Goal: Contribute content: Contribute content

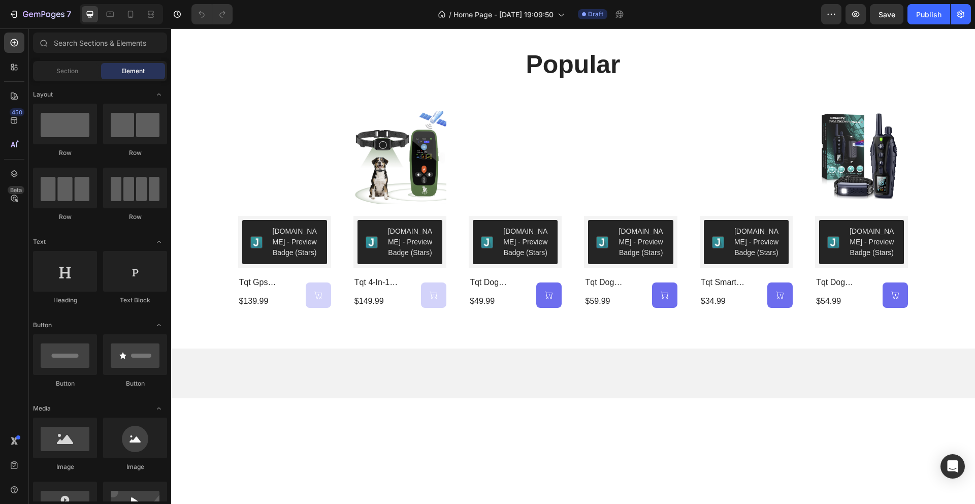
scroll to position [315, 0]
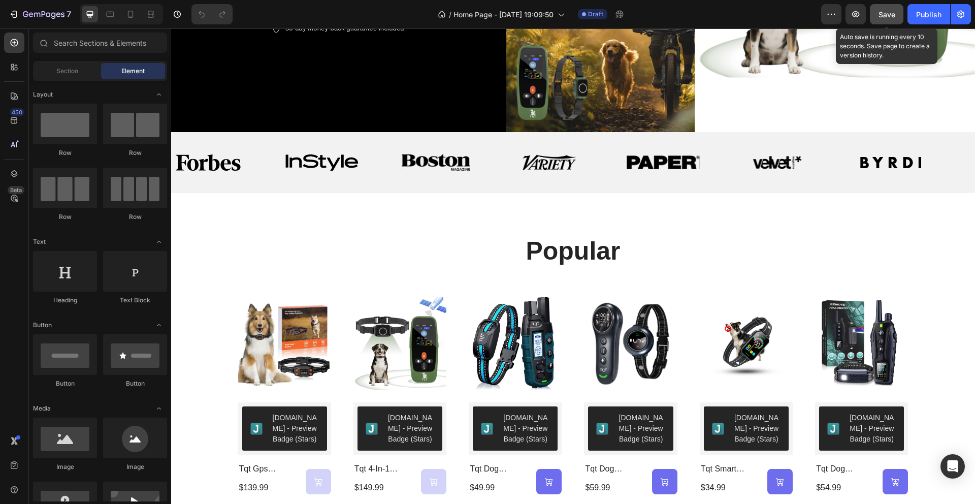
click at [889, 12] on span "Save" at bounding box center [887, 14] width 17 height 9
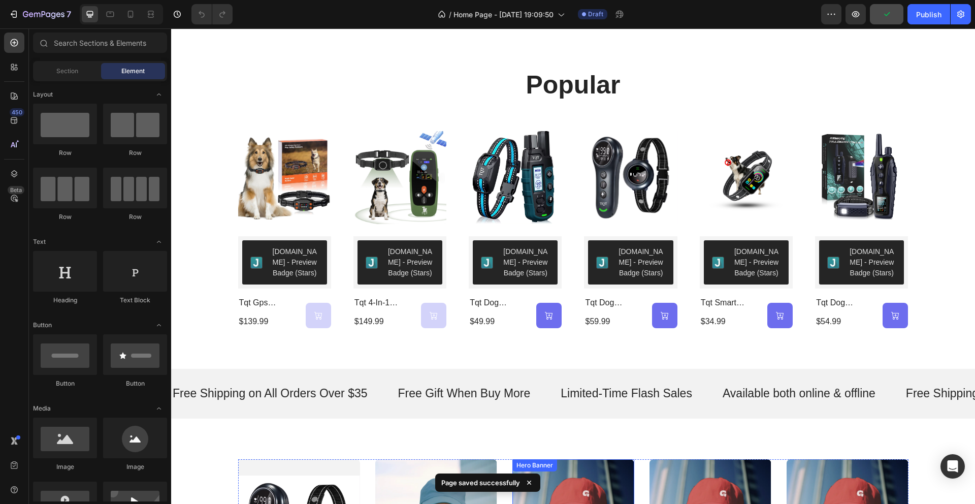
scroll to position [506, 0]
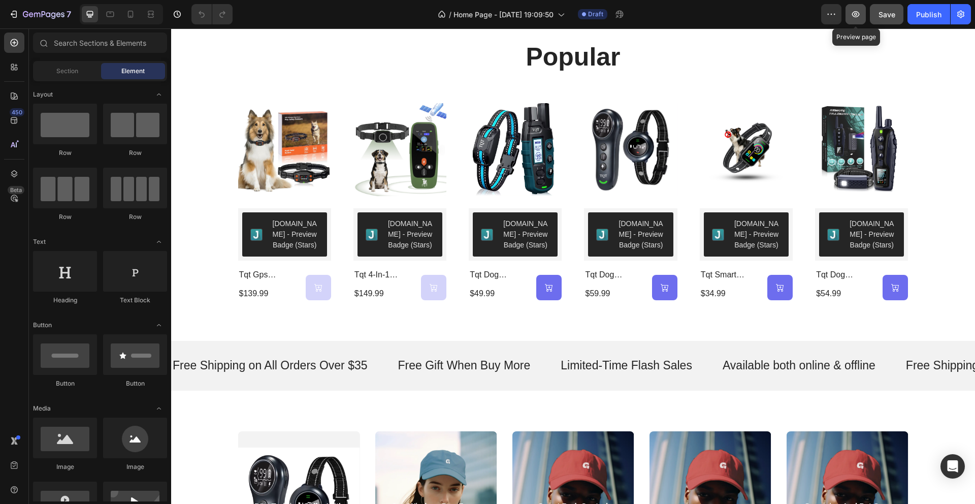
click at [857, 19] on button "button" at bounding box center [856, 14] width 20 height 20
click at [890, 23] on button "Save" at bounding box center [887, 14] width 34 height 20
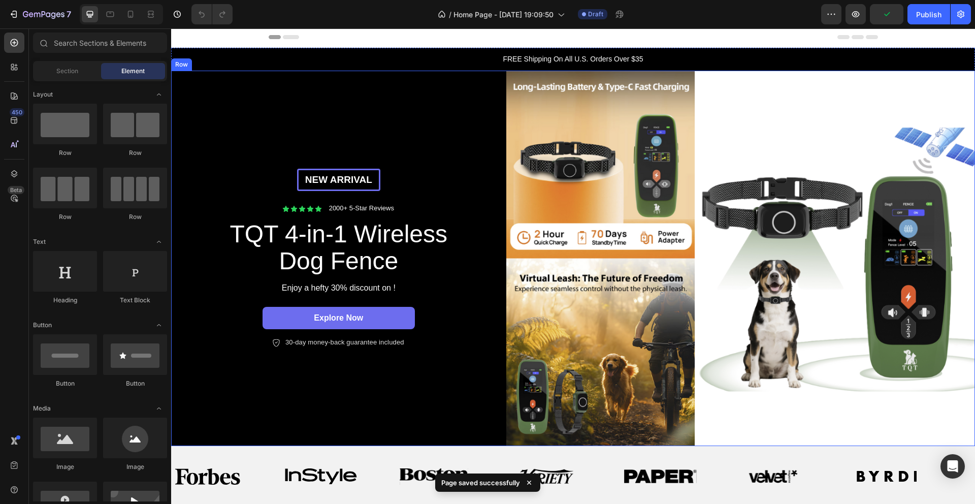
scroll to position [0, 0]
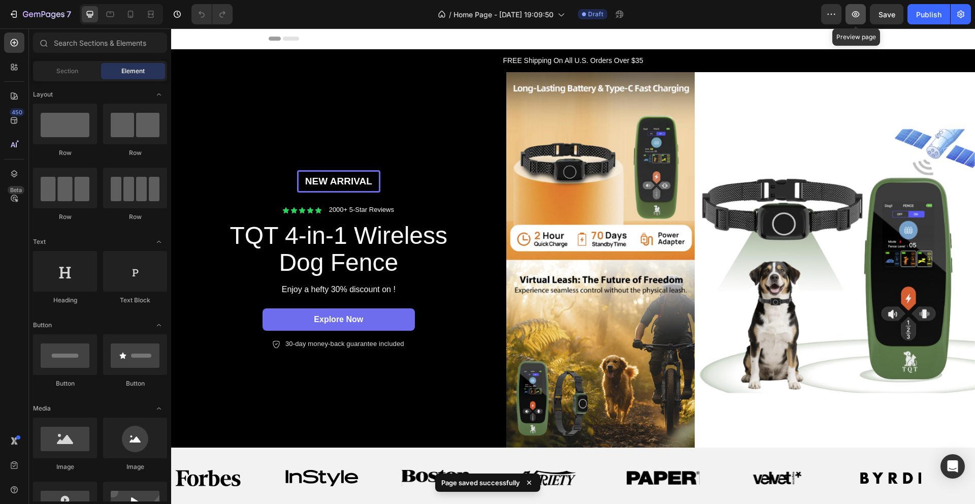
click at [856, 19] on icon "button" at bounding box center [856, 14] width 10 height 10
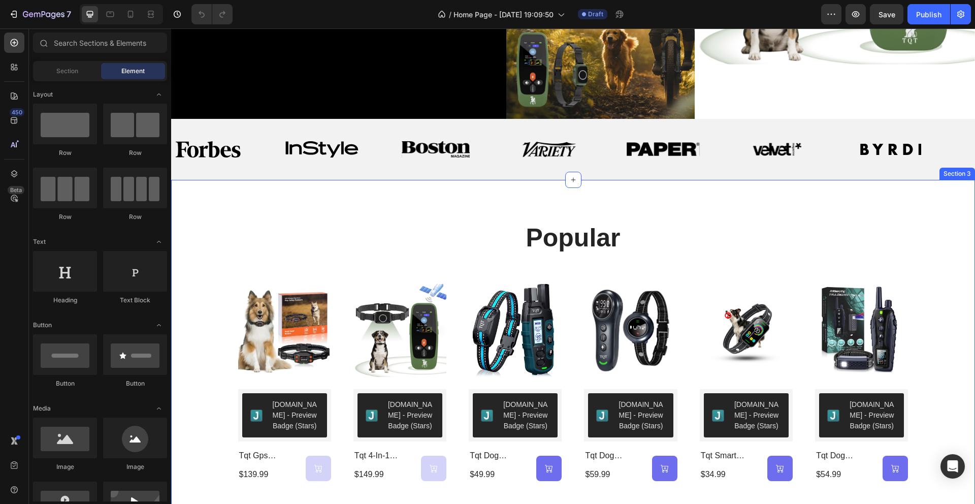
click at [887, 207] on div "popular Heading Product Images [DOMAIN_NAME] - Preview Badge (Stars) [DOMAIN_NA…" at bounding box center [573, 351] width 804 height 342
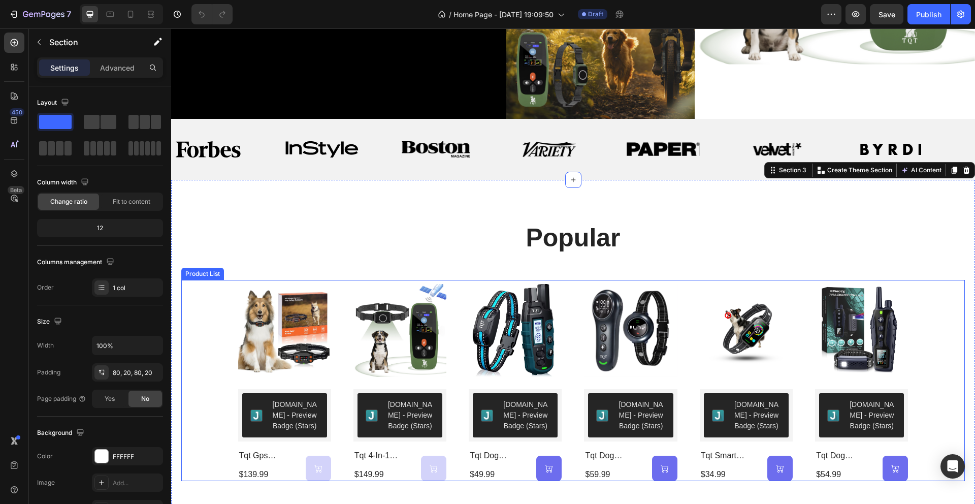
click at [915, 318] on div "Product Images [DOMAIN_NAME] - Preview Badge (Stars) [DOMAIN_NAME] tqt gps wire…" at bounding box center [573, 380] width 784 height 201
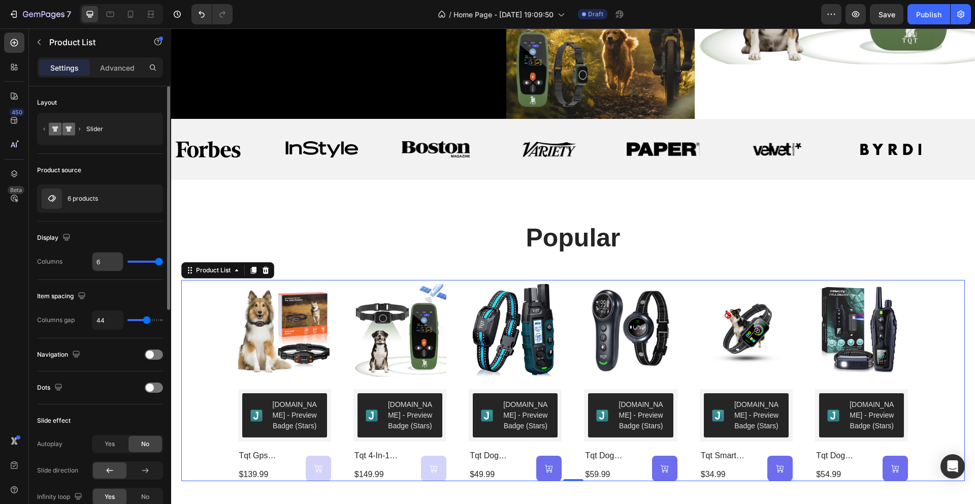
click at [103, 266] on input "6" at bounding box center [107, 261] width 30 height 18
type input "5"
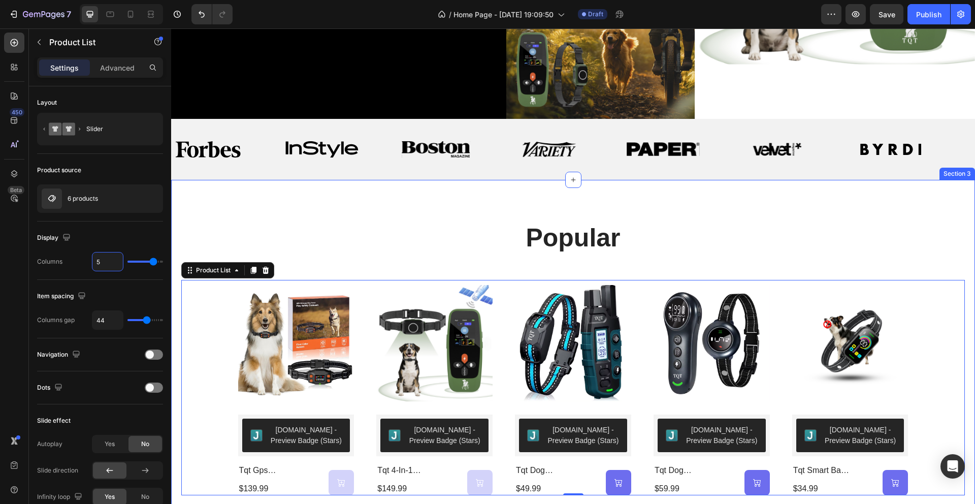
click at [509, 196] on div "popular Heading Product Images [DOMAIN_NAME] - Preview Badge (Stars) [DOMAIN_NA…" at bounding box center [573, 358] width 804 height 356
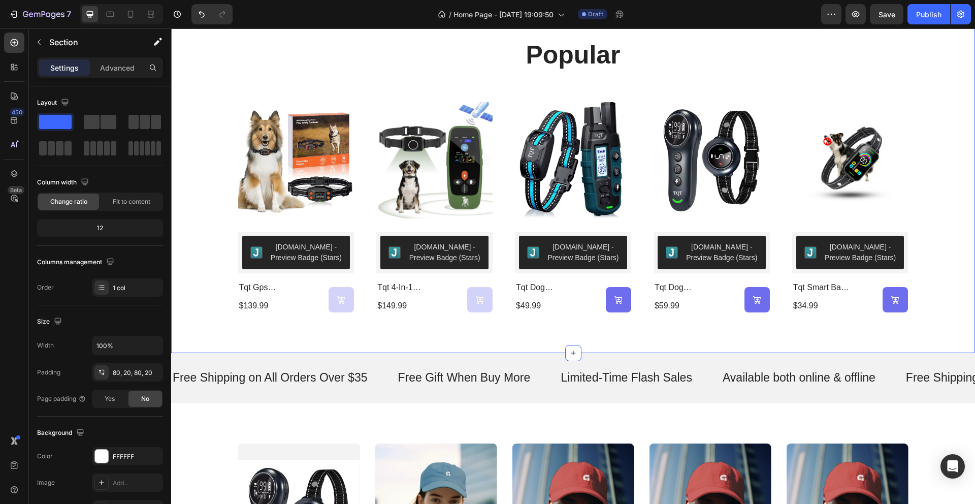
scroll to position [435, 0]
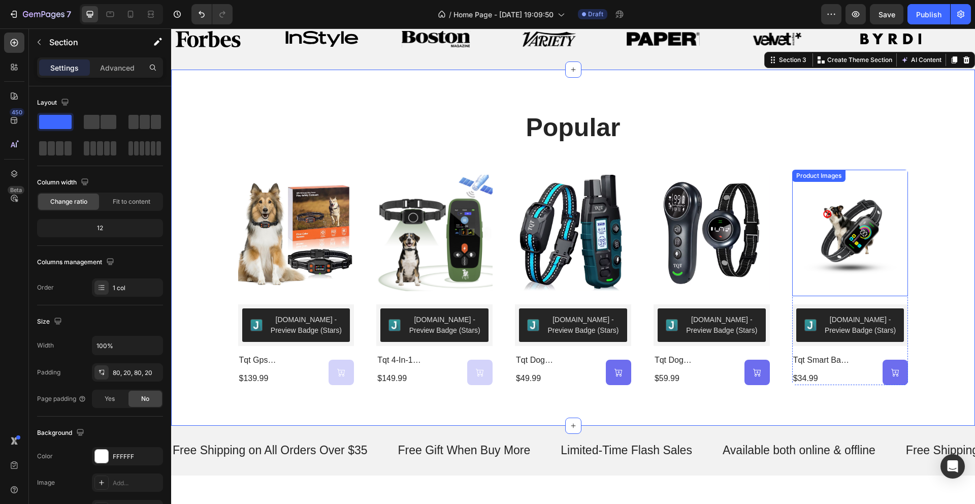
click at [860, 239] on img at bounding box center [850, 233] width 116 height 126
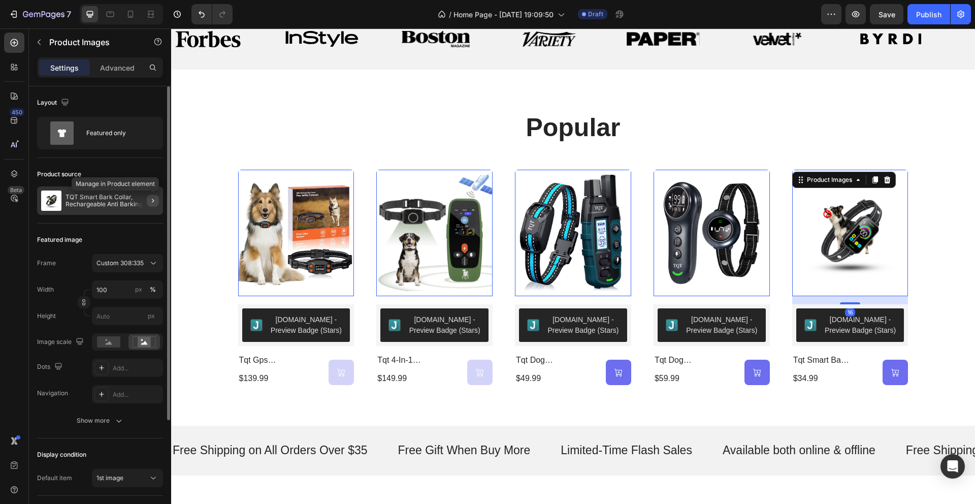
click at [155, 200] on icon "button" at bounding box center [153, 201] width 8 height 8
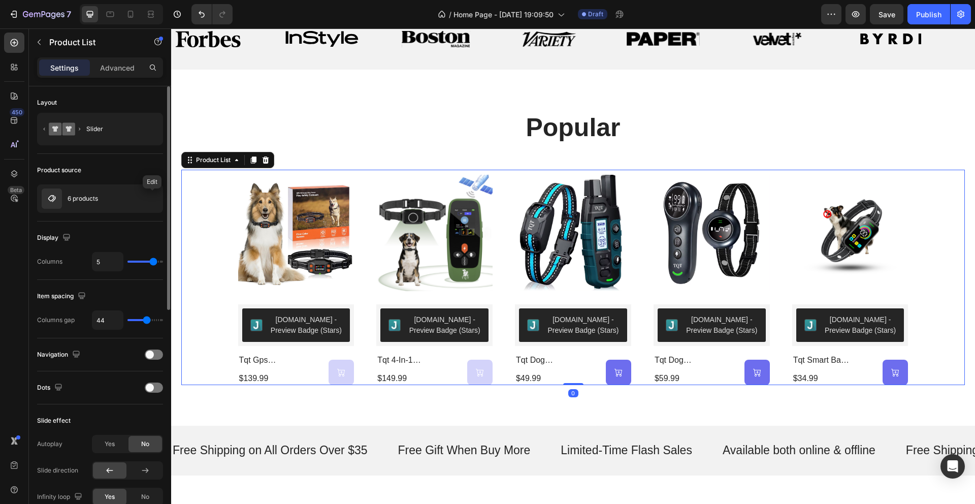
click at [0, 0] on icon "button" at bounding box center [0, 0] width 0 height 0
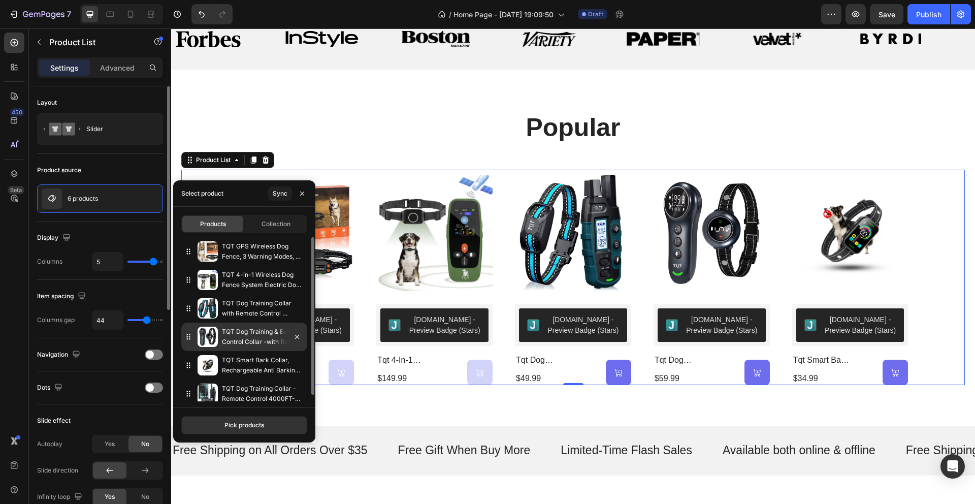
scroll to position [7, 0]
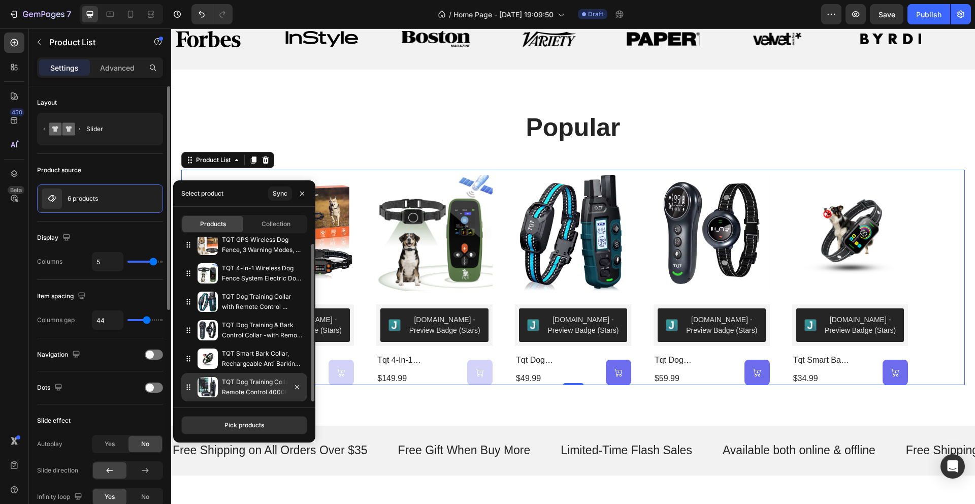
click at [235, 390] on p "TQT Dog Training Collar - Remote Control 4000FT-RS3" at bounding box center [262, 387] width 81 height 20
click at [230, 379] on p "TQT Dog Training Collar - Remote Control 4000FT-RS3" at bounding box center [262, 387] width 81 height 20
click at [256, 389] on p "TQT Dog Training Collar - Remote Control 4000FT-RS3" at bounding box center [262, 387] width 81 height 20
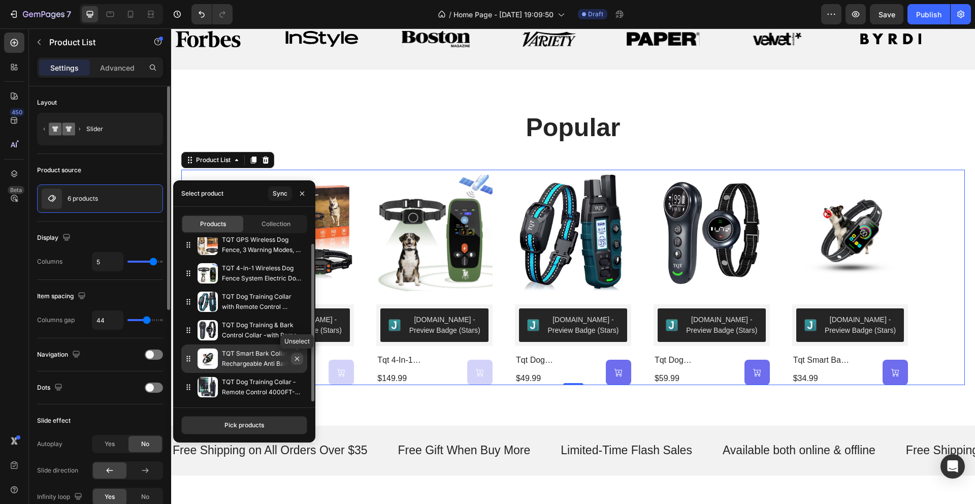
click at [298, 361] on icon "button" at bounding box center [297, 358] width 8 height 8
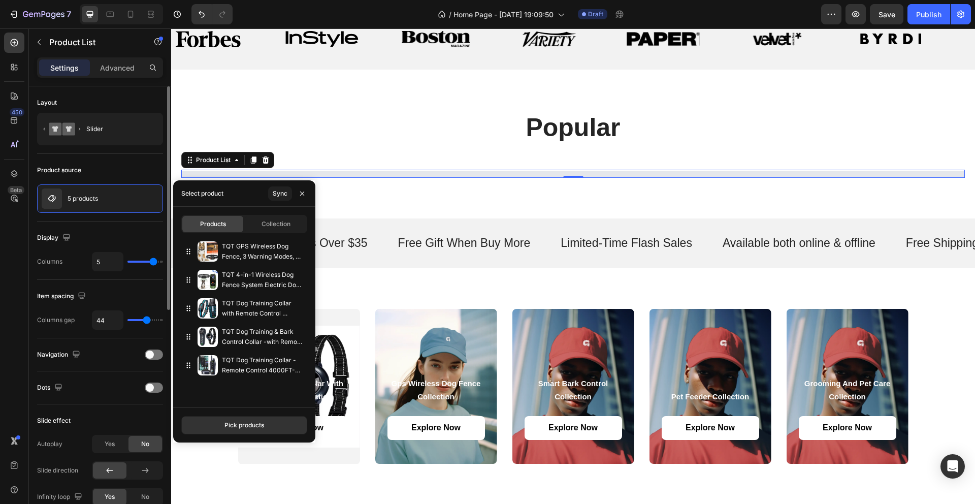
scroll to position [0, 0]
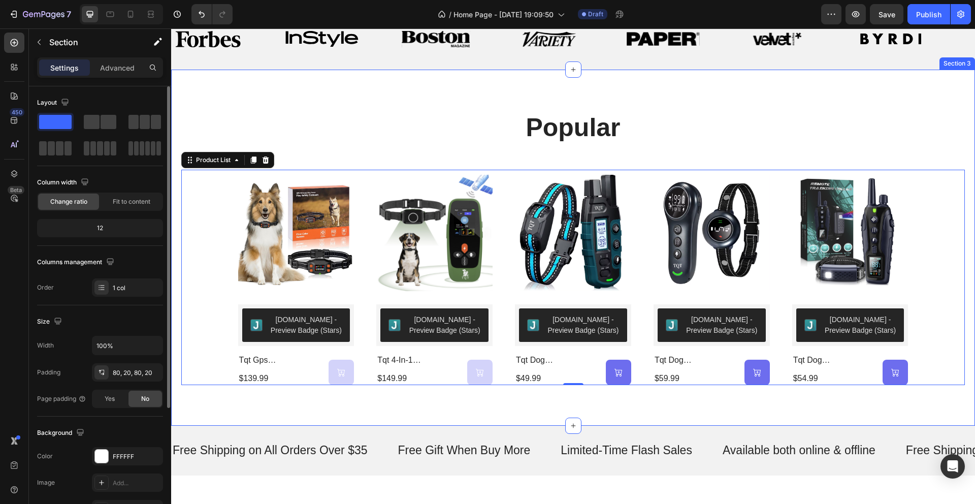
click at [853, 83] on div "popular Heading Product Images [DOMAIN_NAME] - Preview Badge (Stars) [DOMAIN_NA…" at bounding box center [573, 248] width 804 height 356
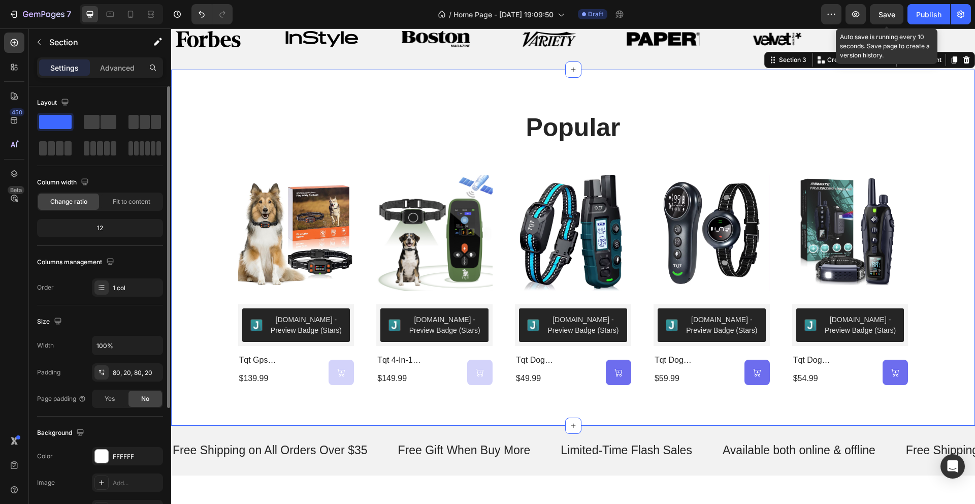
click at [892, 19] on div "Save" at bounding box center [887, 14] width 17 height 11
click at [857, 12] on icon "button" at bounding box center [856, 14] width 10 height 10
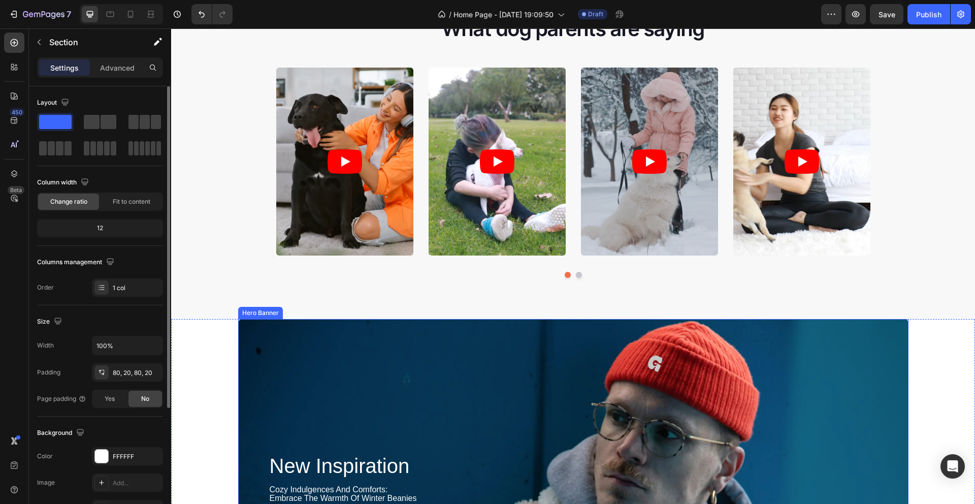
scroll to position [1203, 0]
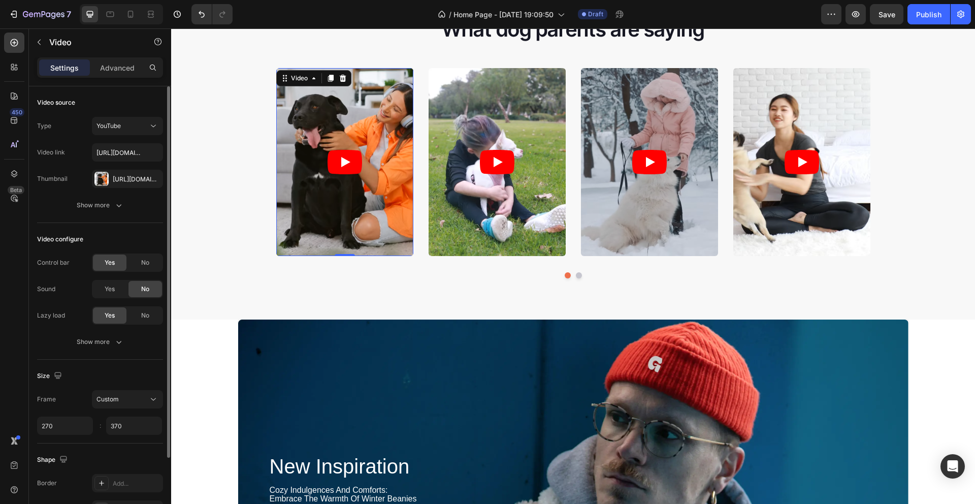
click at [382, 94] on article at bounding box center [344, 162] width 137 height 188
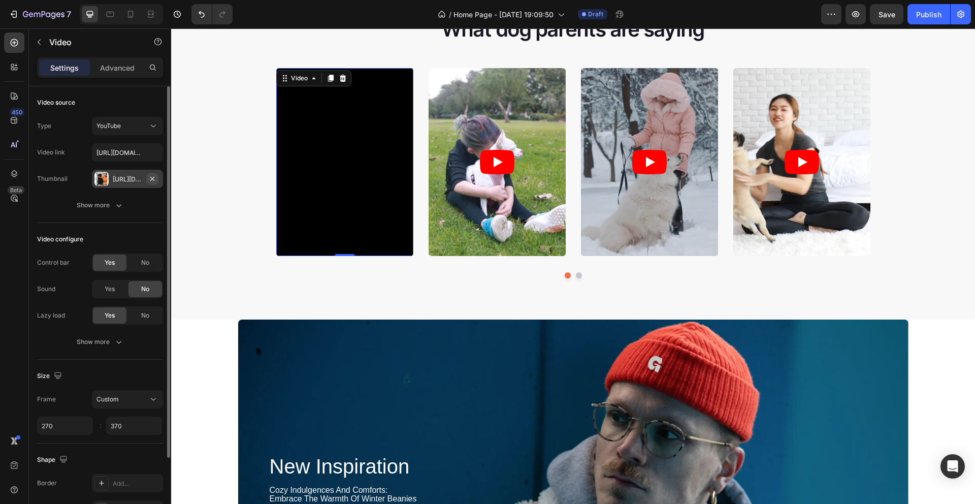
click at [152, 179] on icon "button" at bounding box center [152, 179] width 8 height 8
click at [138, 152] on input "[URL][DOMAIN_NAME]" at bounding box center [127, 152] width 71 height 18
paste input "[DOMAIN_NAME][URL]"
type input "[URL][DOMAIN_NAME]"
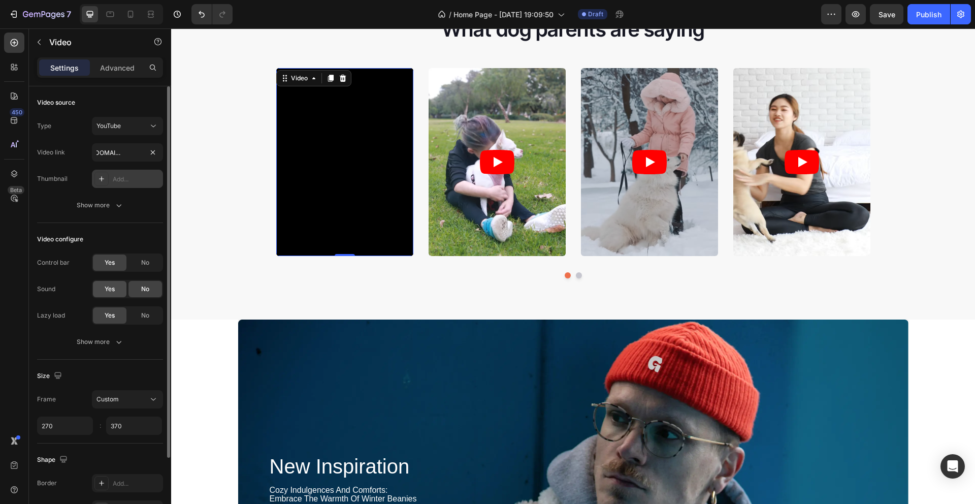
click at [116, 288] on div "Yes" at bounding box center [110, 289] width 34 height 16
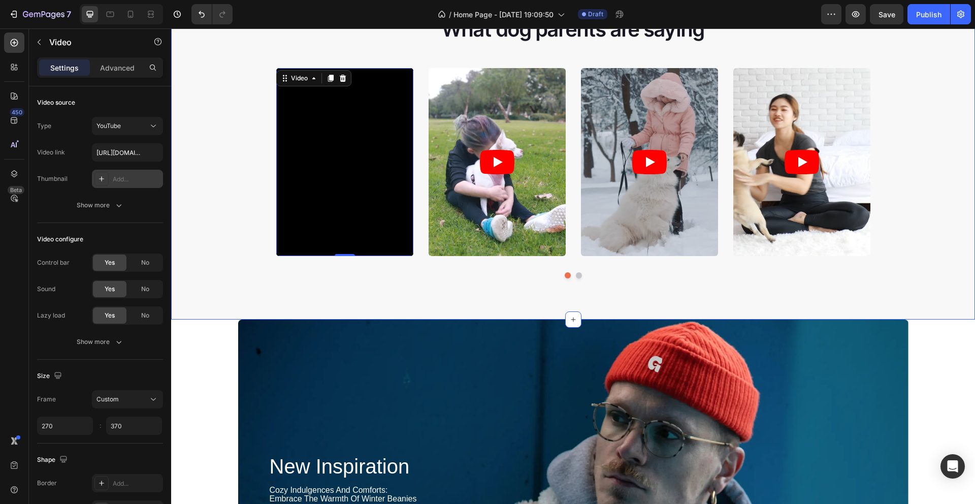
click at [215, 80] on div "What dog parents are saying Heading Video 0 Video Video Video Video Carousel Row" at bounding box center [573, 150] width 804 height 271
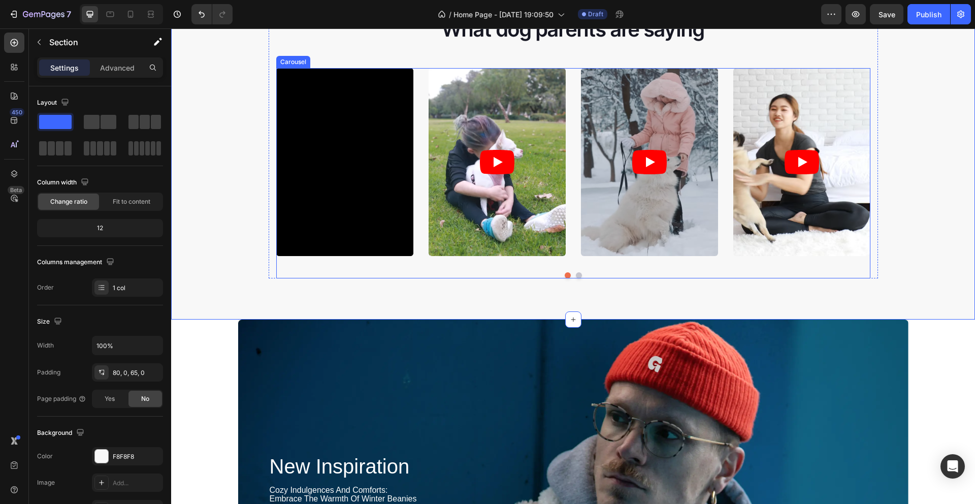
click at [719, 83] on div "Video Video Video Video Video" at bounding box center [573, 162] width 594 height 188
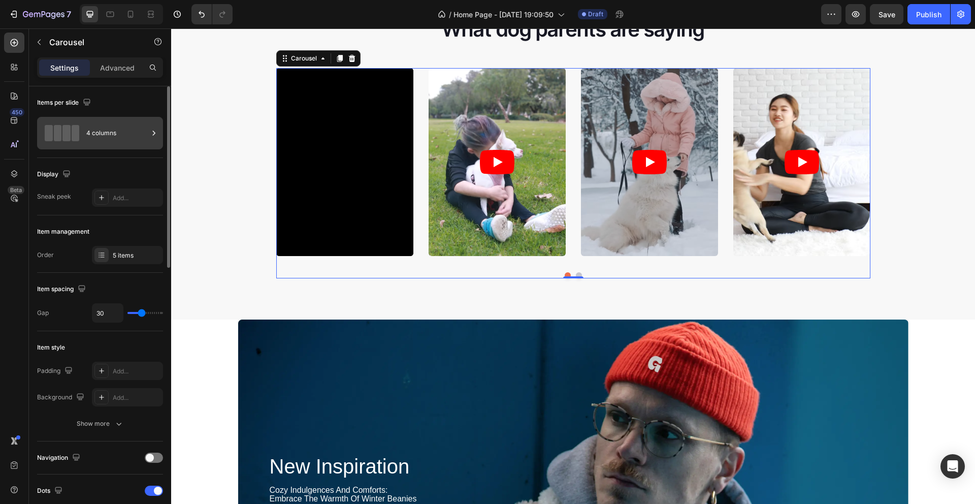
click at [132, 141] on div "4 columns" at bounding box center [117, 132] width 62 height 23
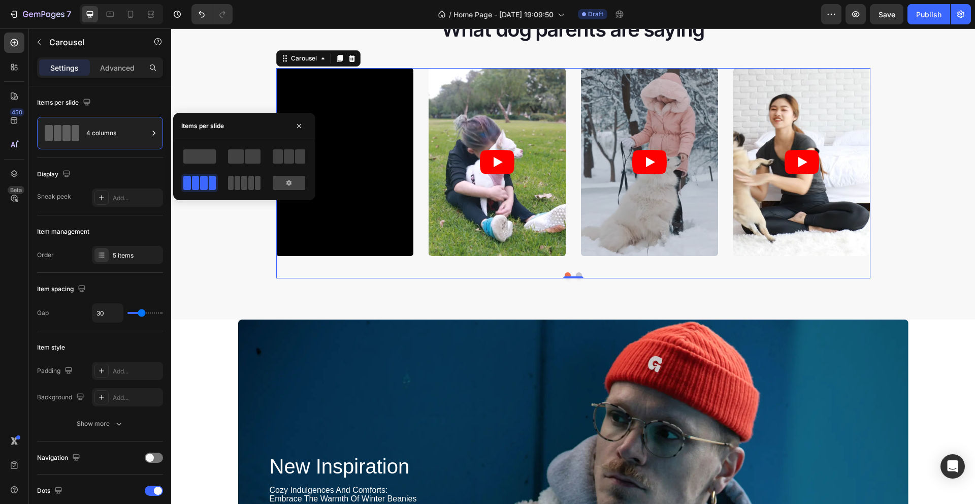
click at [239, 184] on span at bounding box center [238, 183] width 6 height 14
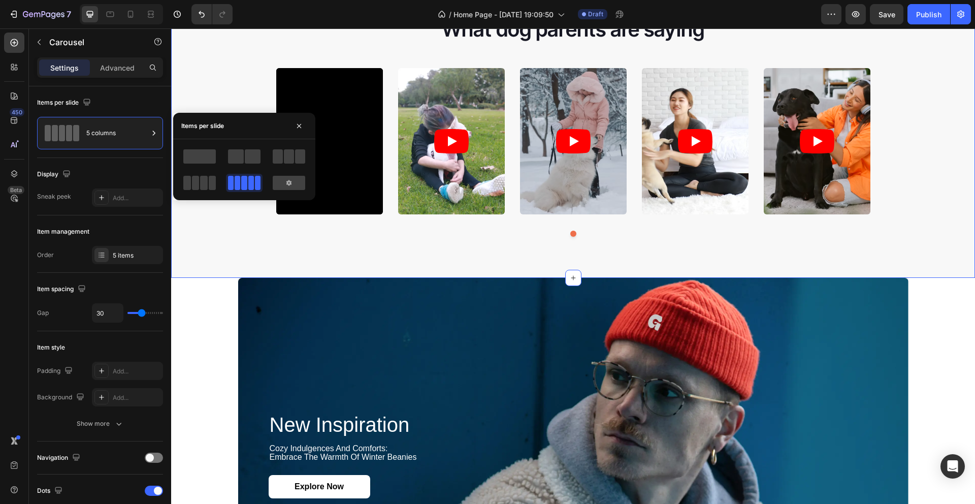
click at [929, 162] on div "What dog parents are saying Heading Video Video Video Video Video Carousel Row" at bounding box center [573, 130] width 804 height 230
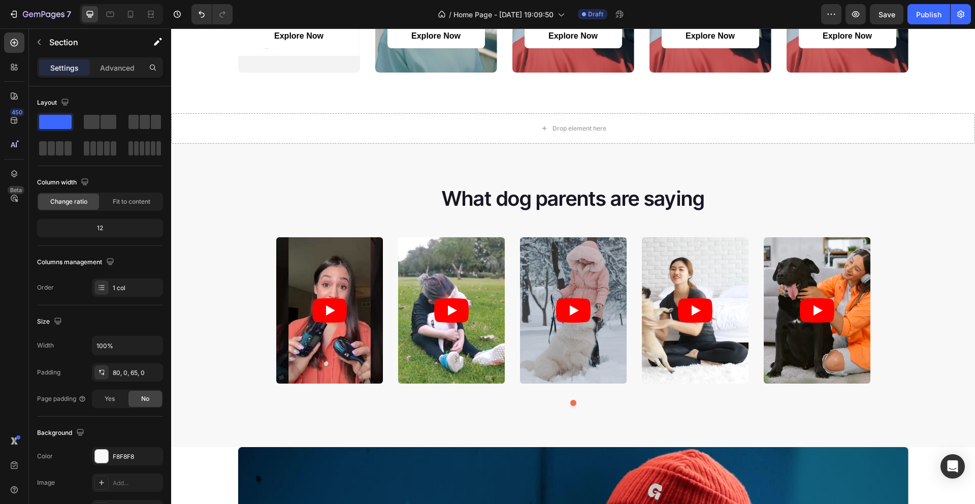
scroll to position [1067, 0]
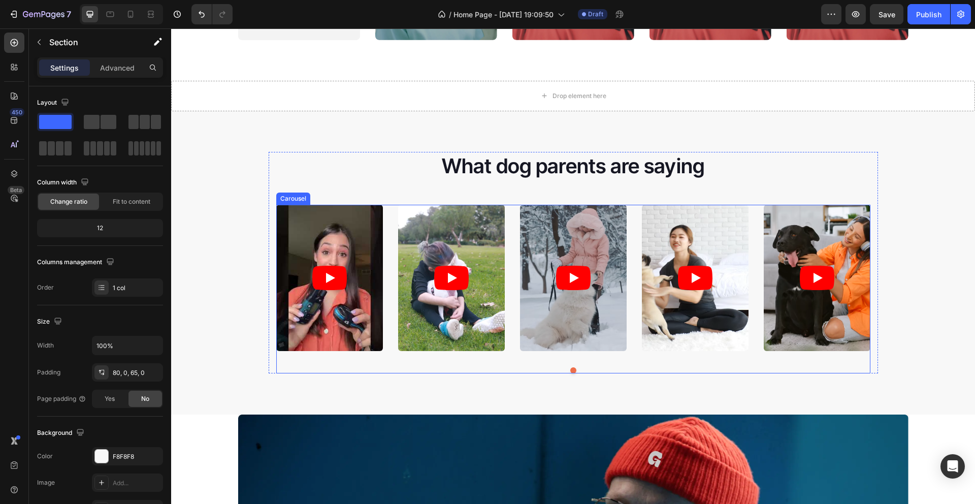
click at [390, 215] on div "Video Video Video Video Video" at bounding box center [573, 278] width 594 height 146
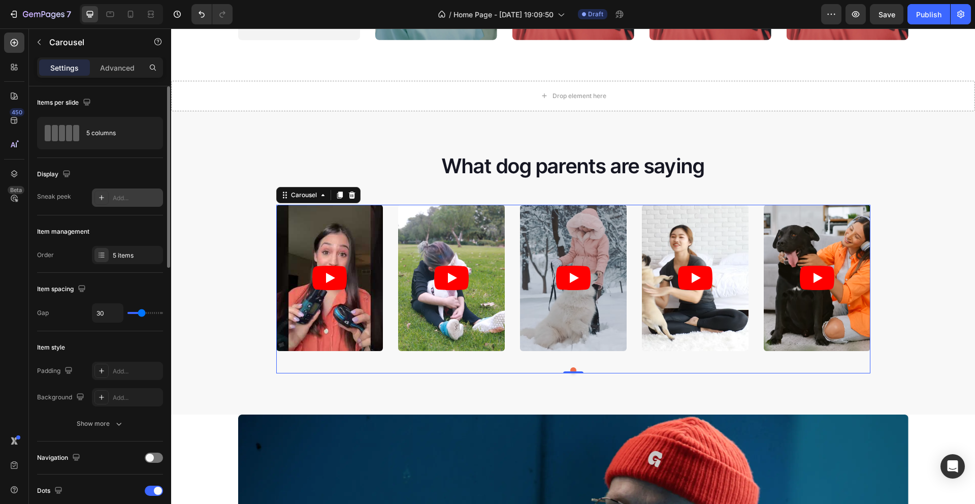
click at [104, 200] on icon at bounding box center [102, 197] width 8 height 8
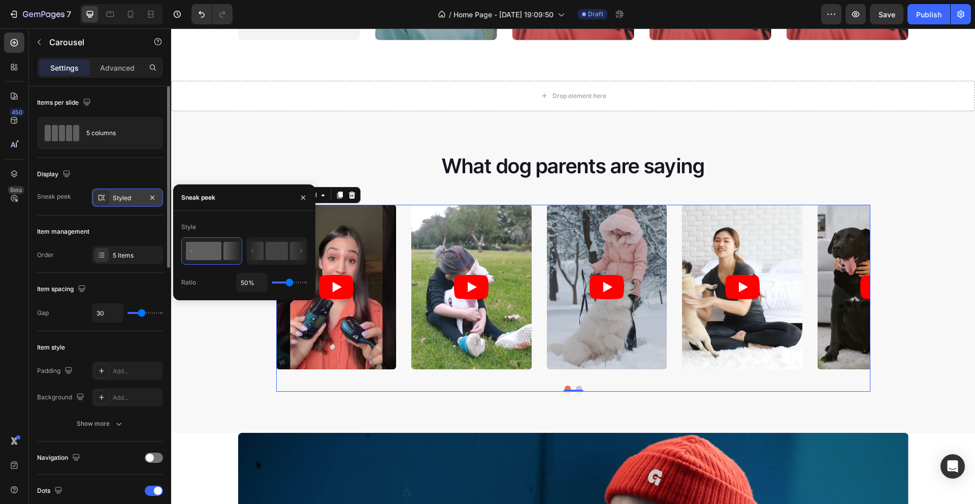
type input "98%"
type input "98"
type input "100%"
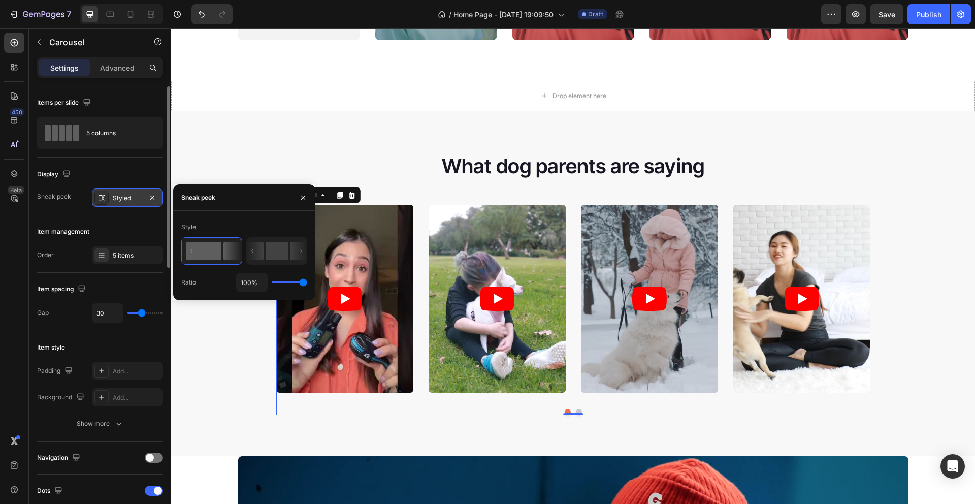
drag, startPoint x: 292, startPoint y: 282, endPoint x: 314, endPoint y: 282, distance: 22.3
type input "100"
click at [307, 282] on input "range" at bounding box center [290, 282] width 36 height 2
drag, startPoint x: 301, startPoint y: 252, endPoint x: 280, endPoint y: 253, distance: 20.8
click at [253, 252] on icon at bounding box center [252, 251] width 2 height 4
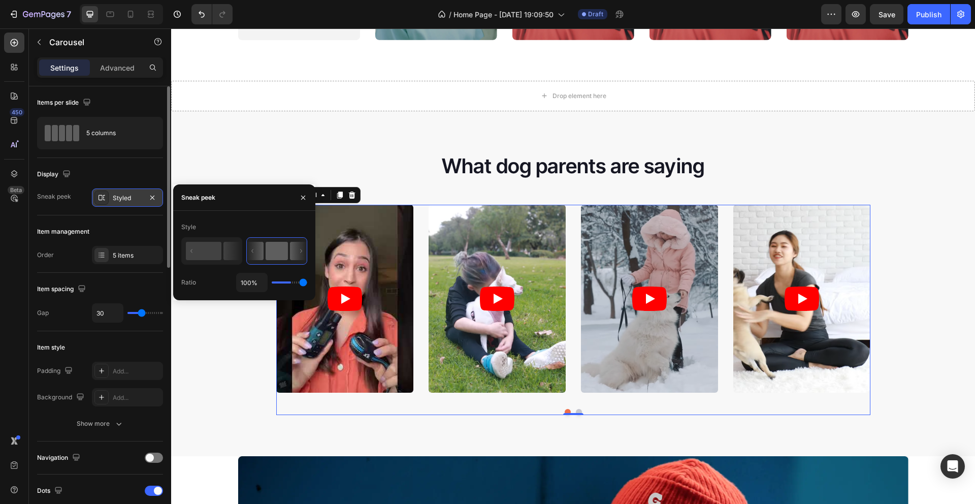
type input "50%"
type input "50"
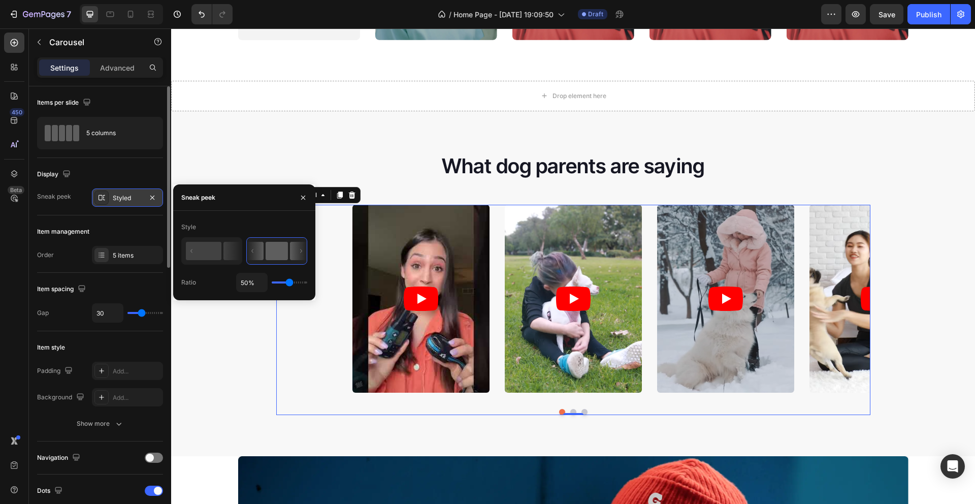
click at [280, 253] on rect at bounding box center [277, 251] width 22 height 18
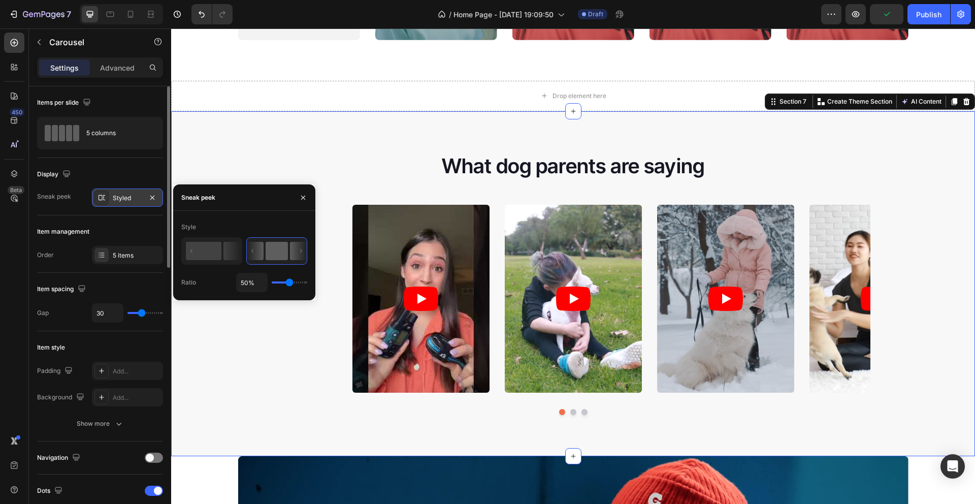
click at [272, 131] on div "What dog parents are saying Heading Video Video Video Video Video Carousel Row …" at bounding box center [573, 283] width 804 height 345
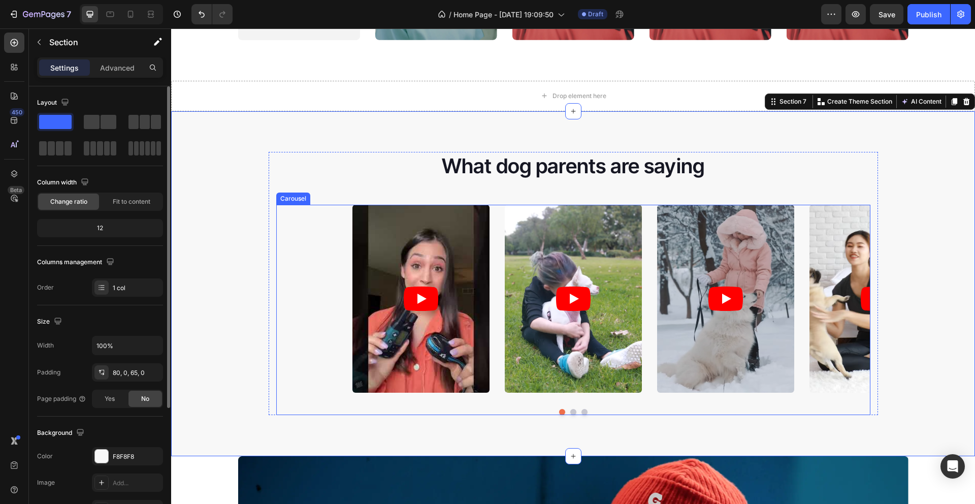
click at [493, 250] on div "Video Video Video Video Video" at bounding box center [573, 299] width 594 height 188
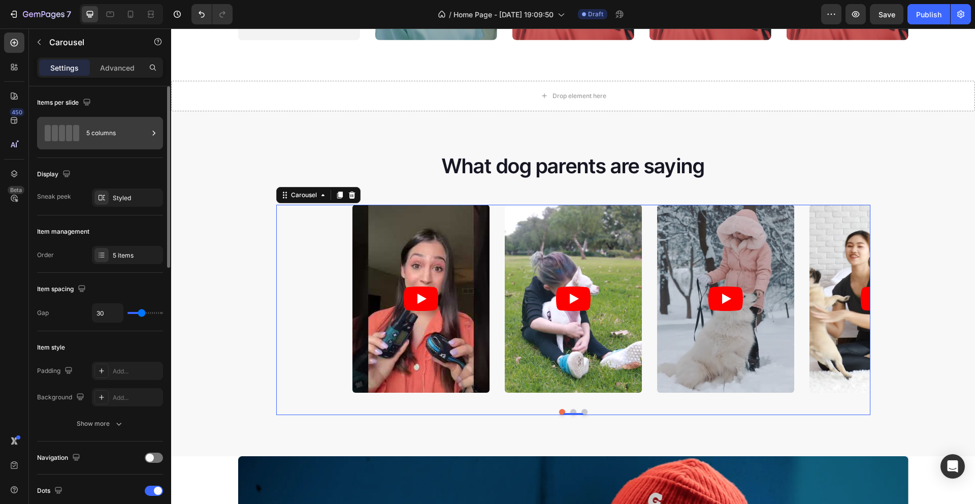
click at [125, 134] on div "5 columns" at bounding box center [117, 132] width 62 height 23
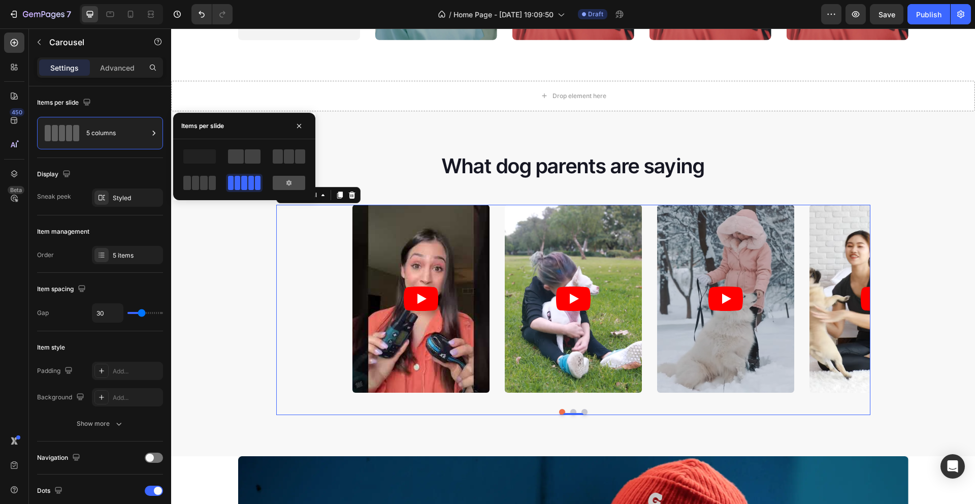
click at [294, 188] on div at bounding box center [289, 183] width 33 height 14
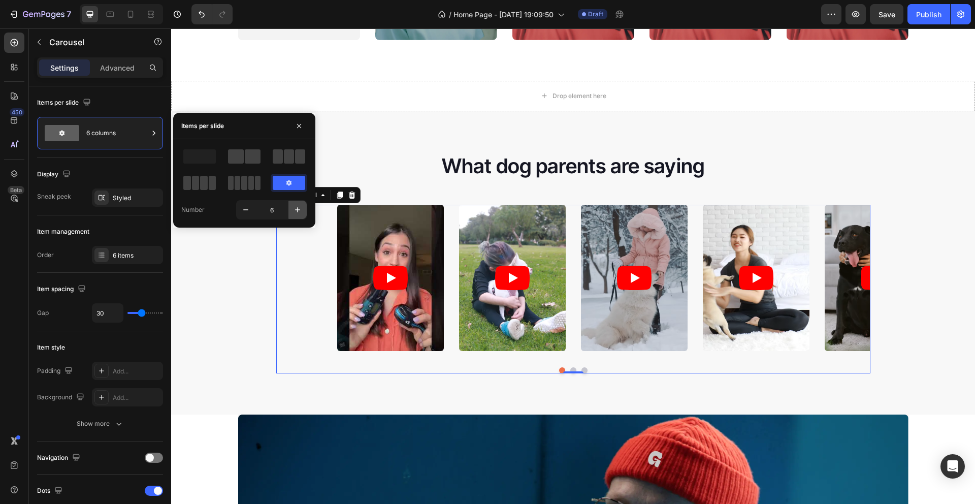
click at [295, 210] on icon "button" at bounding box center [298, 210] width 10 height 10
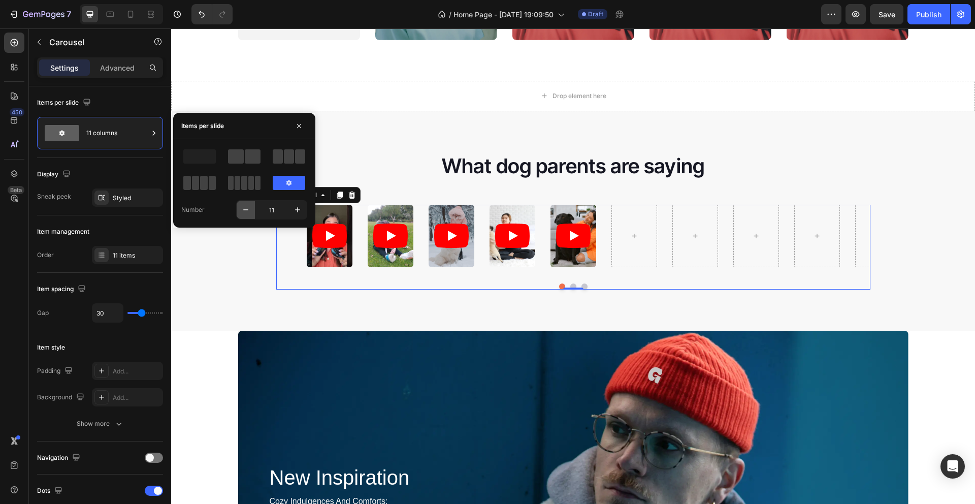
click at [244, 216] on button "button" at bounding box center [246, 210] width 18 height 18
type input "10"
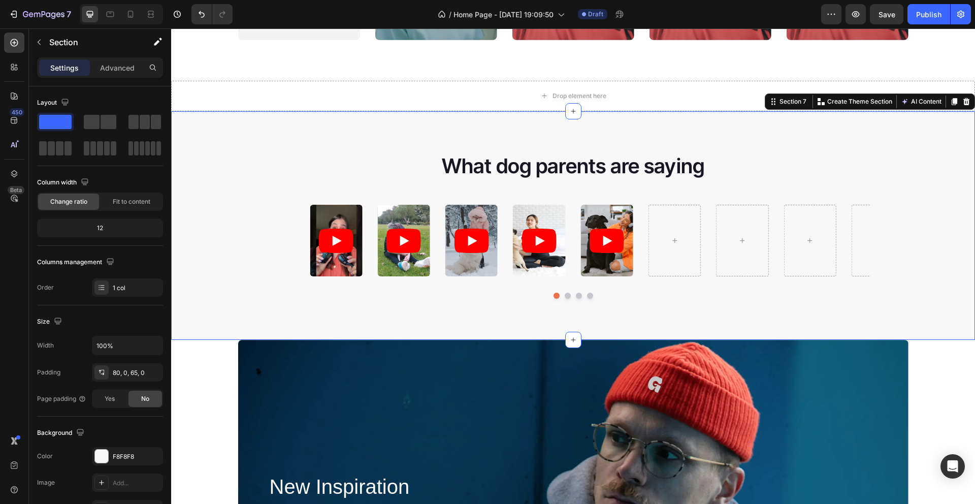
click at [335, 128] on div "What dog parents are saying Heading Video Video Video Video Video Carousel Row …" at bounding box center [573, 225] width 804 height 229
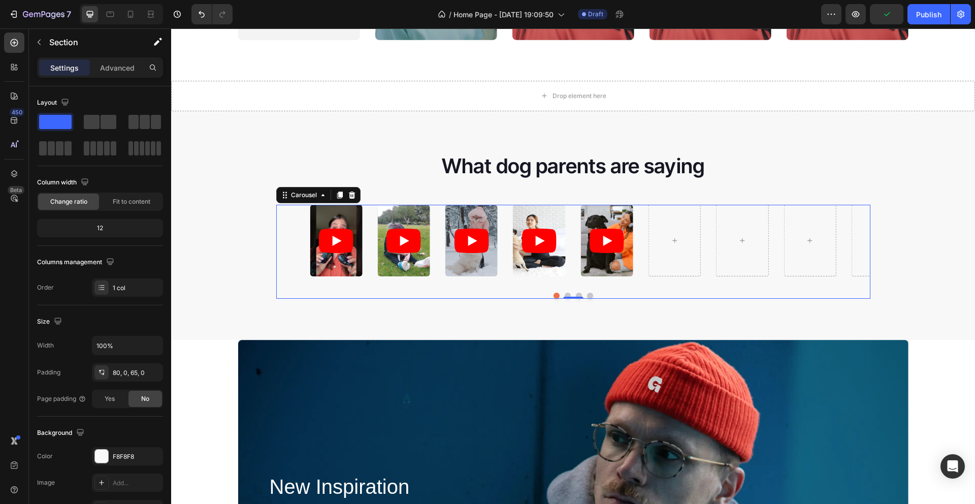
click at [367, 220] on div "Video Video Video Video Video" at bounding box center [573, 241] width 594 height 72
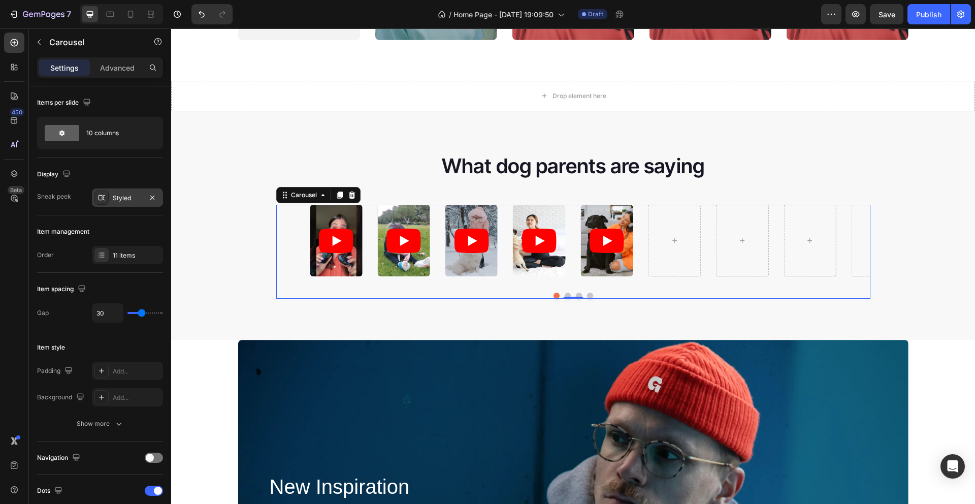
click at [134, 201] on div "Styled" at bounding box center [127, 197] width 29 height 9
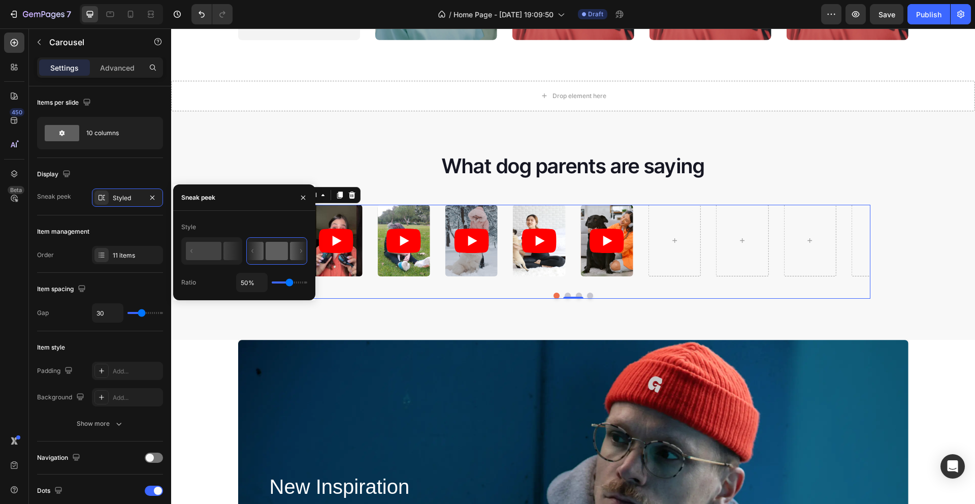
type input "77%"
type input "77"
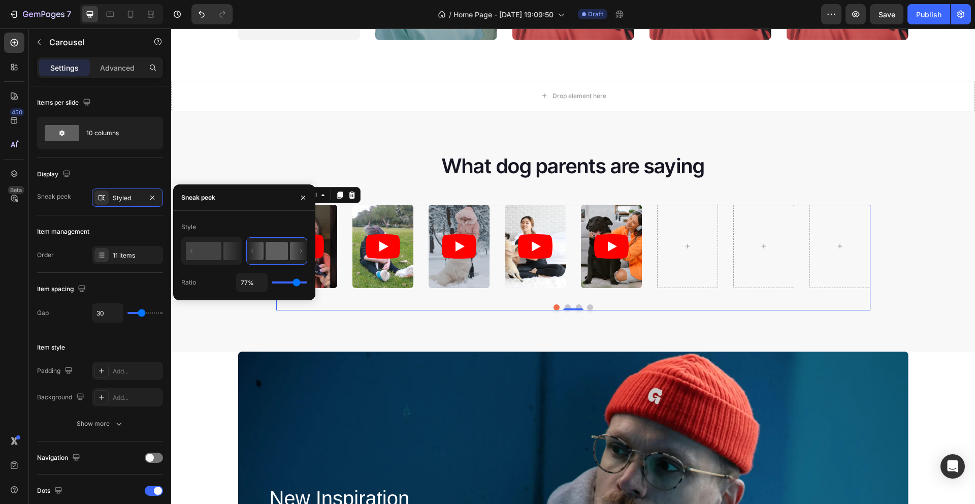
type input "100%"
type input "100"
drag, startPoint x: 462, startPoint y: 311, endPoint x: 494, endPoint y: 312, distance: 32.0
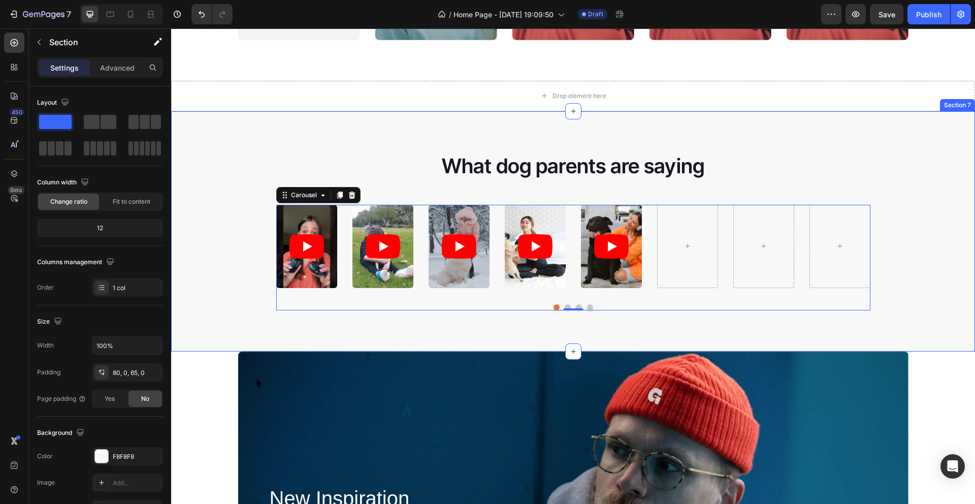
click at [286, 136] on div "What dog parents are saying Heading Video Video Video Video Video Carousel 0 Ro…" at bounding box center [573, 231] width 804 height 240
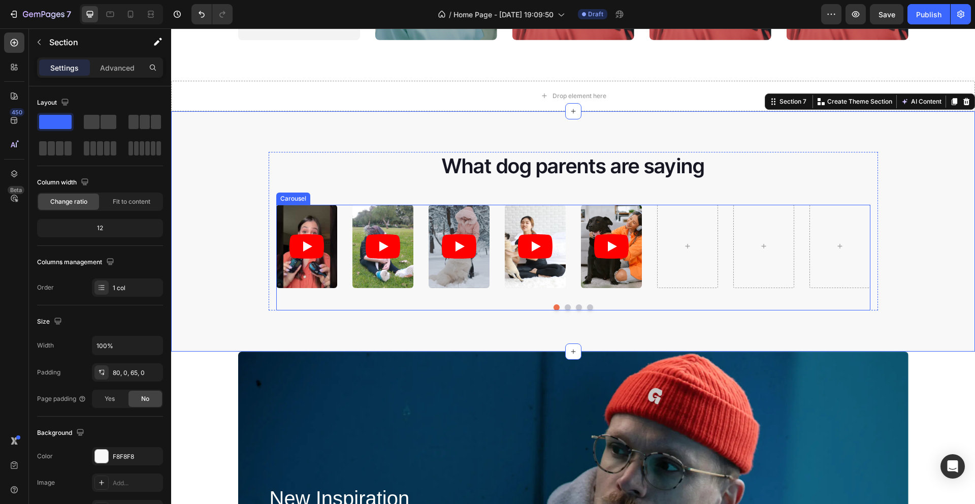
click at [339, 216] on div "Video Video Video Video Video" at bounding box center [573, 246] width 594 height 83
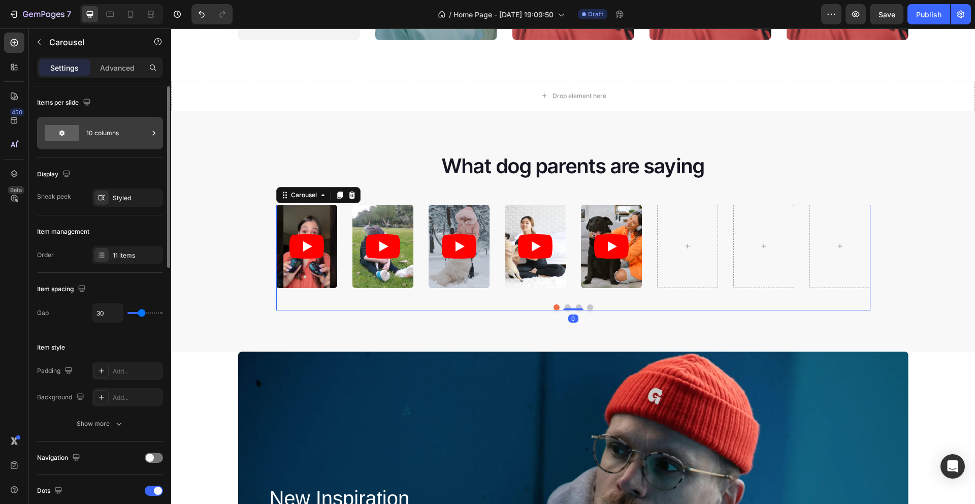
click at [148, 144] on div "10 columns" at bounding box center [117, 132] width 62 height 23
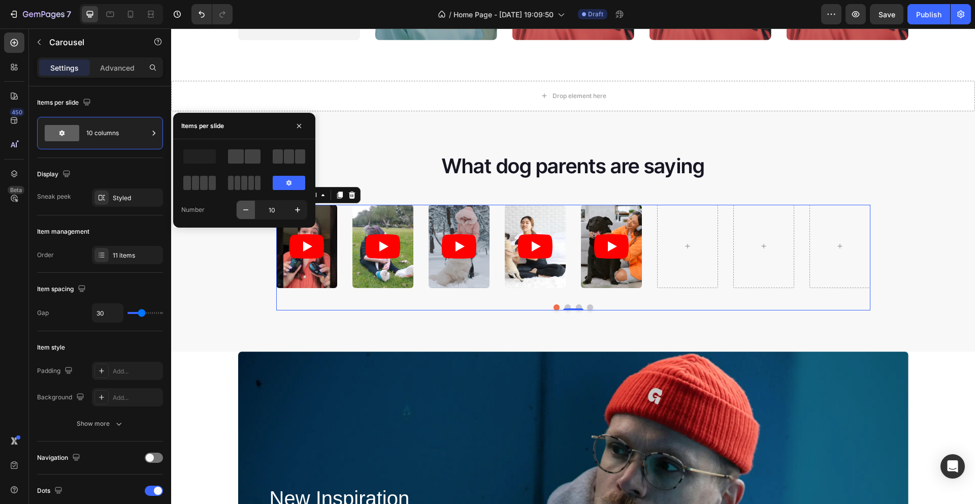
click at [243, 209] on icon "button" at bounding box center [246, 210] width 10 height 10
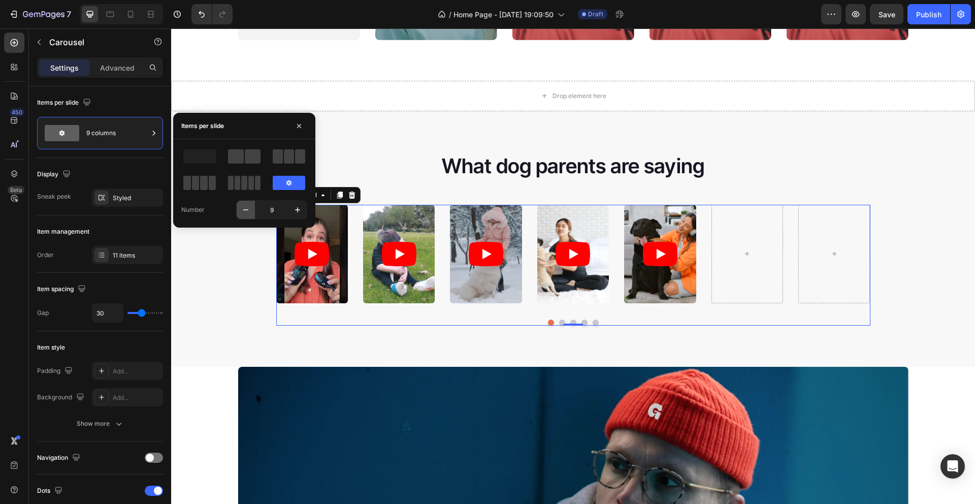
click at [243, 209] on icon "button" at bounding box center [246, 210] width 10 height 10
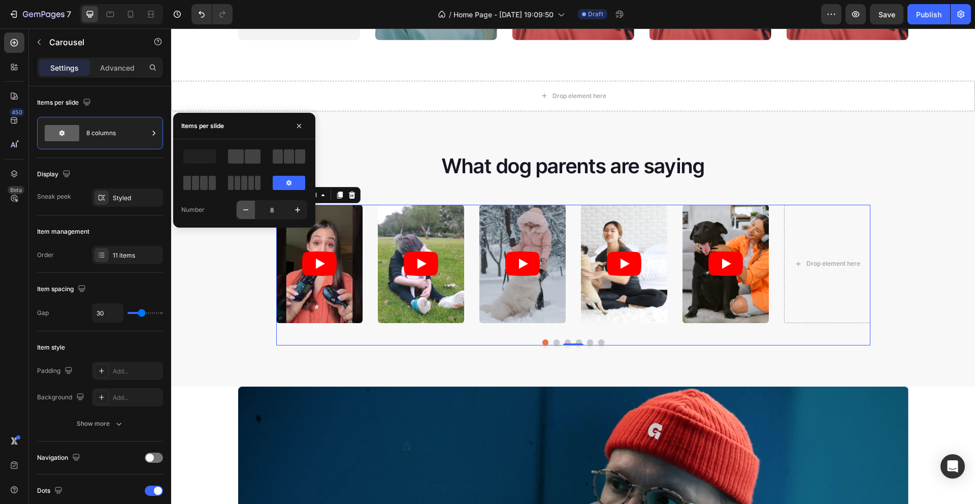
click at [243, 209] on icon "button" at bounding box center [246, 210] width 10 height 10
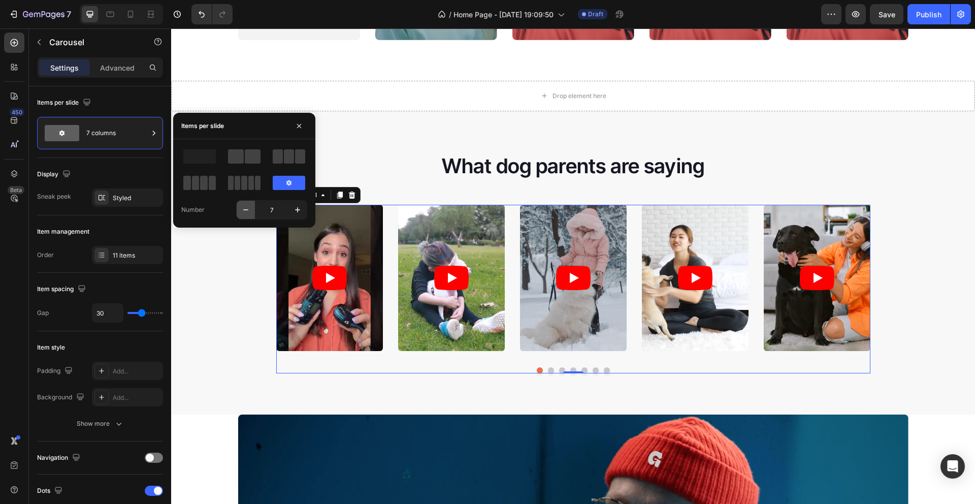
click at [243, 209] on icon "button" at bounding box center [246, 210] width 10 height 10
type input "6"
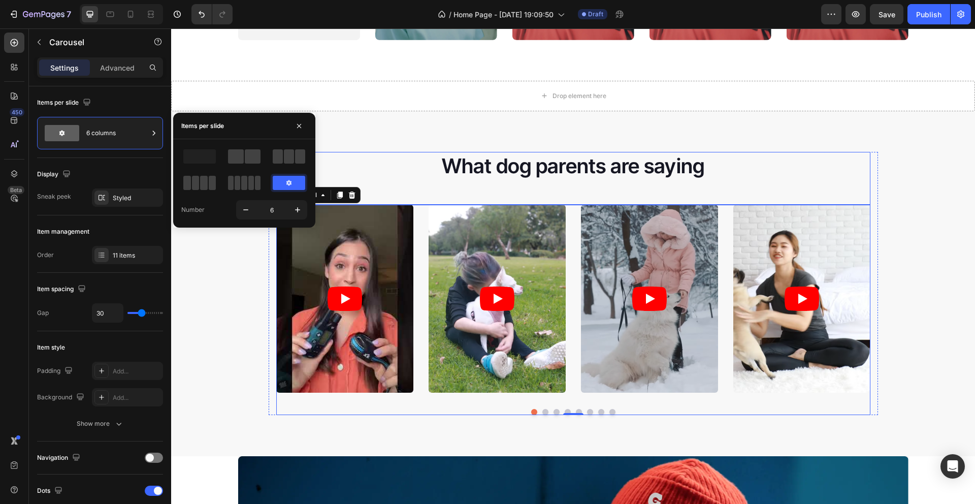
click at [421, 170] on p "What dog parents are saying" at bounding box center [573, 166] width 592 height 26
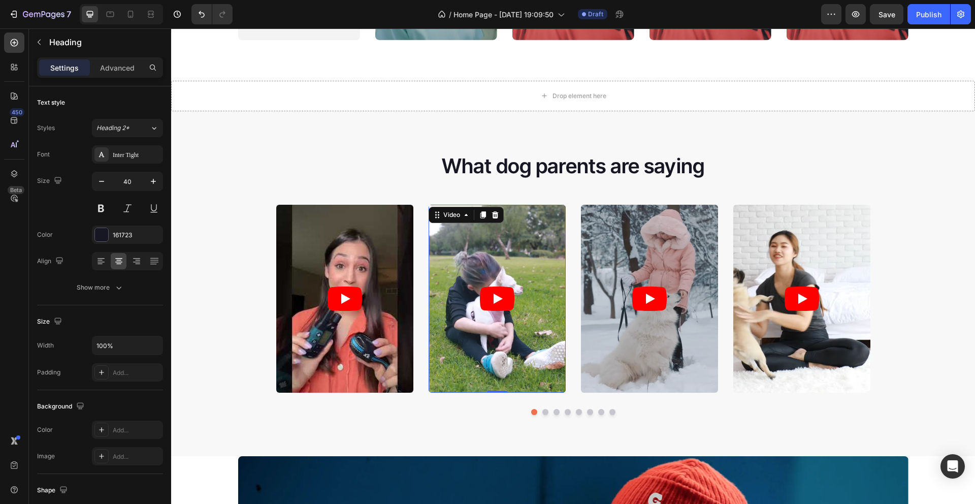
click at [463, 250] on article at bounding box center [497, 299] width 137 height 188
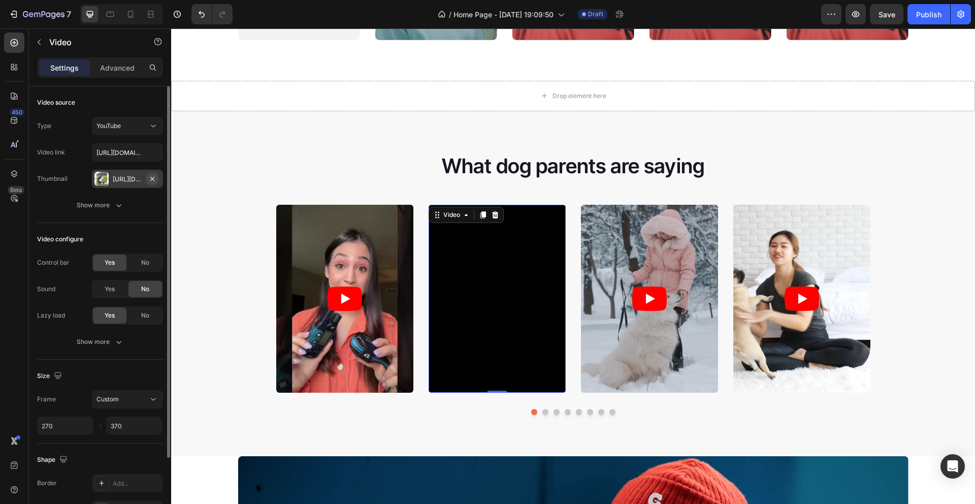
click at [154, 179] on icon "button" at bounding box center [152, 179] width 8 height 8
click at [136, 155] on input "[URL][DOMAIN_NAME]" at bounding box center [127, 152] width 71 height 18
paste input "[DOMAIN_NAME][URL]"
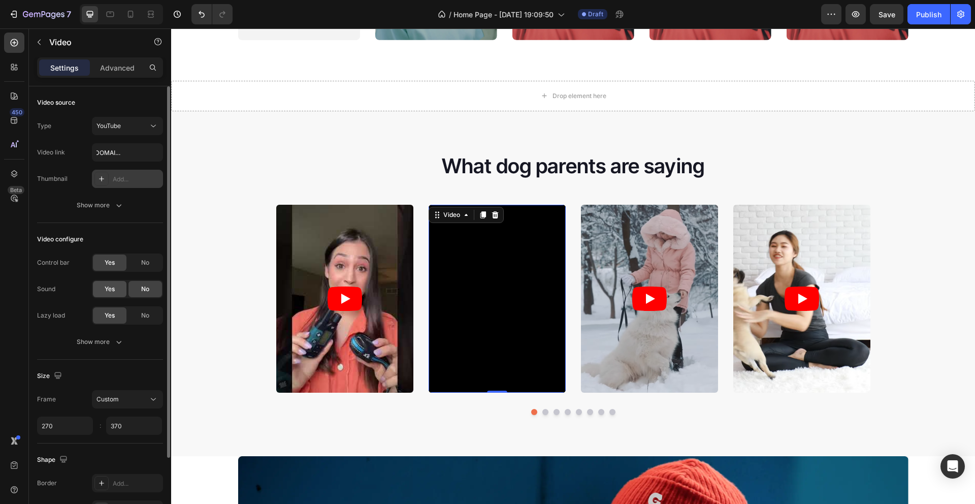
click at [118, 294] on div "Yes" at bounding box center [110, 289] width 34 height 16
click at [129, 154] on input "[URL][DOMAIN_NAME]" at bounding box center [127, 152] width 71 height 18
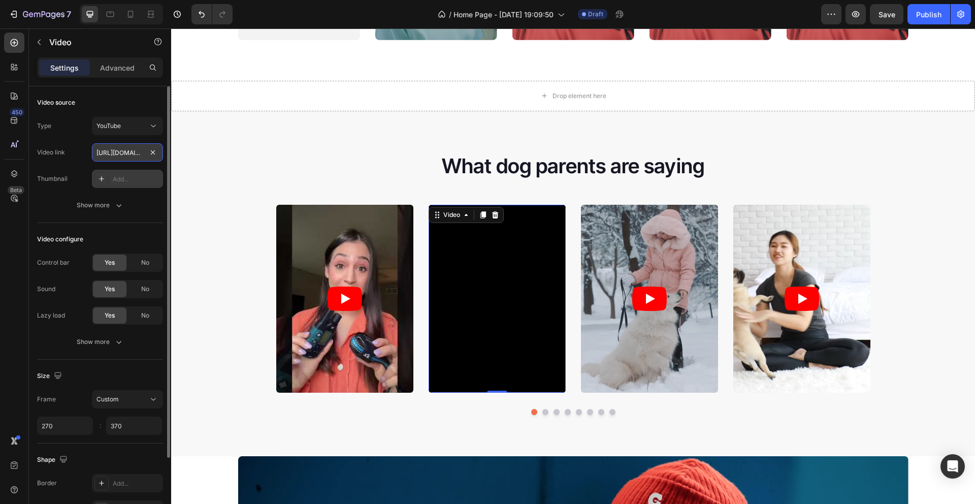
paste input "text"
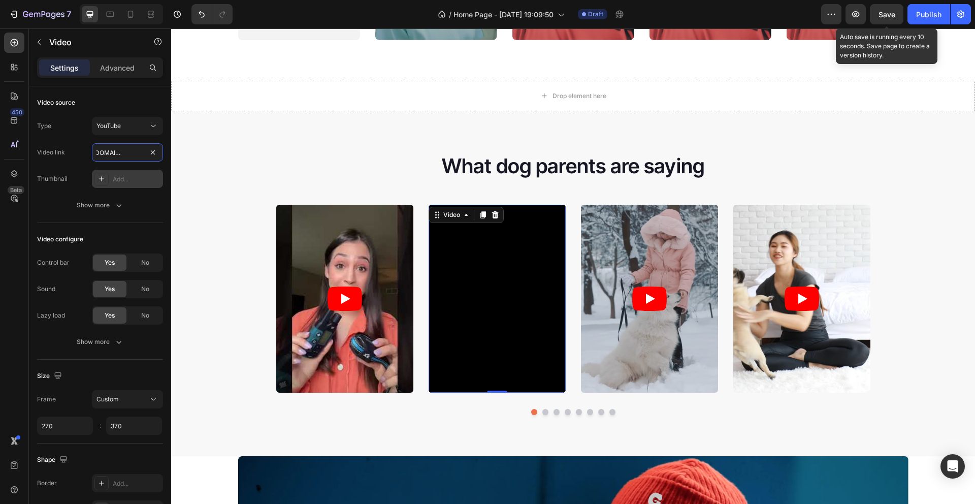
type input "[URL][DOMAIN_NAME]"
click at [883, 14] on span "Save" at bounding box center [887, 14] width 17 height 9
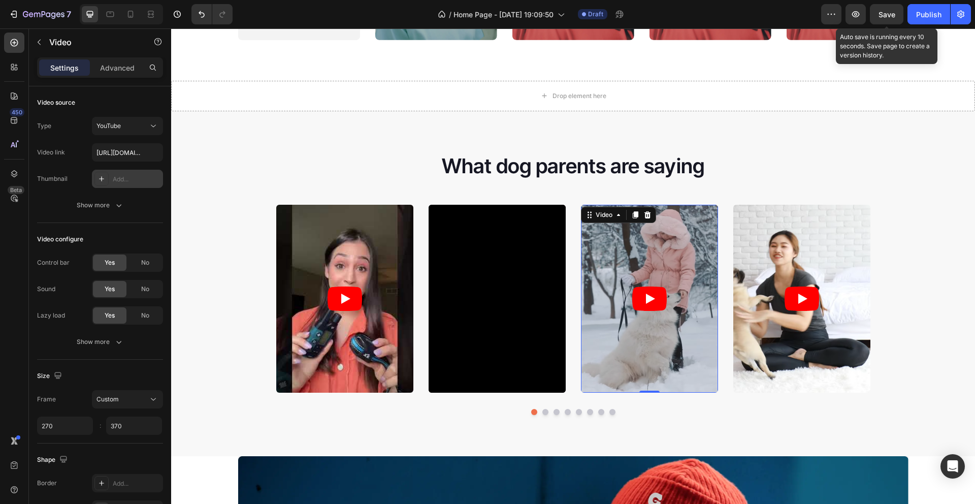
click at [623, 236] on article at bounding box center [649, 299] width 137 height 188
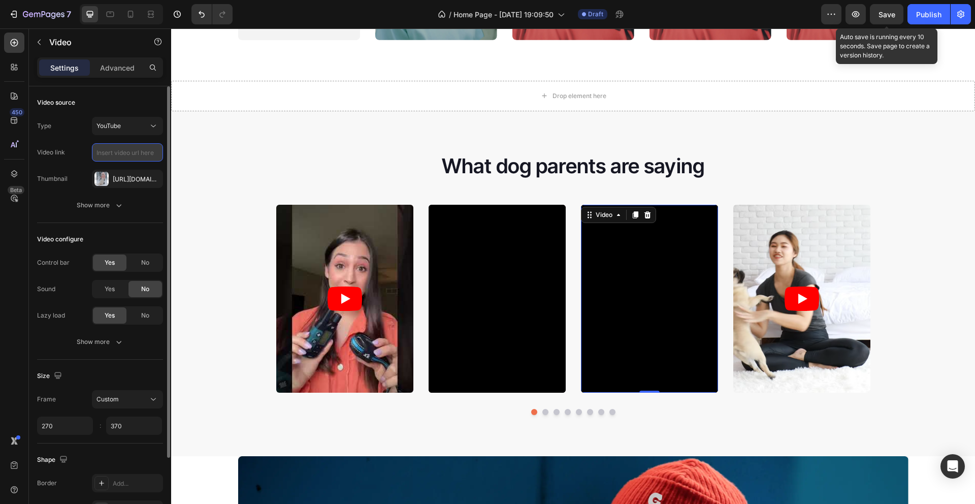
click at [139, 153] on input "text" at bounding box center [127, 152] width 71 height 18
paste input "[URL][DOMAIN_NAME]"
type input "[URL][DOMAIN_NAME]"
click at [139, 178] on div "[URL][DOMAIN_NAME]" at bounding box center [127, 179] width 29 height 9
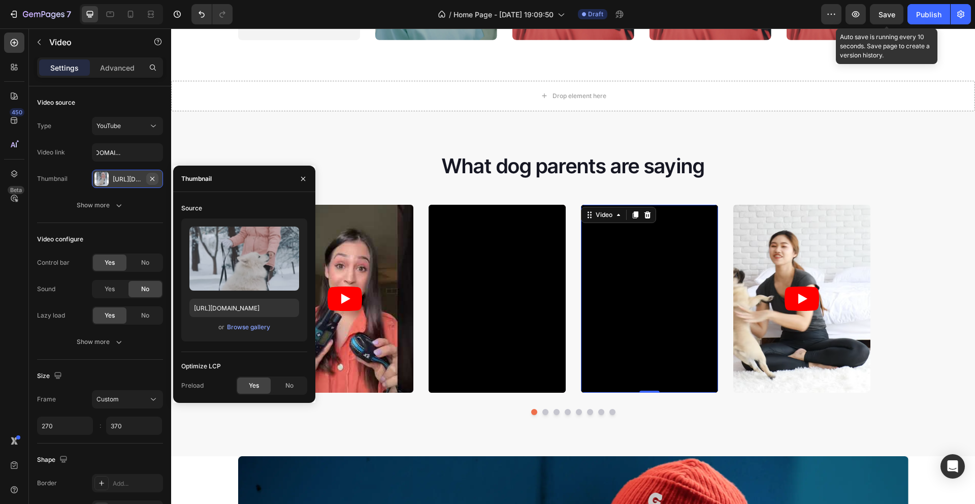
scroll to position [0, 0]
click at [152, 181] on icon "button" at bounding box center [152, 179] width 8 height 8
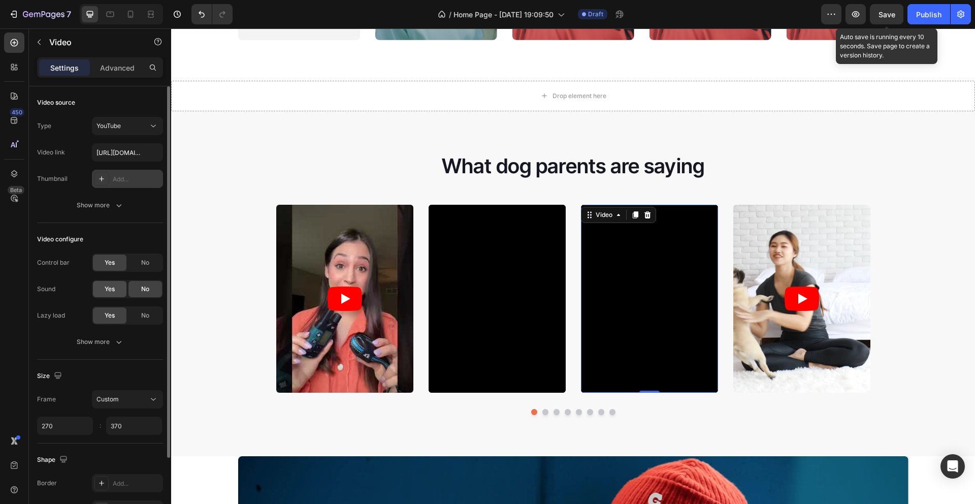
click at [101, 292] on div "Yes" at bounding box center [110, 289] width 34 height 16
click at [801, 251] on article at bounding box center [801, 299] width 137 height 188
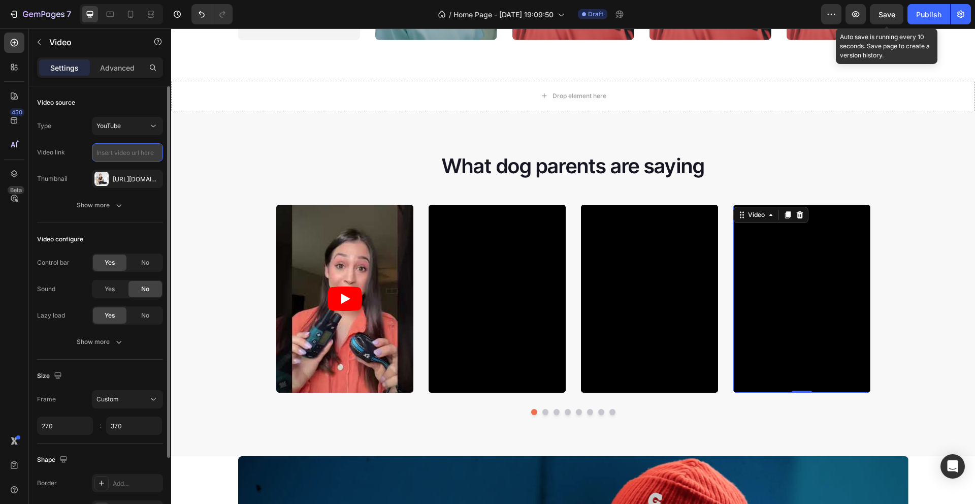
click at [126, 154] on input "text" at bounding box center [127, 152] width 71 height 18
paste input "[URL][DOMAIN_NAME]"
type input "[URL][DOMAIN_NAME]"
click at [103, 291] on div "Yes" at bounding box center [110, 289] width 34 height 16
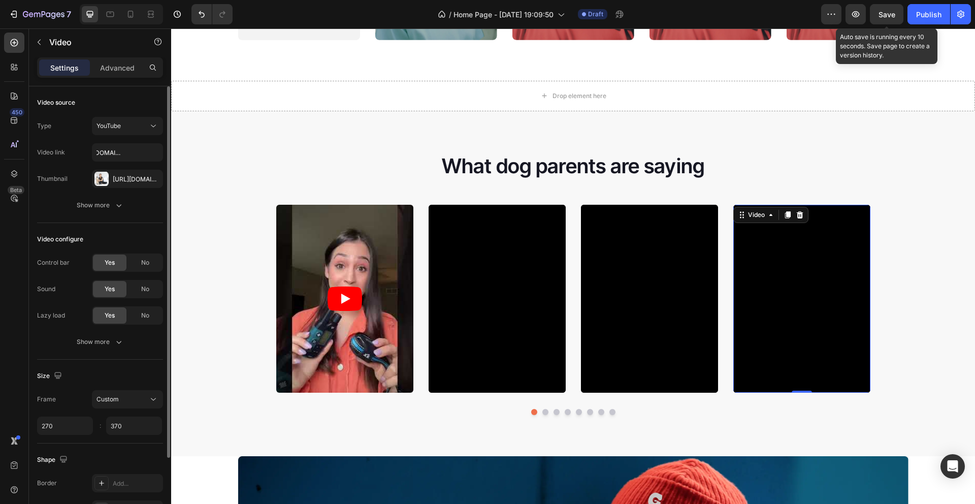
scroll to position [0, 0]
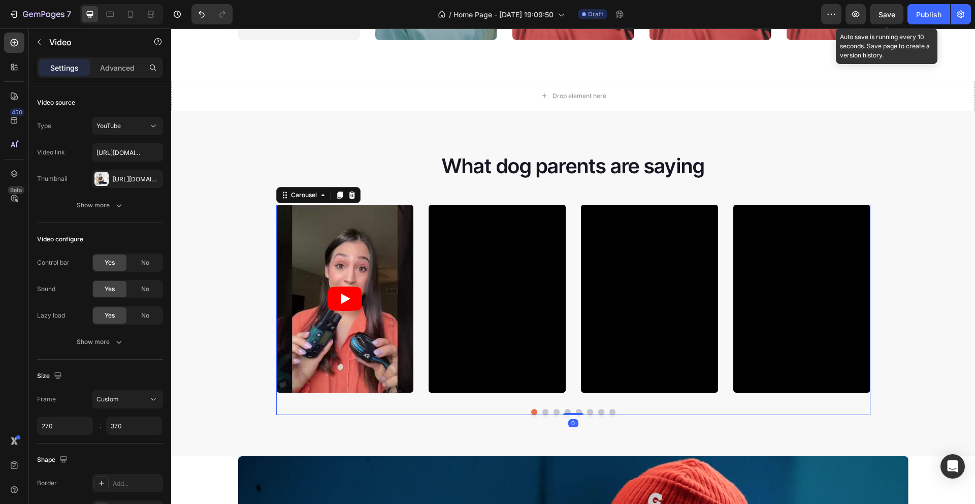
click at [542, 412] on button "Dot" at bounding box center [545, 412] width 6 height 6
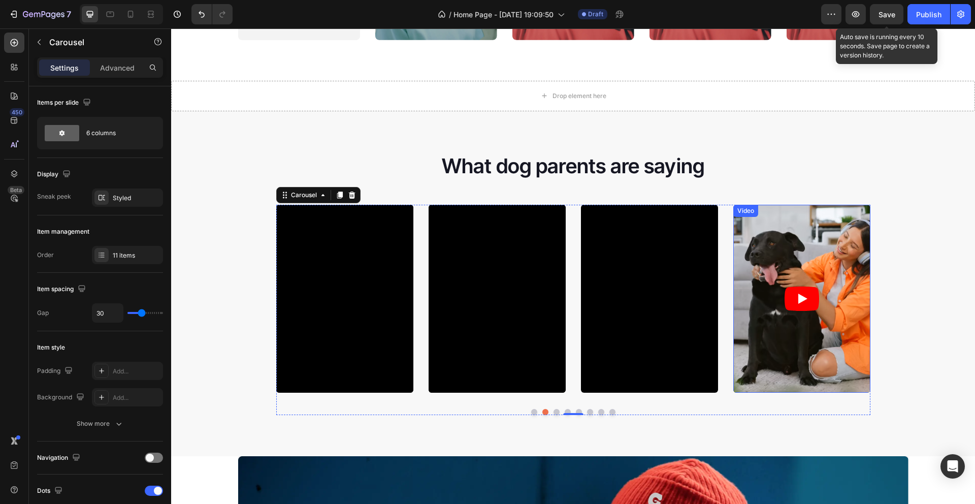
click at [802, 257] on article at bounding box center [801, 299] width 137 height 188
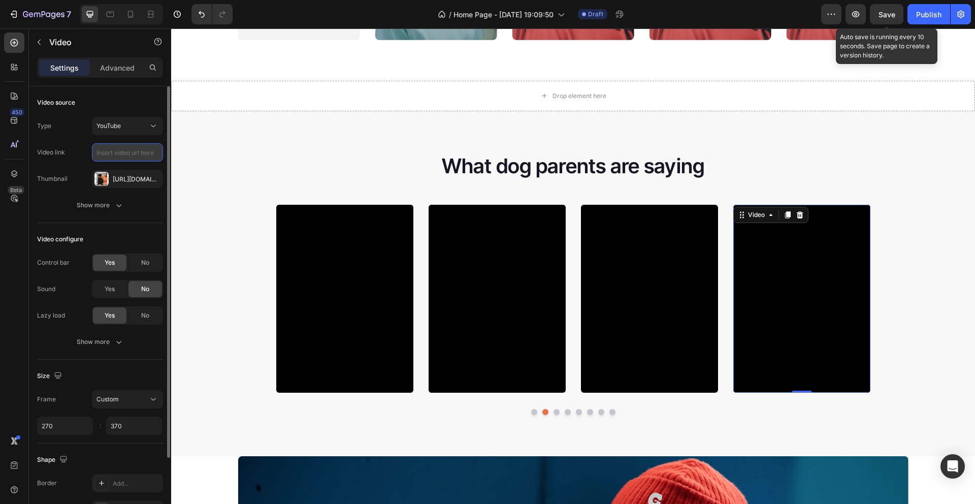
click at [134, 155] on input "text" at bounding box center [127, 152] width 71 height 18
paste input "[URL][DOMAIN_NAME]"
type input "[URL][DOMAIN_NAME]"
click at [151, 179] on icon "button" at bounding box center [152, 178] width 4 height 4
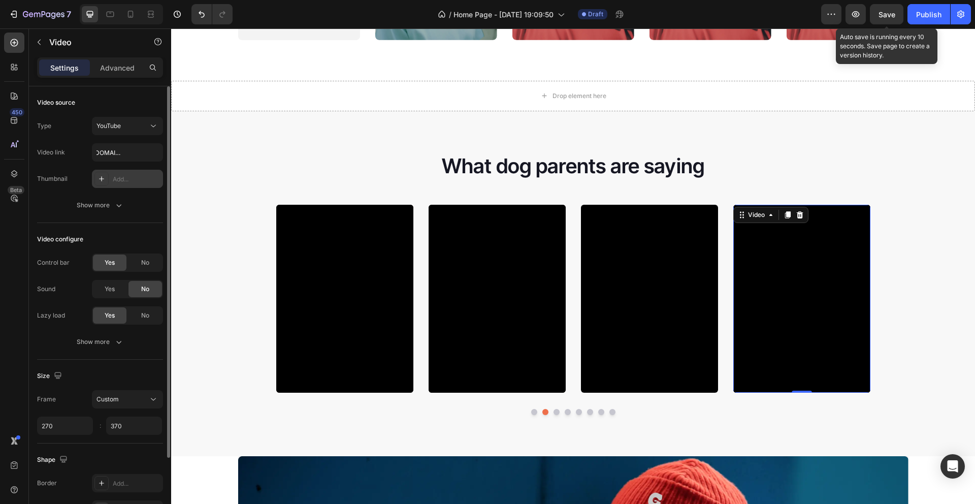
scroll to position [0, 0]
click at [109, 290] on span "Yes" at bounding box center [110, 288] width 10 height 9
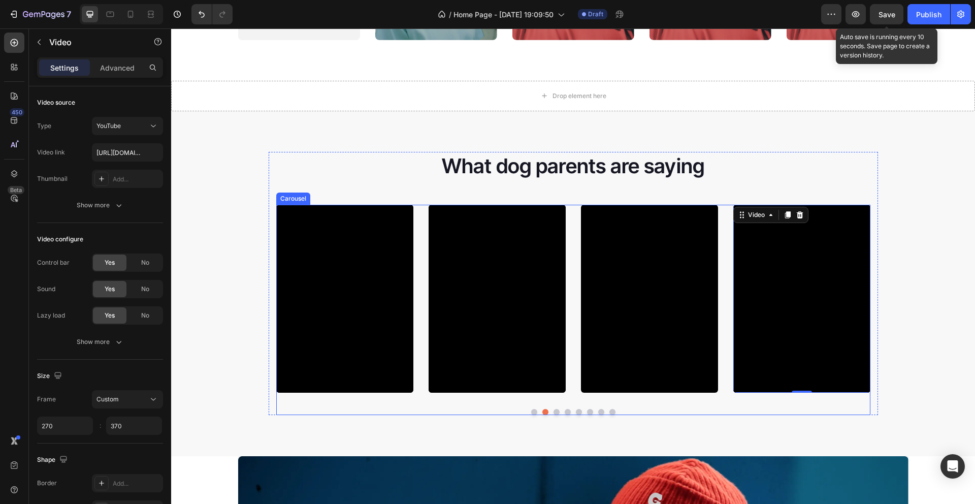
click at [554, 412] on button "Dot" at bounding box center [557, 412] width 6 height 6
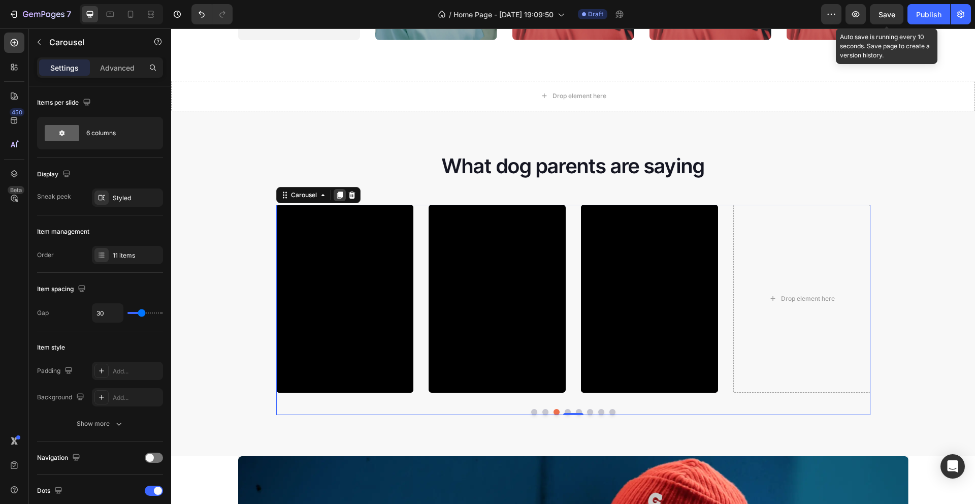
click at [337, 195] on icon at bounding box center [340, 194] width 6 height 7
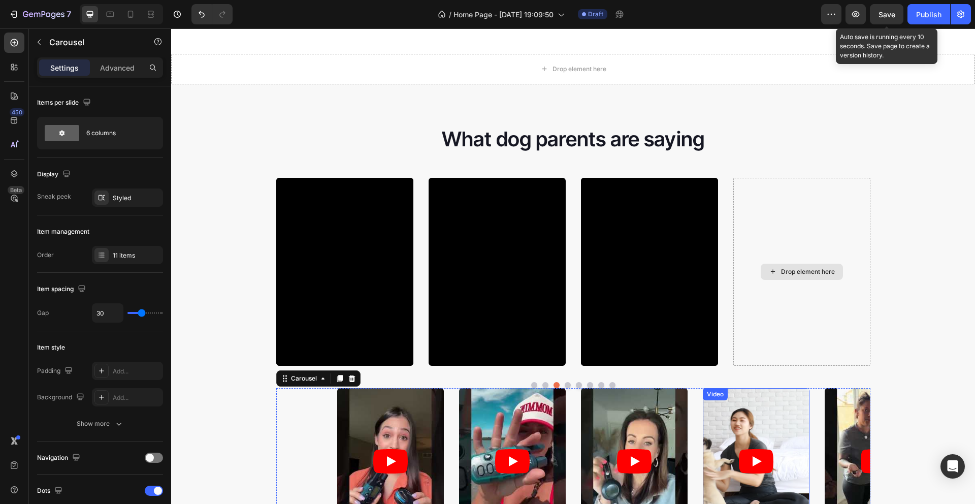
scroll to position [1066, 0]
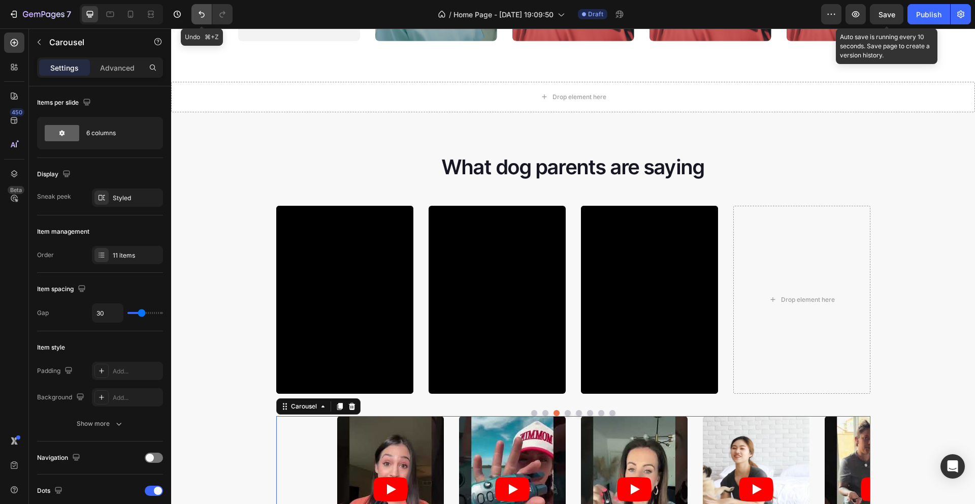
click at [198, 17] on icon "Undo/Redo" at bounding box center [202, 14] width 10 height 10
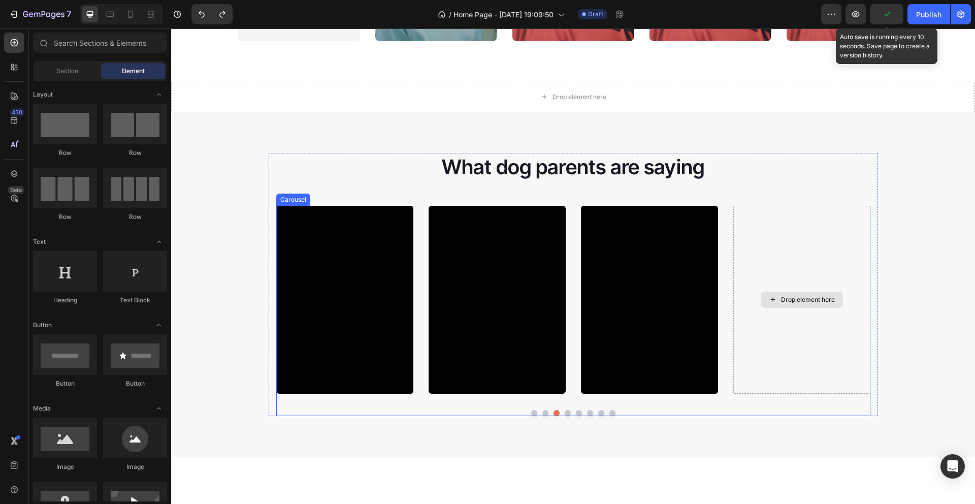
click at [795, 303] on div "Drop element here" at bounding box center [808, 300] width 54 height 8
click at [811, 306] on div "Drop element here" at bounding box center [802, 300] width 82 height 16
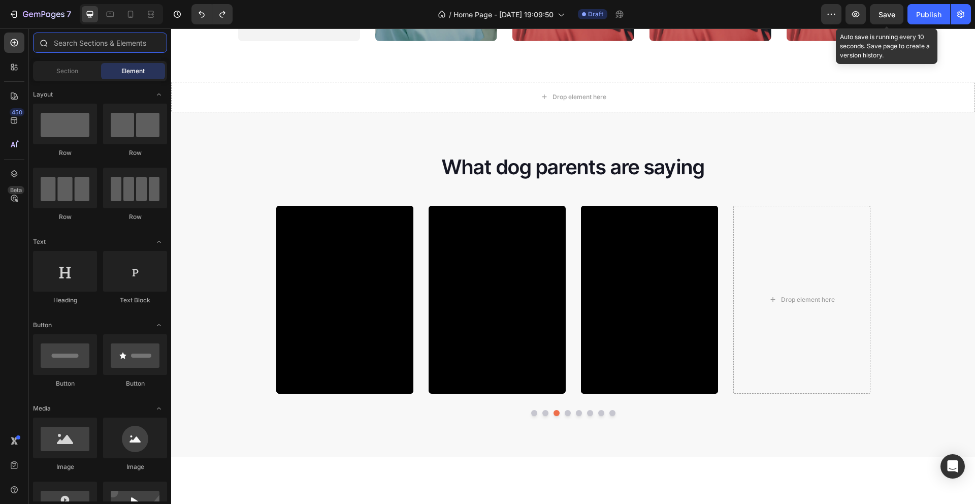
click at [120, 46] on input "text" at bounding box center [100, 43] width 134 height 20
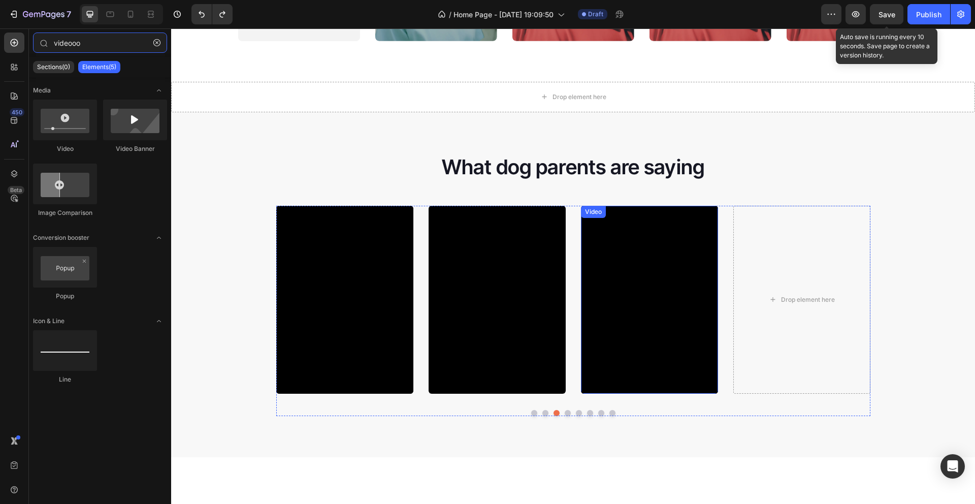
type input "videooo"
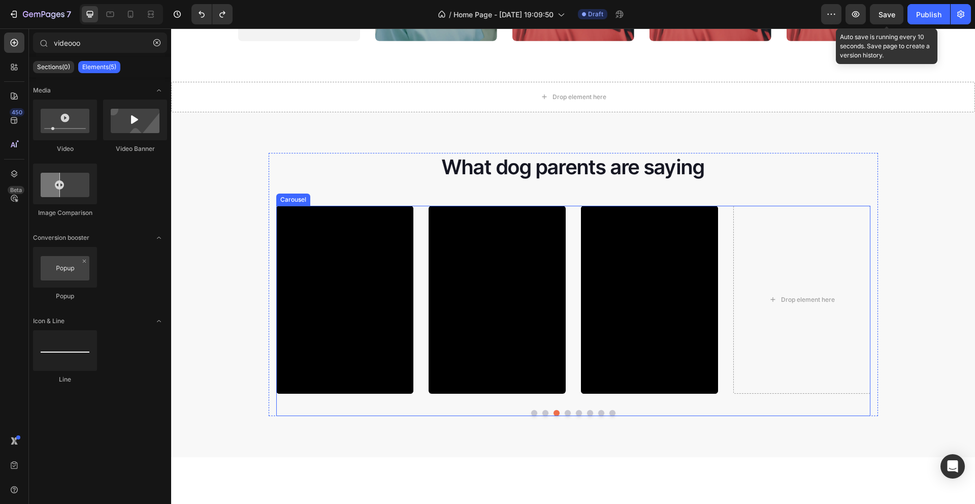
click at [565, 411] on button "Dot" at bounding box center [568, 413] width 6 height 6
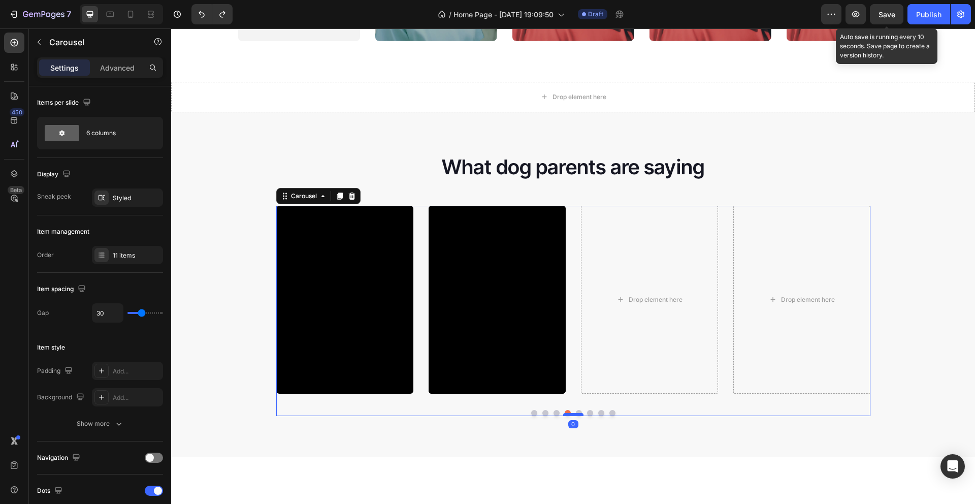
click at [574, 413] on div at bounding box center [573, 414] width 20 height 3
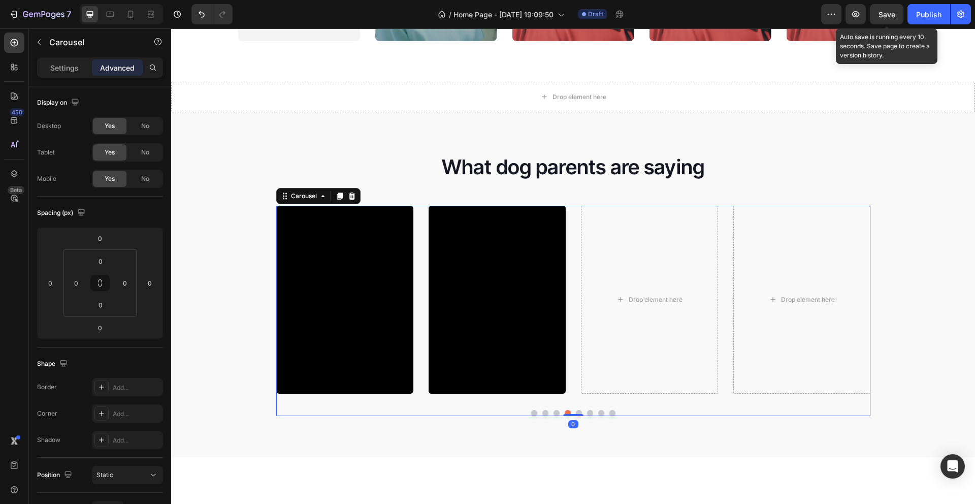
click at [576, 410] on button "Dot" at bounding box center [579, 413] width 6 height 6
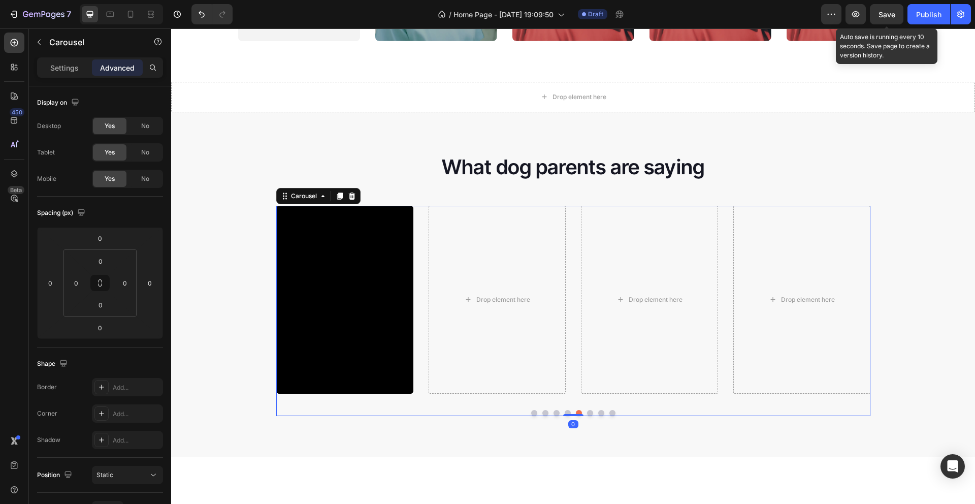
click at [587, 412] on button "Dot" at bounding box center [590, 413] width 6 height 6
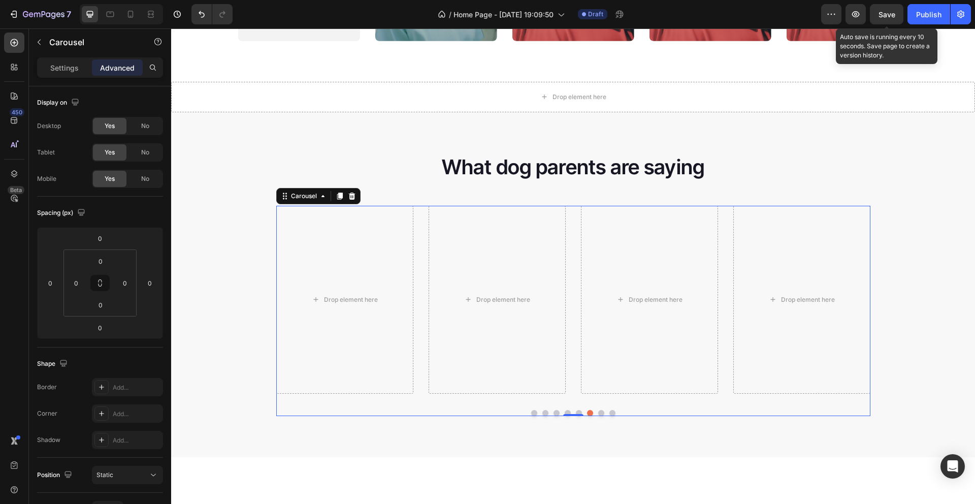
click at [598, 411] on button "Dot" at bounding box center [601, 413] width 6 height 6
click at [609, 411] on button "Dot" at bounding box center [612, 413] width 6 height 6
click at [341, 195] on div at bounding box center [340, 196] width 12 height 12
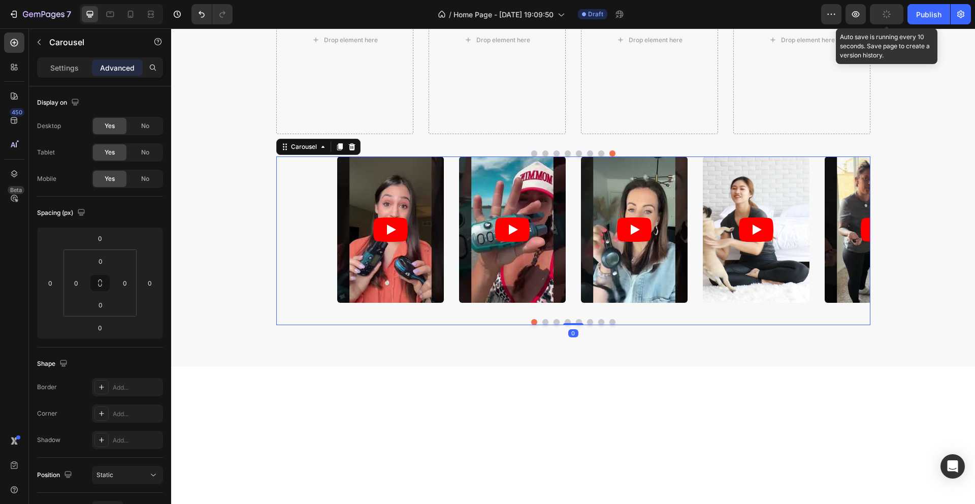
scroll to position [1116, 0]
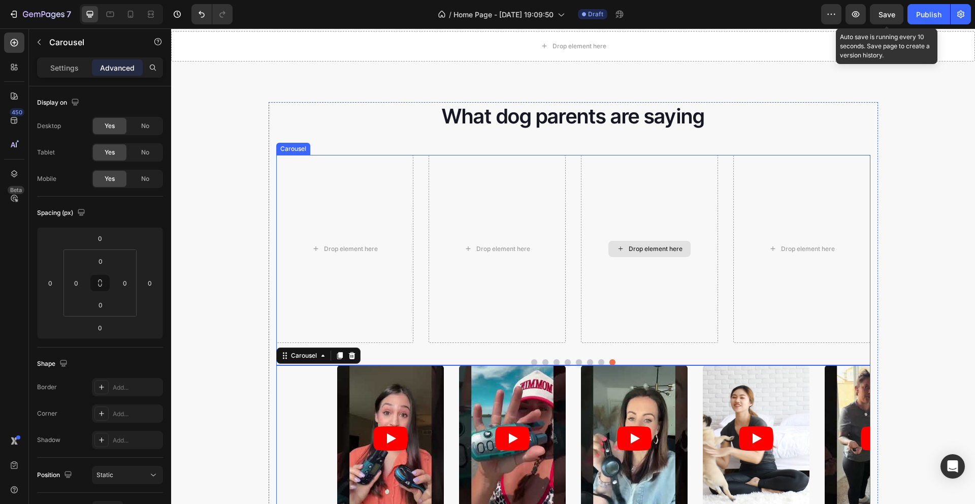
click at [616, 194] on div "Drop element here" at bounding box center [649, 249] width 137 height 188
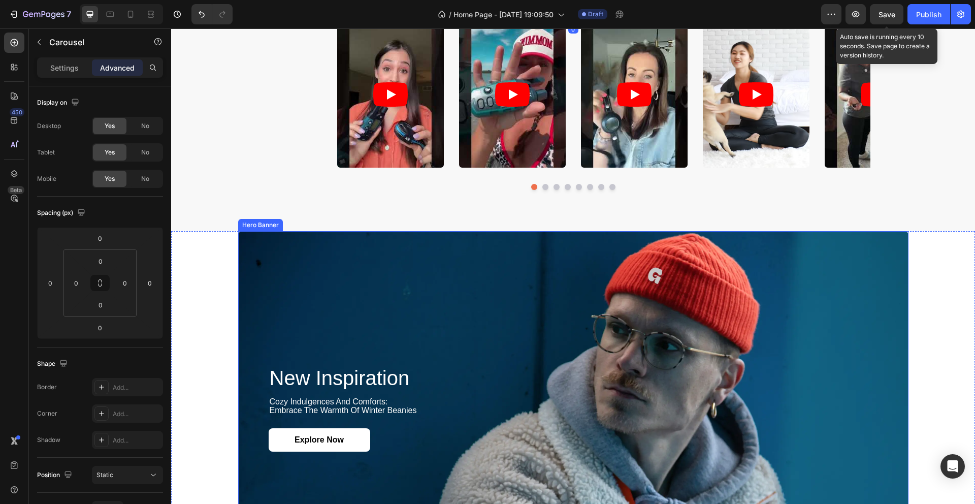
scroll to position [1249, 0]
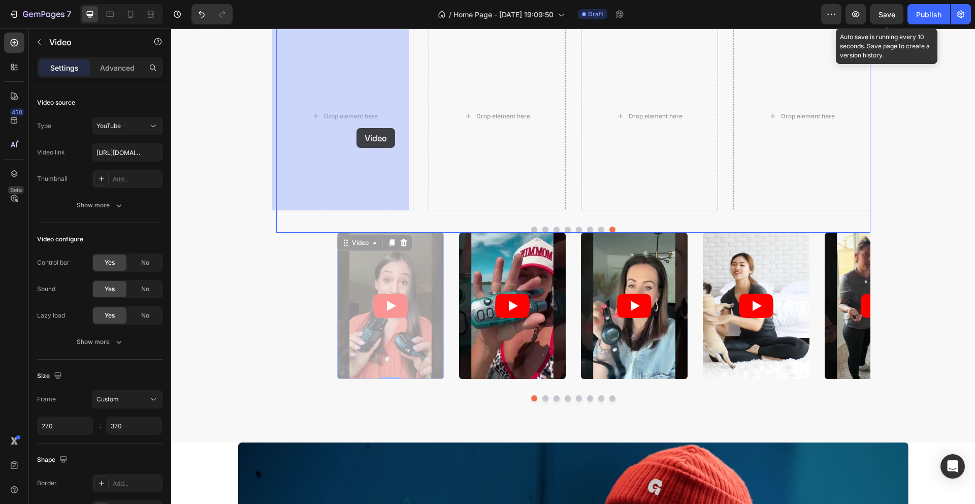
drag, startPoint x: 415, startPoint y: 265, endPoint x: 357, endPoint y: 128, distance: 149.0
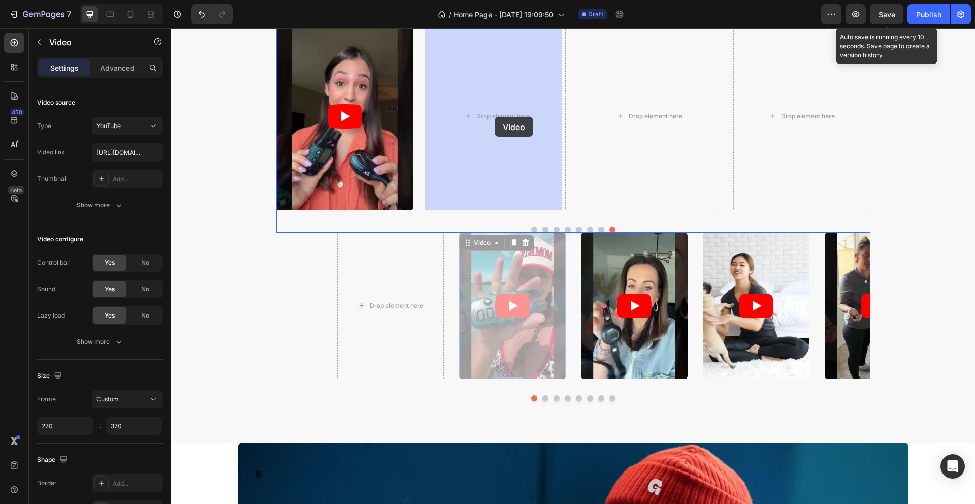
drag, startPoint x: 539, startPoint y: 286, endPoint x: 495, endPoint y: 116, distance: 176.4
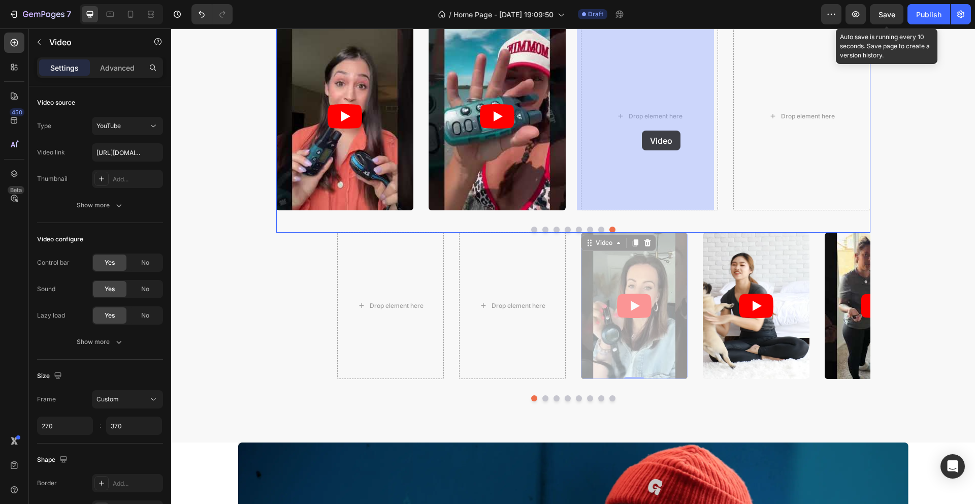
drag, startPoint x: 650, startPoint y: 277, endPoint x: 642, endPoint y: 130, distance: 147.0
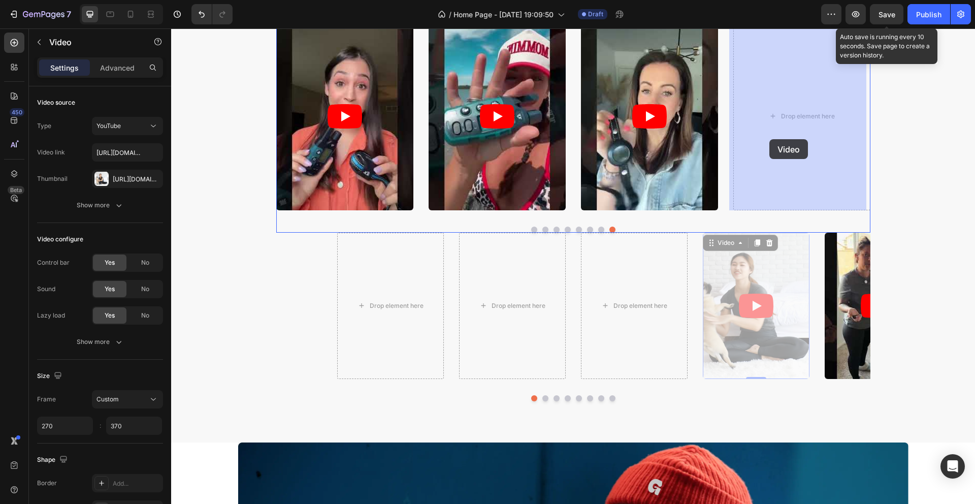
drag, startPoint x: 764, startPoint y: 277, endPoint x: 769, endPoint y: 139, distance: 137.7
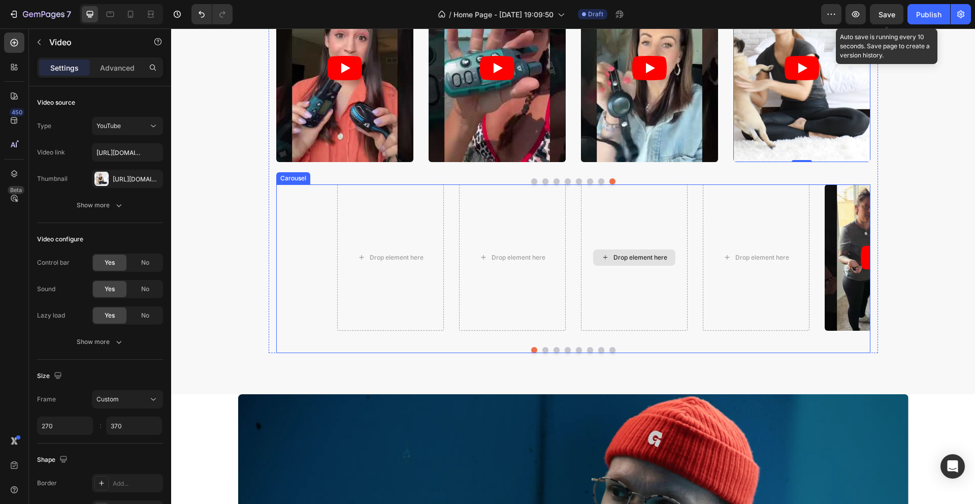
scroll to position [1261, 0]
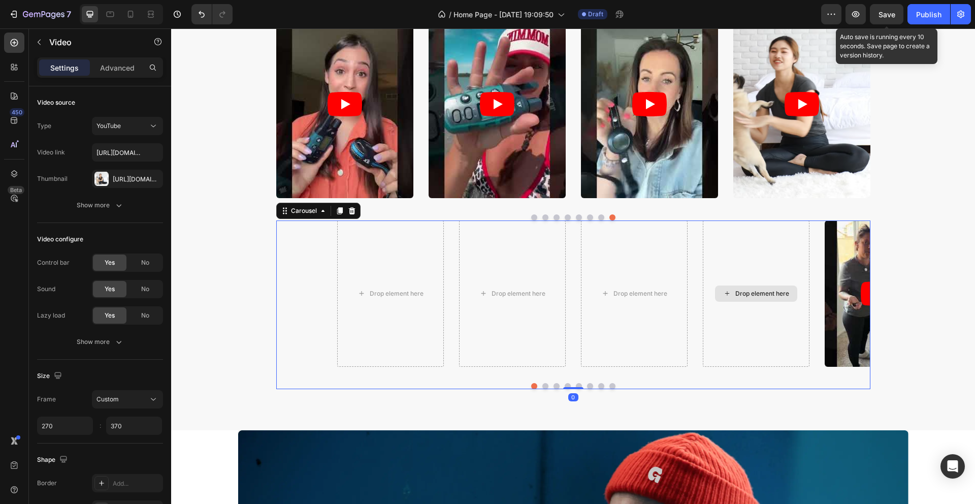
click at [740, 303] on div "Drop element here" at bounding box center [756, 293] width 107 height 146
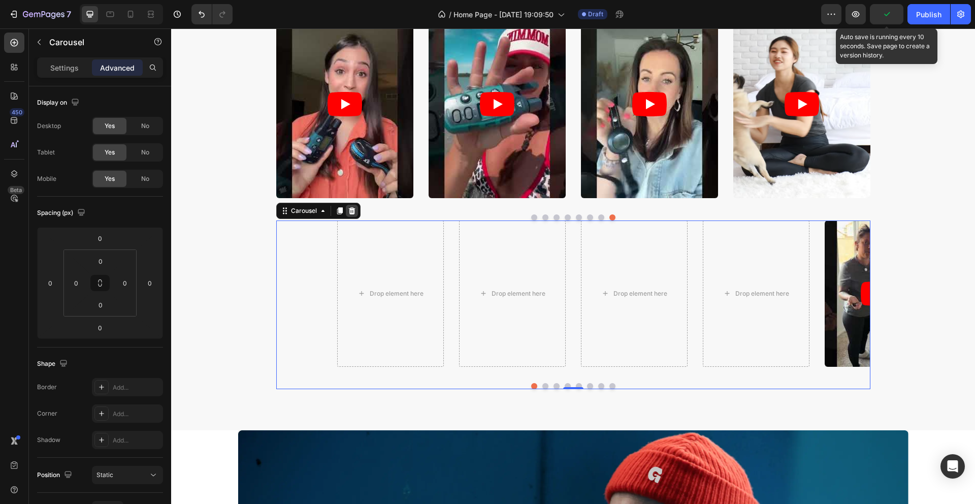
click at [349, 213] on icon at bounding box center [351, 210] width 7 height 7
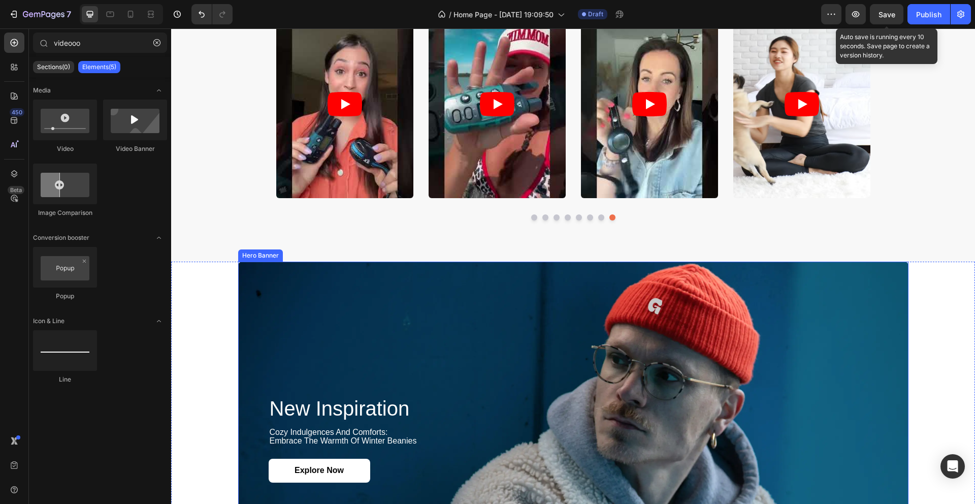
scroll to position [1187, 0]
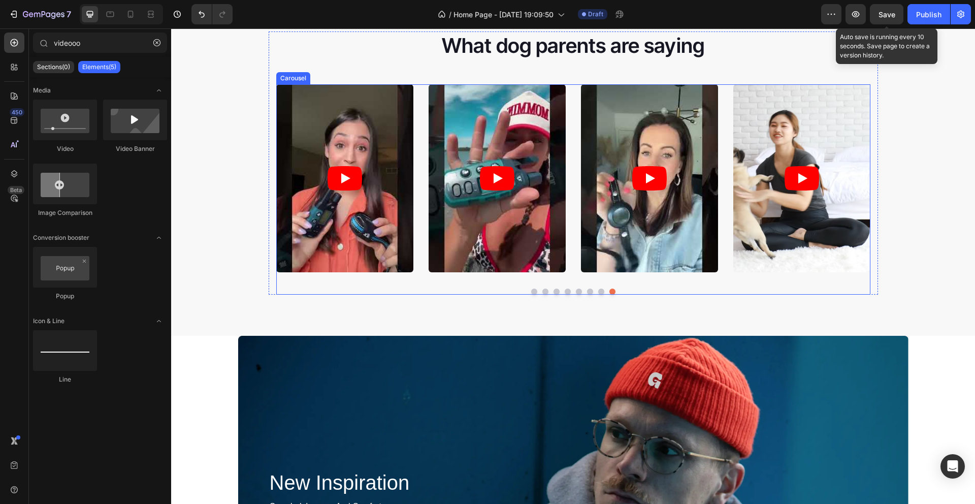
click at [598, 291] on button "Dot" at bounding box center [601, 291] width 6 height 6
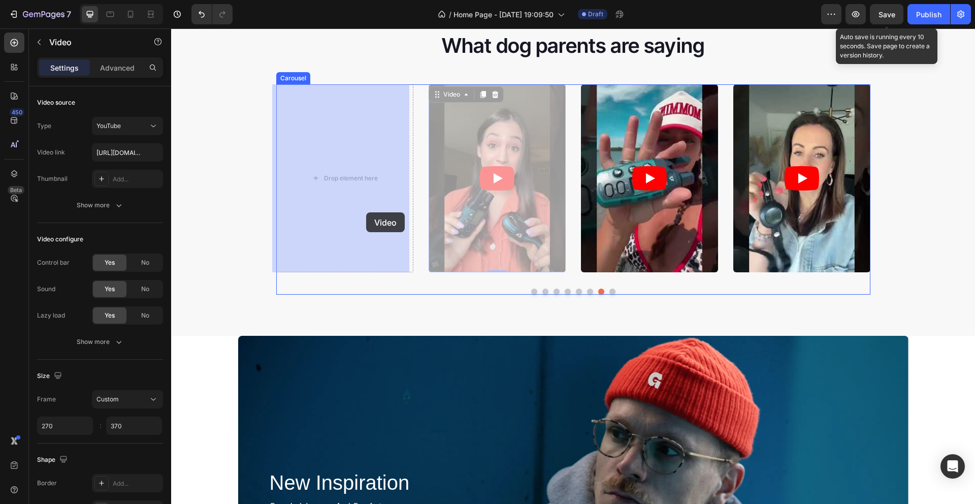
drag, startPoint x: 504, startPoint y: 213, endPoint x: 366, endPoint y: 212, distance: 138.1
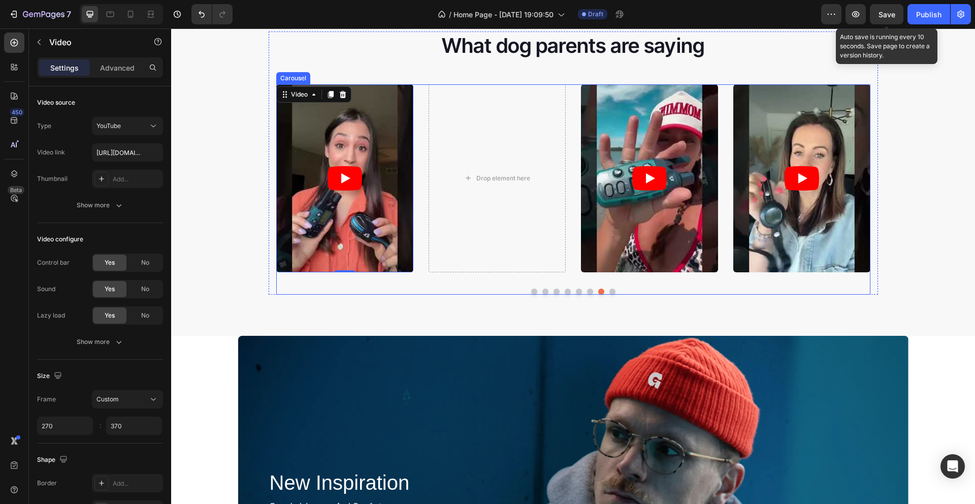
click at [587, 292] on button "Dot" at bounding box center [590, 291] width 6 height 6
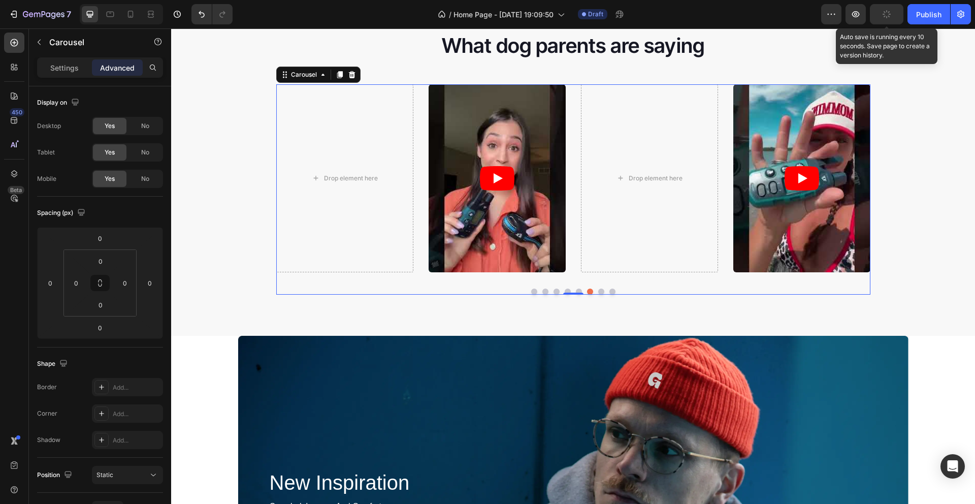
click at [576, 291] on button "Dot" at bounding box center [579, 291] width 6 height 6
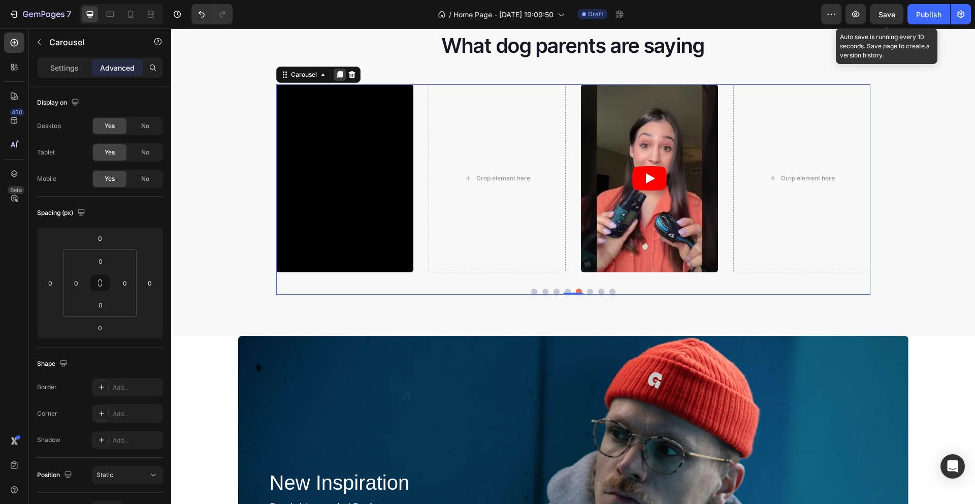
click at [337, 79] on div at bounding box center [340, 75] width 12 height 12
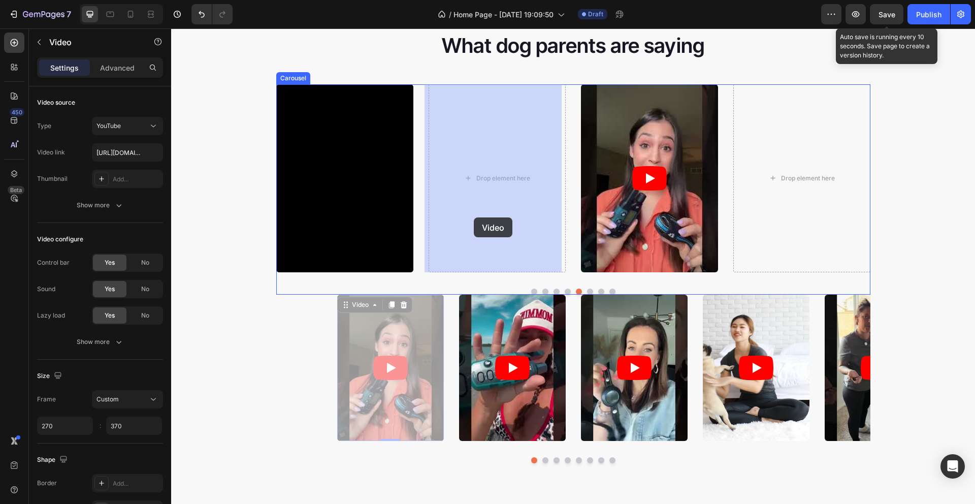
drag, startPoint x: 412, startPoint y: 333, endPoint x: 474, endPoint y: 217, distance: 130.9
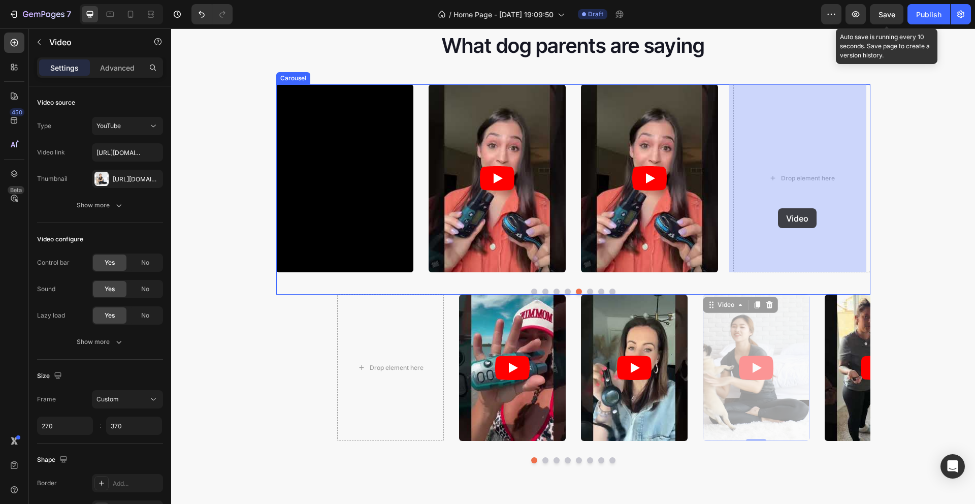
drag, startPoint x: 775, startPoint y: 347, endPoint x: 778, endPoint y: 208, distance: 139.2
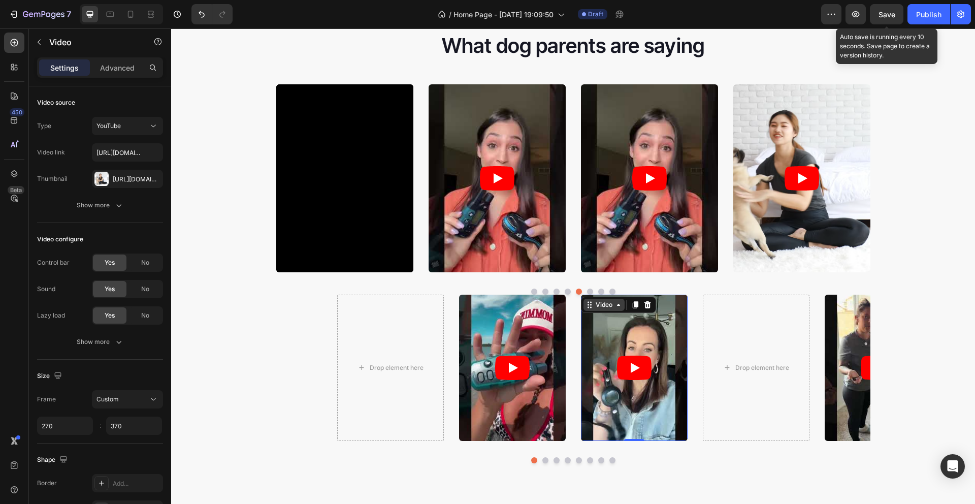
click at [587, 297] on div "Video" at bounding box center [618, 305] width 75 height 16
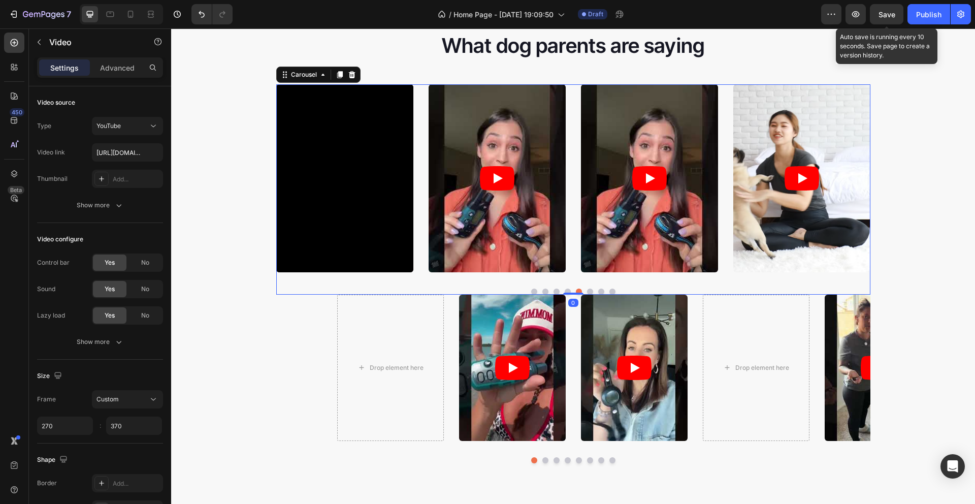
click at [587, 292] on button "Dot" at bounding box center [590, 291] width 6 height 6
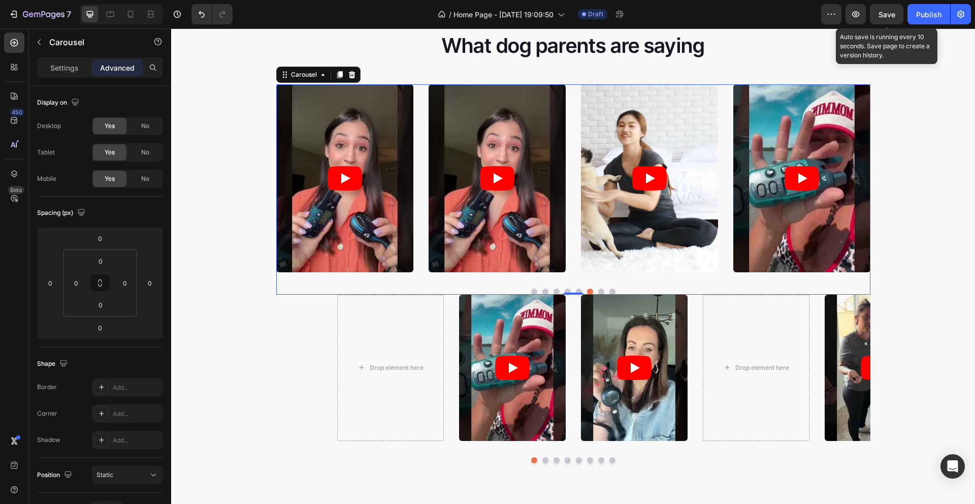
click at [609, 292] on button "Dot" at bounding box center [612, 291] width 6 height 6
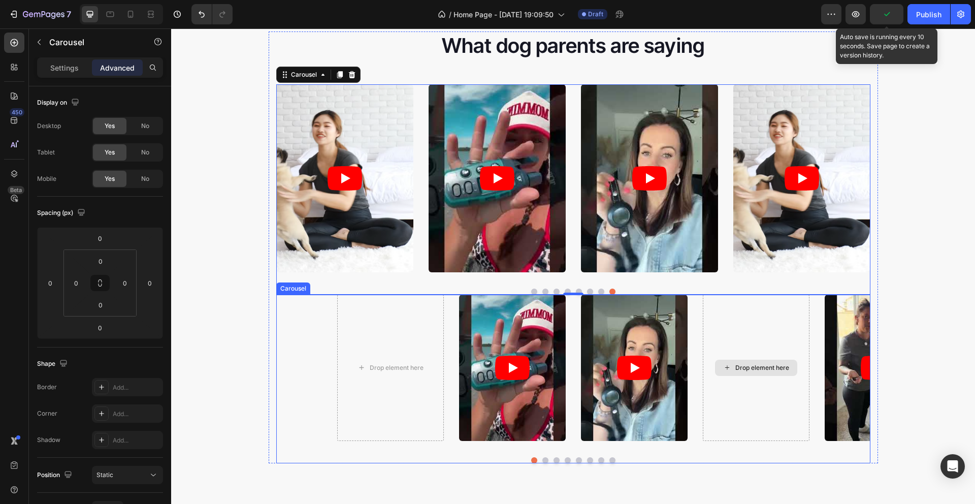
click at [747, 333] on div "Drop element here" at bounding box center [756, 368] width 107 height 146
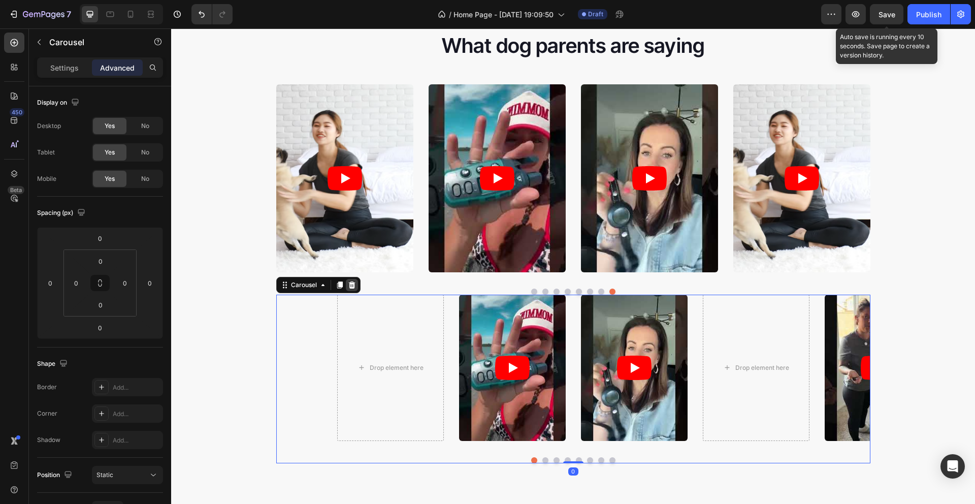
click at [348, 284] on icon at bounding box center [352, 285] width 8 height 8
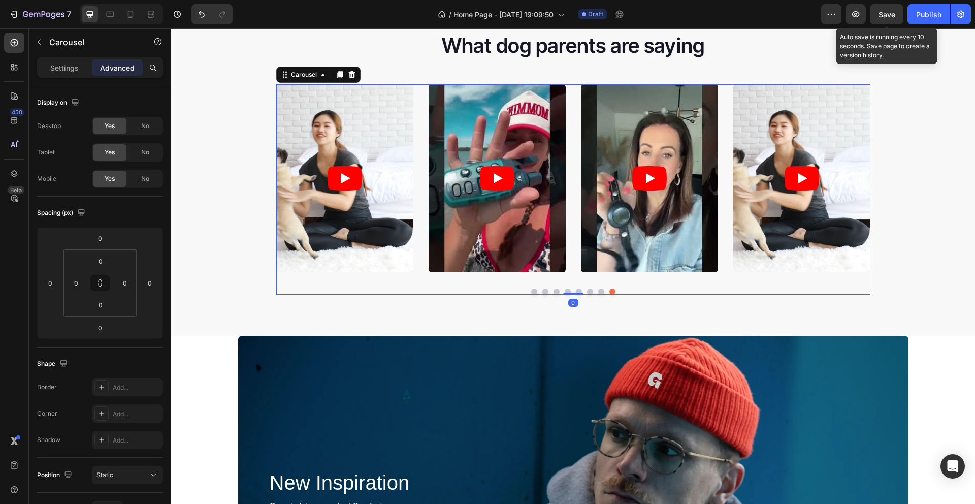
click at [554, 291] on button "Dot" at bounding box center [557, 291] width 6 height 6
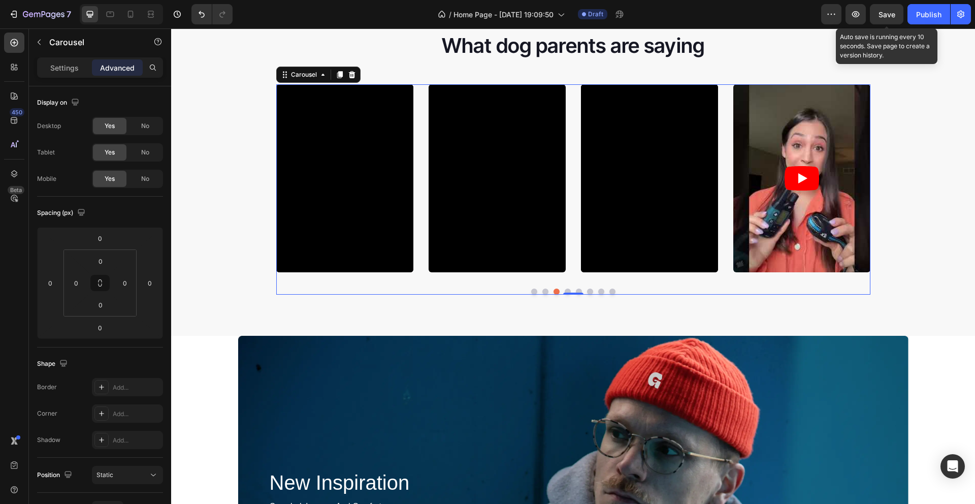
click at [532, 291] on button "Dot" at bounding box center [534, 291] width 6 height 6
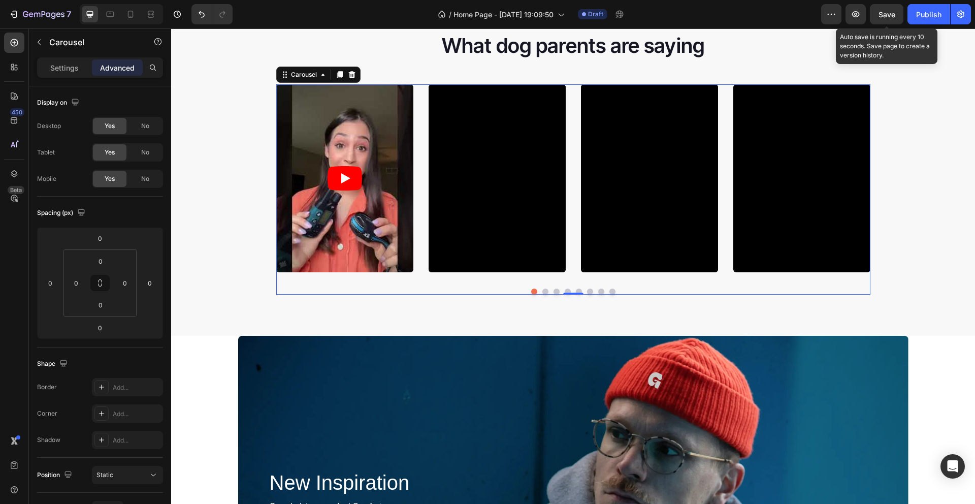
click at [542, 290] on button "Dot" at bounding box center [545, 291] width 6 height 6
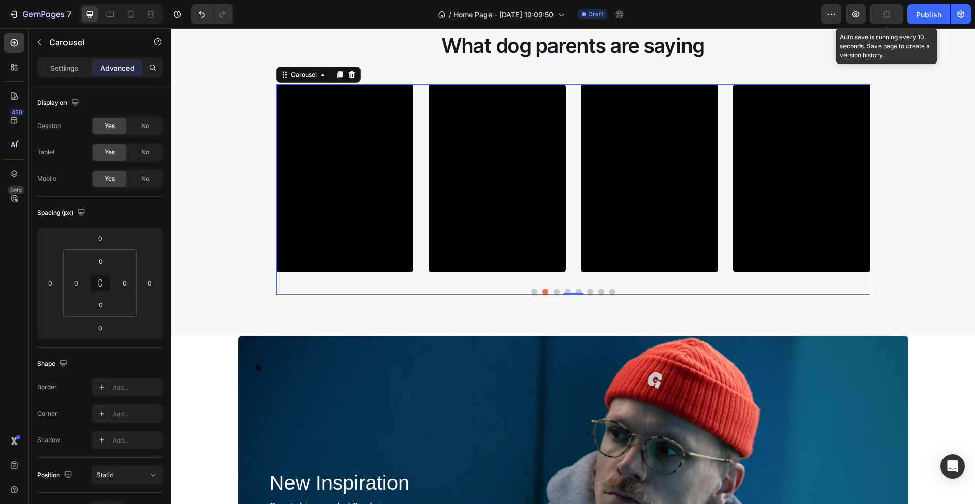
click at [554, 292] on button "Dot" at bounding box center [557, 291] width 6 height 6
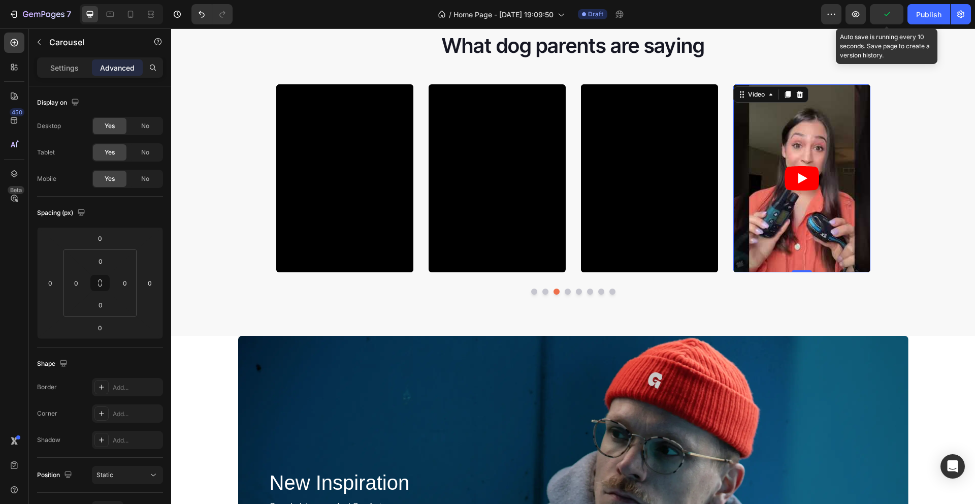
click at [813, 230] on article at bounding box center [801, 178] width 137 height 188
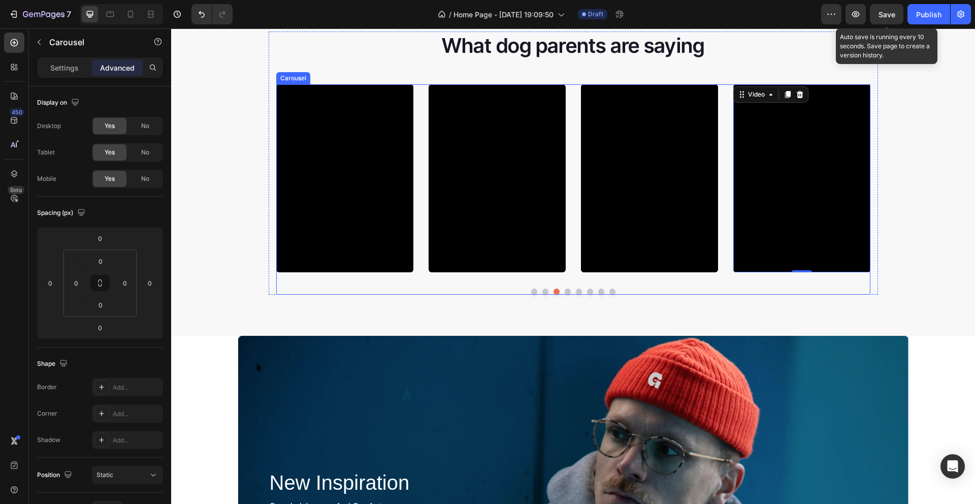
click at [565, 290] on button "Dot" at bounding box center [568, 291] width 6 height 6
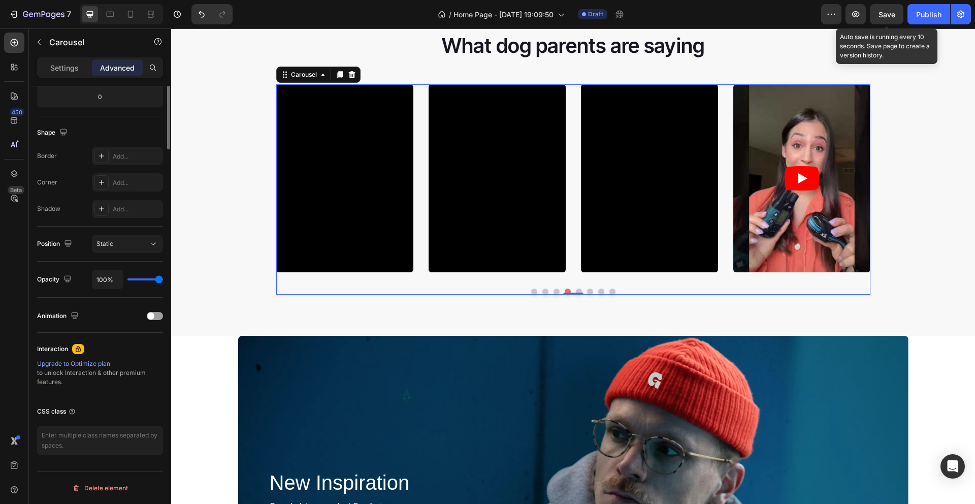
scroll to position [0, 0]
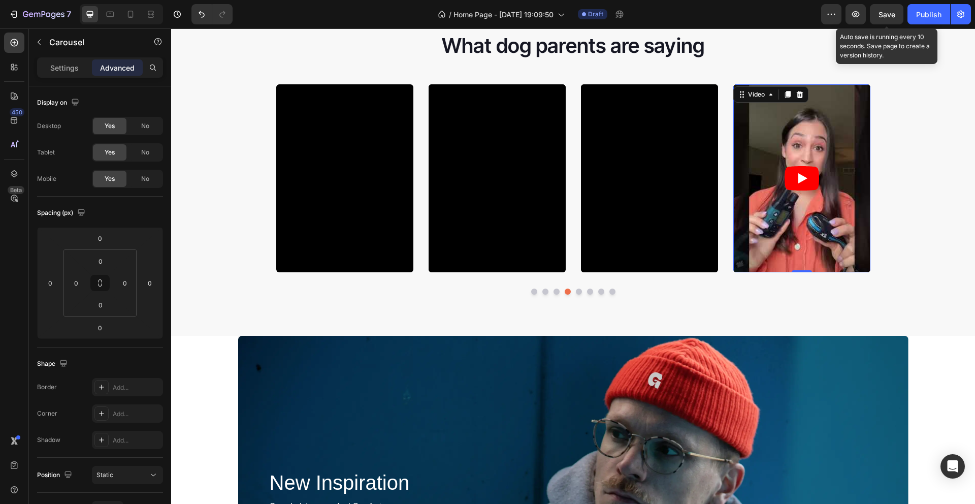
click at [740, 240] on article at bounding box center [801, 178] width 137 height 188
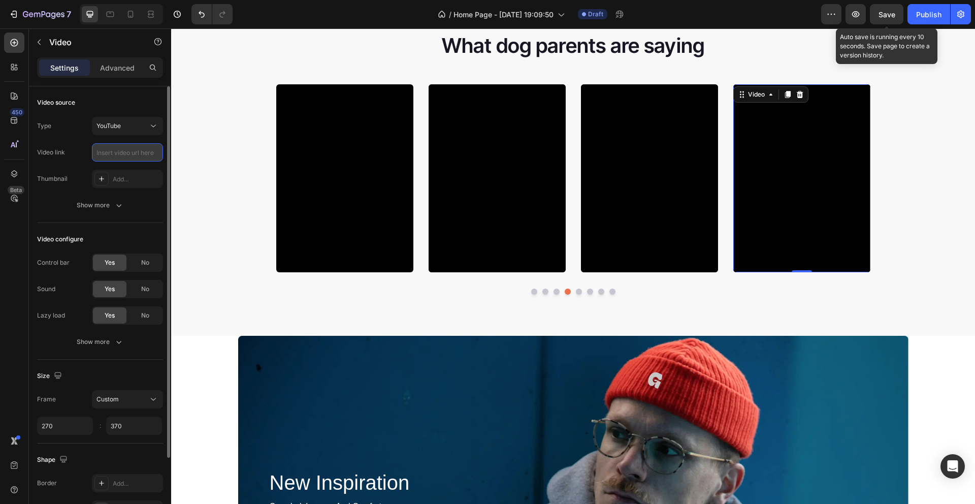
click at [138, 155] on input "text" at bounding box center [127, 152] width 71 height 18
paste input "[URL][DOMAIN_NAME]"
type input "[URL][DOMAIN_NAME]"
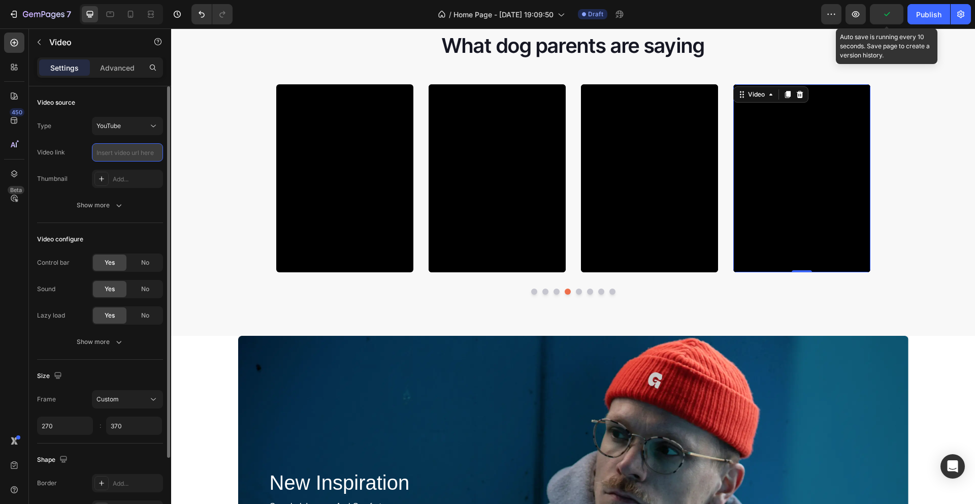
paste input "[URL][DOMAIN_NAME]"
type input "[URL][DOMAIN_NAME]"
click at [912, 145] on div "What dog parents are saying Heading Video Video Video Video Video Video Video 0…" at bounding box center [573, 166] width 804 height 271
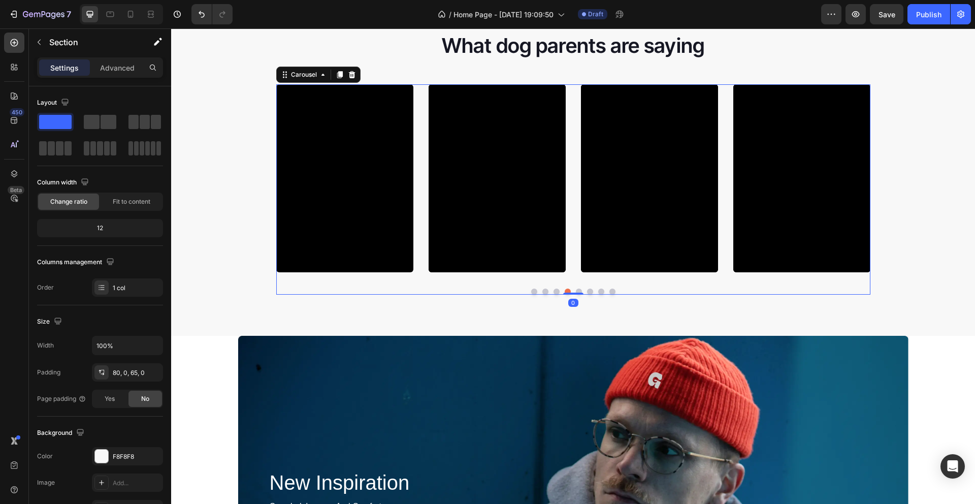
click at [574, 292] on div "Video Video Video Video Video Video Video Video Video Video Video Carousel 0" at bounding box center [573, 189] width 594 height 210
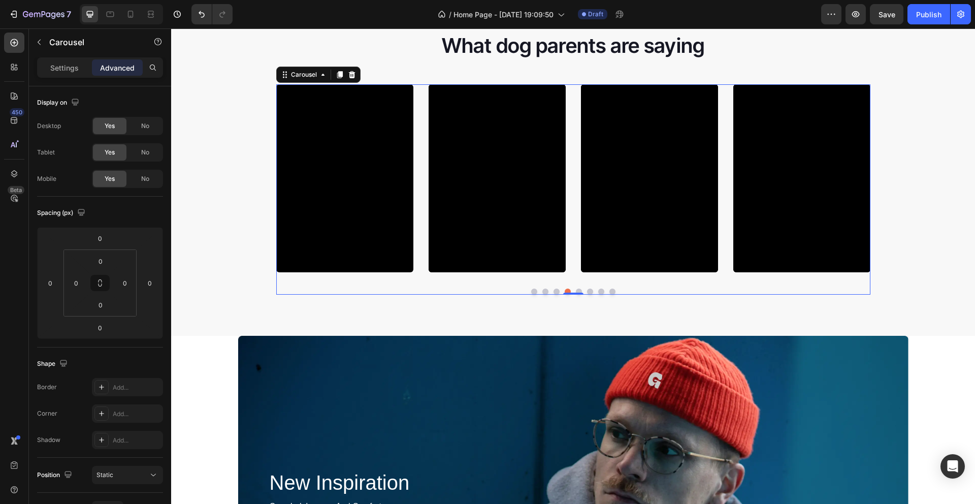
click at [576, 288] on button "Dot" at bounding box center [579, 291] width 6 height 6
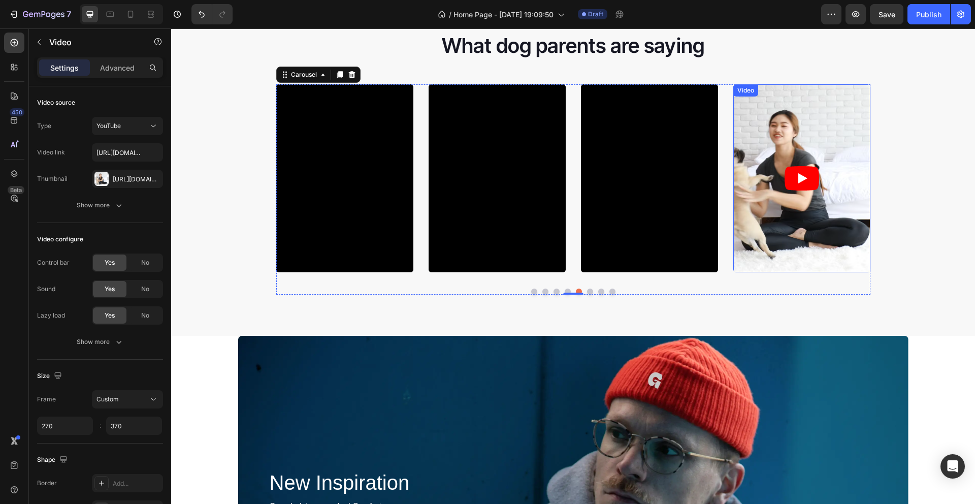
click at [813, 219] on article at bounding box center [801, 178] width 137 height 188
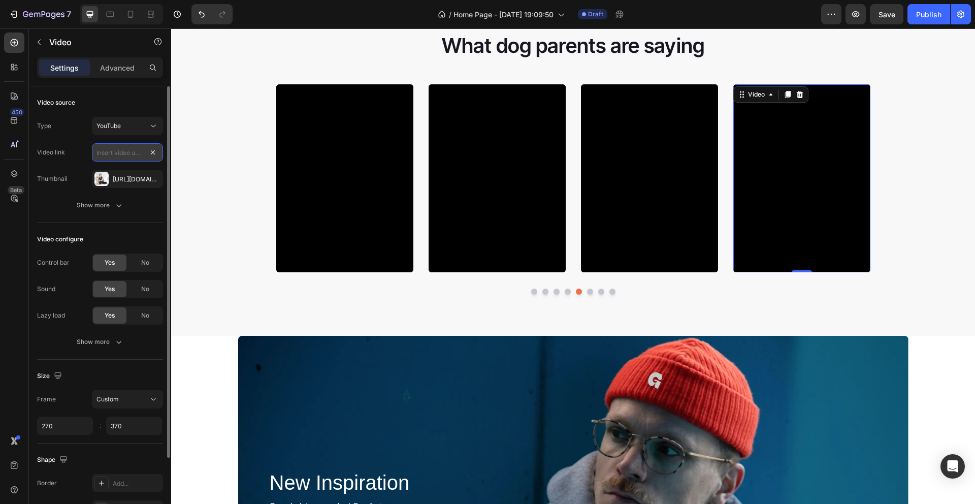
scroll to position [0, 0]
paste input "[URL][DOMAIN_NAME]"
type input "[URL][DOMAIN_NAME]"
click at [152, 178] on icon "button" at bounding box center [152, 178] width 4 height 4
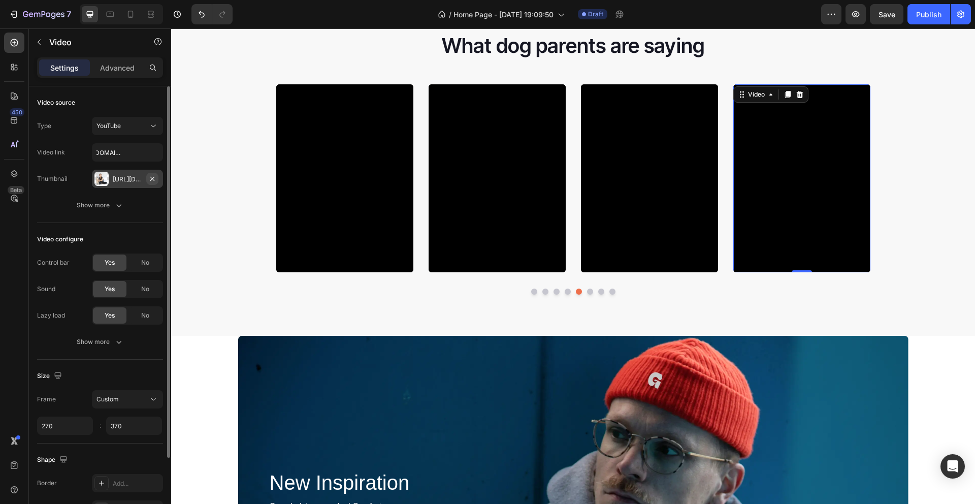
scroll to position [0, 0]
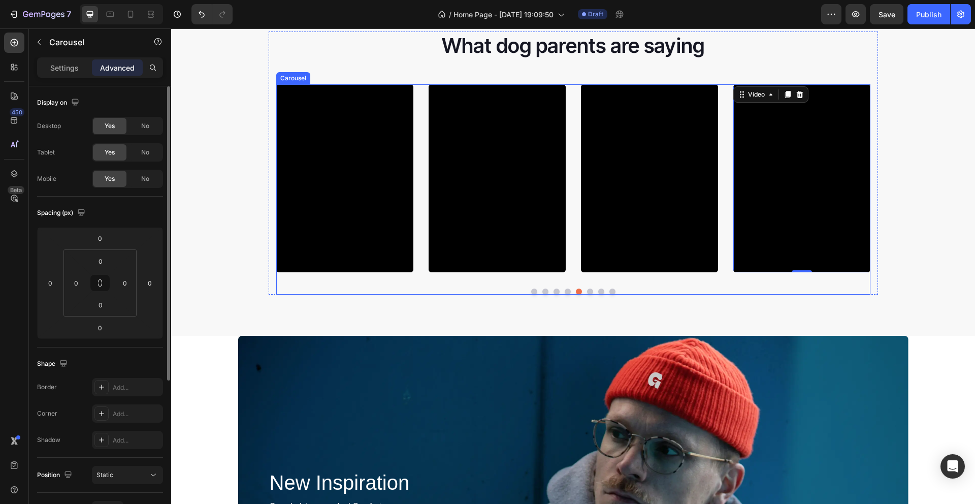
click at [588, 289] on button "Dot" at bounding box center [590, 291] width 6 height 6
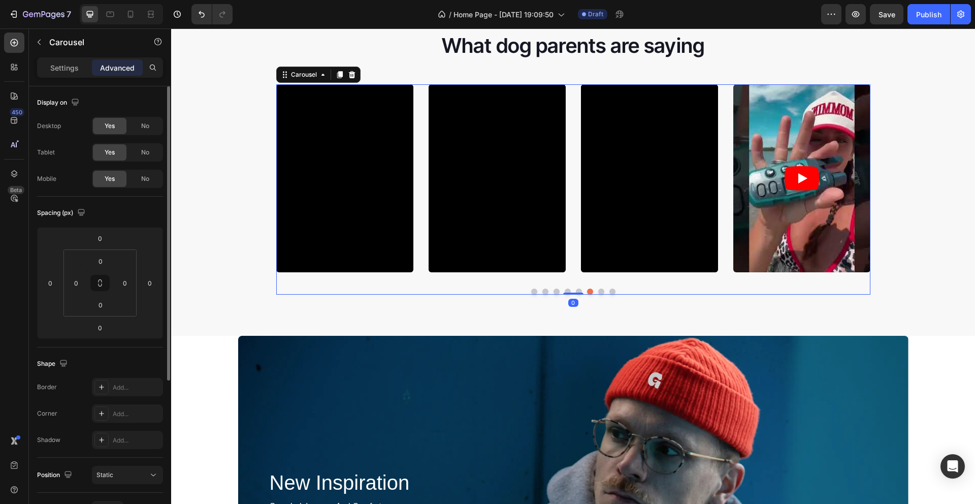
click at [593, 289] on div at bounding box center [573, 291] width 594 height 6
click at [598, 290] on button "Dot" at bounding box center [601, 291] width 6 height 6
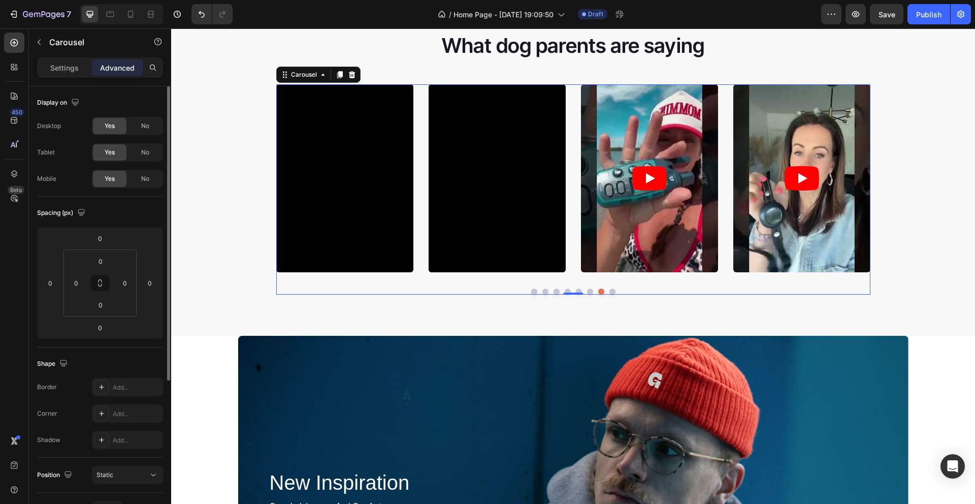
click at [609, 292] on button "Dot" at bounding box center [612, 291] width 6 height 6
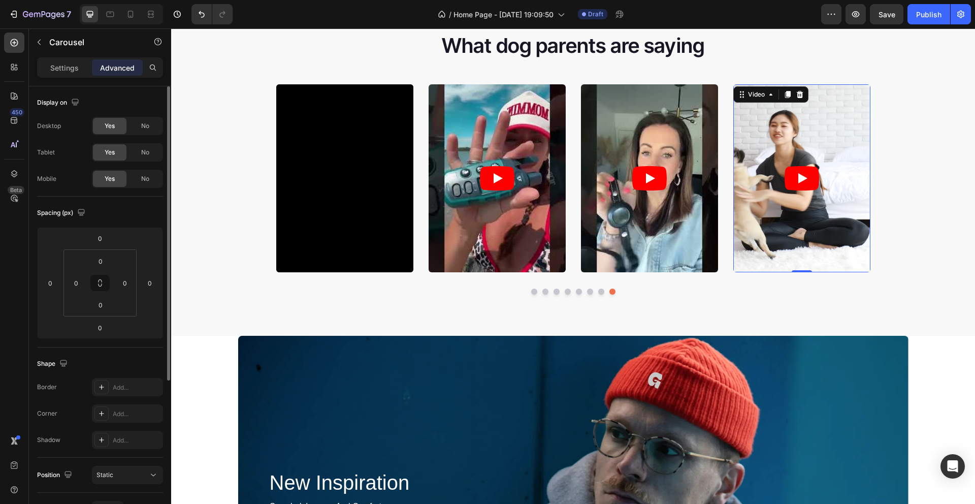
click at [808, 175] on icon "Play" at bounding box center [802, 178] width 35 height 24
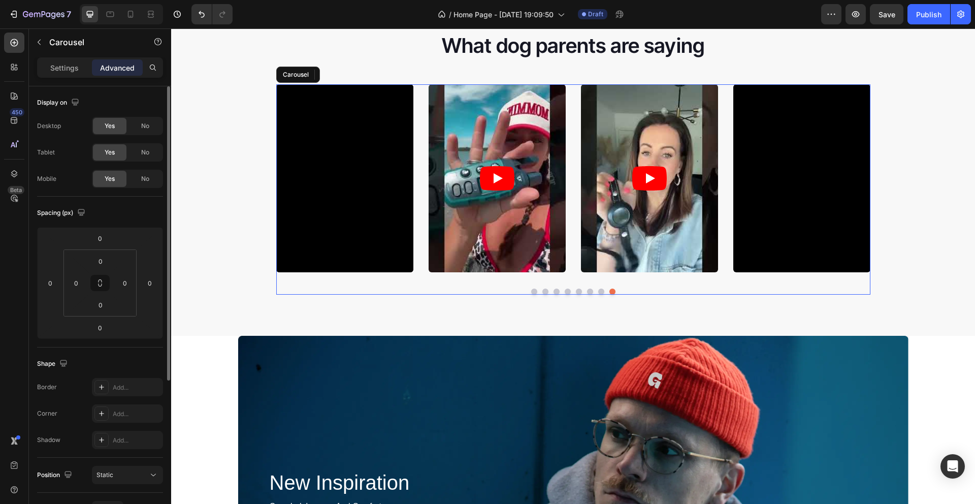
click at [531, 290] on button "Dot" at bounding box center [534, 291] width 6 height 6
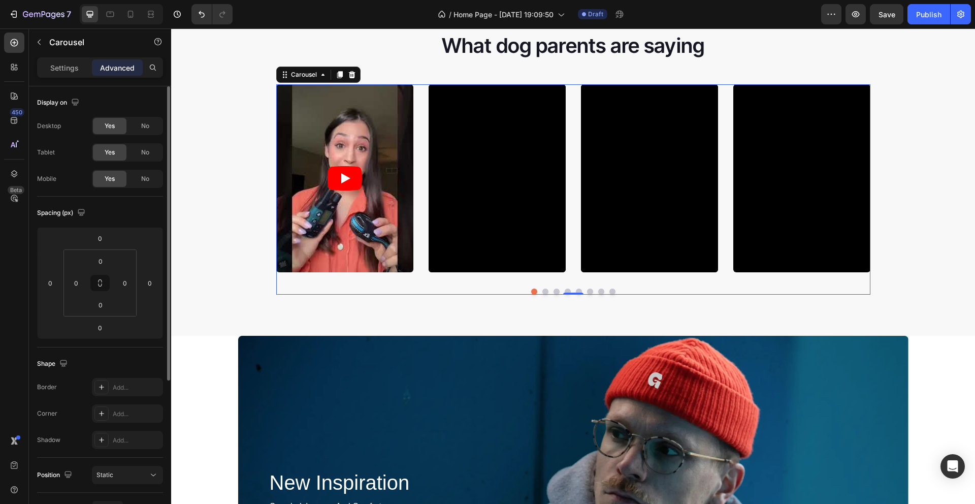
click at [543, 291] on button "Dot" at bounding box center [545, 291] width 6 height 6
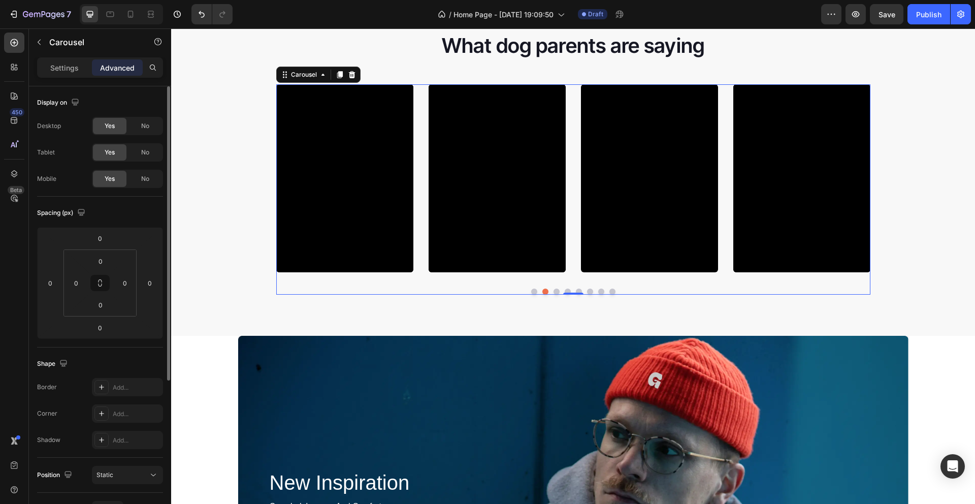
click at [554, 290] on button "Dot" at bounding box center [557, 291] width 6 height 6
click at [914, 115] on div "What dog parents are saying Heading Video Video Video Video Video Video Video V…" at bounding box center [573, 166] width 804 height 271
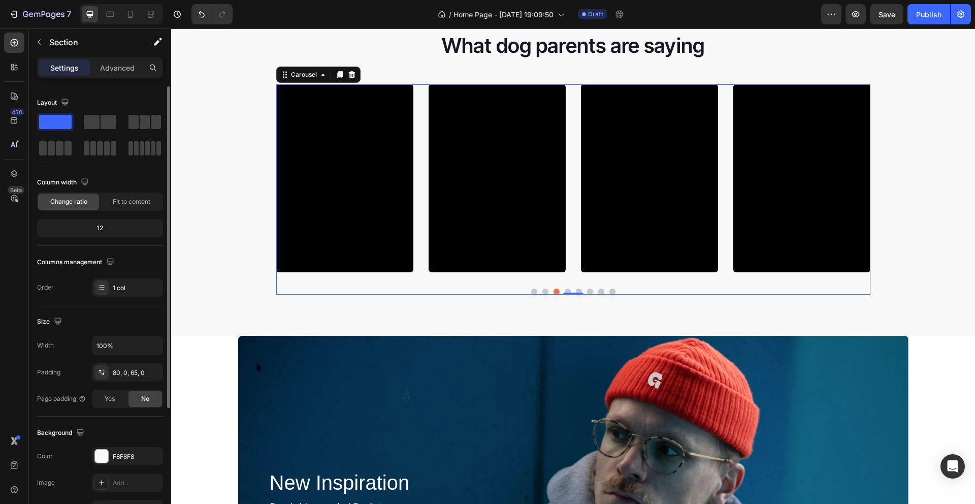
click at [565, 291] on button "Dot" at bounding box center [568, 291] width 6 height 6
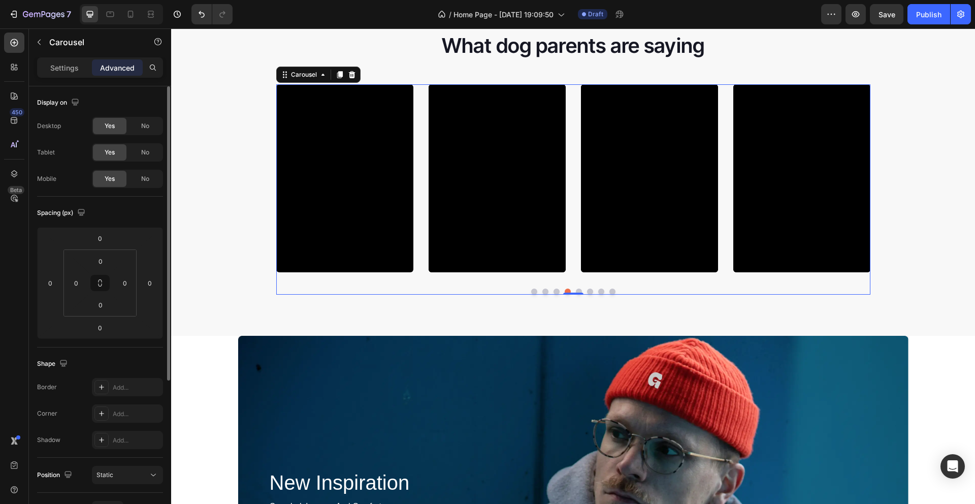
click at [576, 289] on button "Dot" at bounding box center [579, 291] width 6 height 6
click at [587, 290] on button "Dot" at bounding box center [590, 291] width 6 height 6
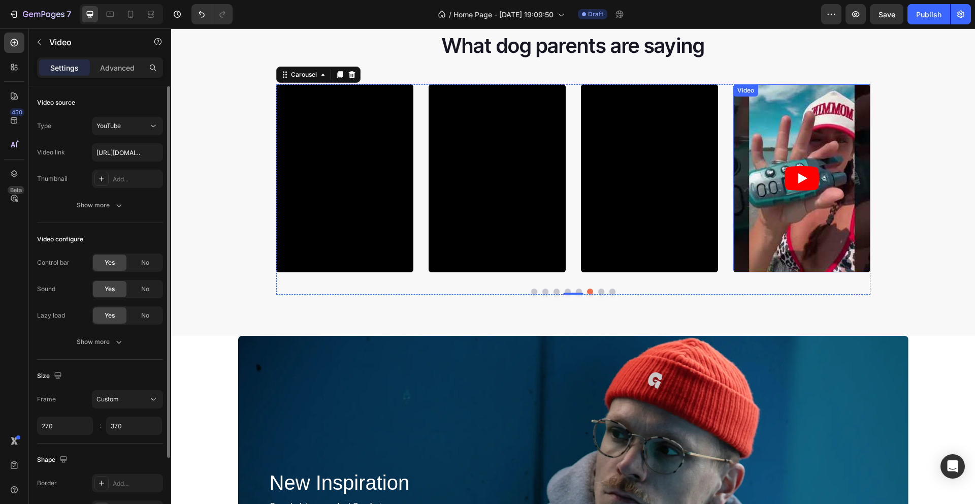
click at [777, 213] on article at bounding box center [801, 178] width 137 height 188
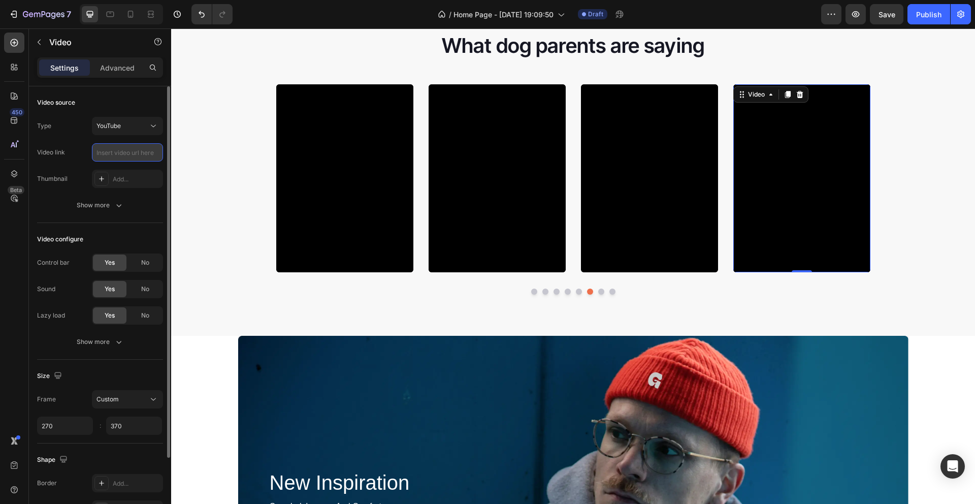
paste input "[URL][DOMAIN_NAME]"
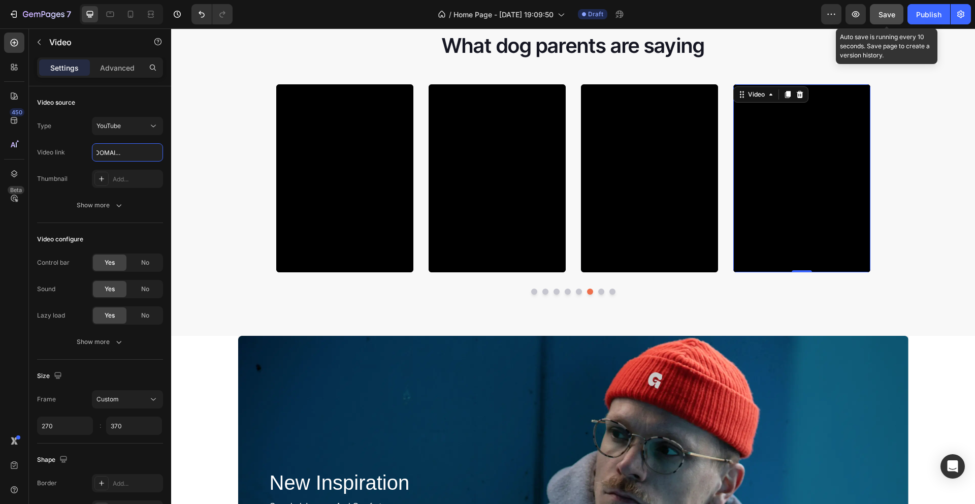
type input "[URL][DOMAIN_NAME]"
click at [883, 22] on button "Save" at bounding box center [887, 14] width 34 height 20
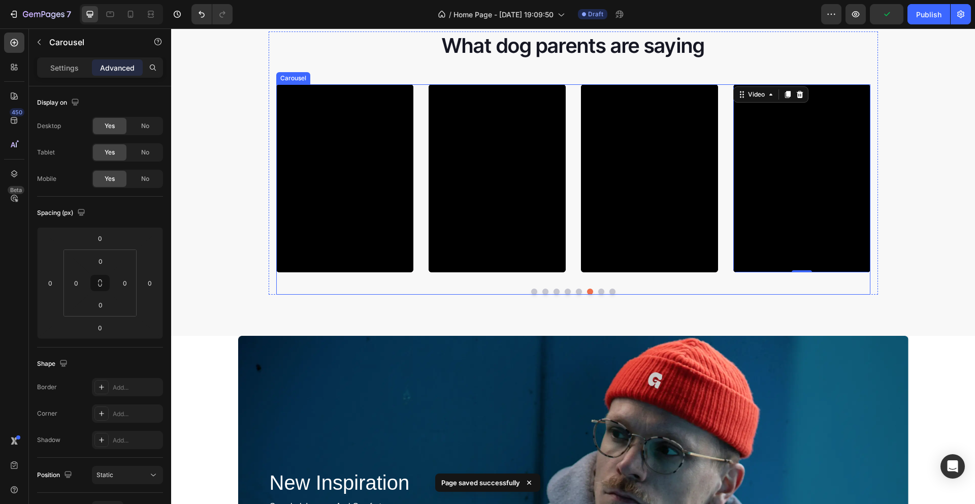
click at [598, 290] on button "Dot" at bounding box center [601, 291] width 6 height 6
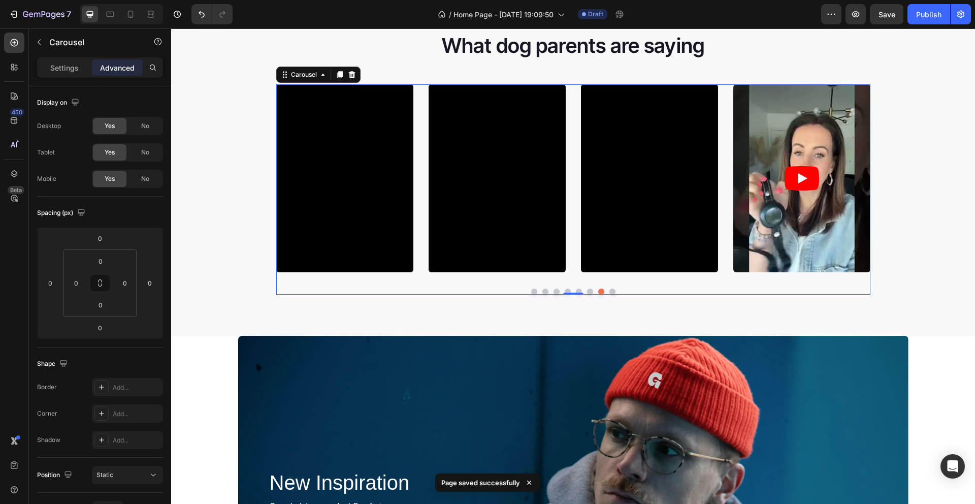
click at [609, 291] on button "Dot" at bounding box center [612, 291] width 6 height 6
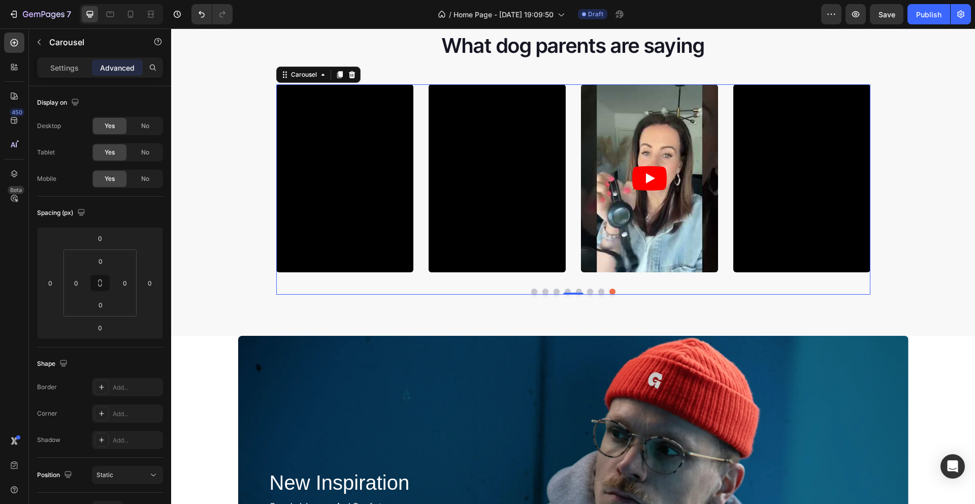
click at [542, 290] on button "Dot" at bounding box center [545, 291] width 6 height 6
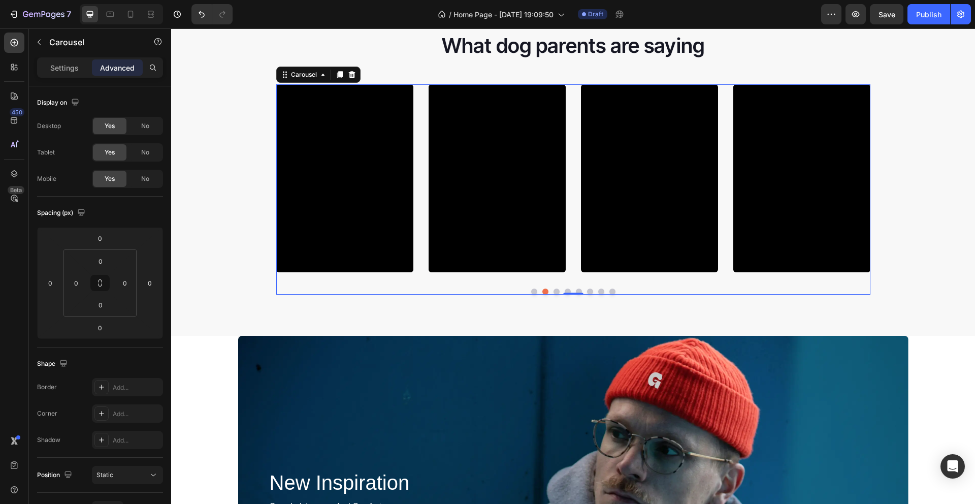
click at [609, 292] on button "Dot" at bounding box center [612, 291] width 6 height 6
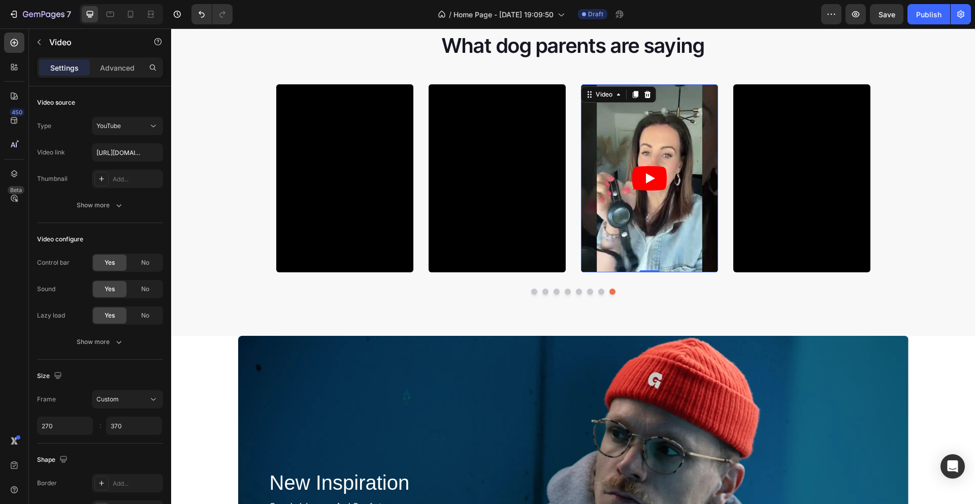
click at [682, 229] on article at bounding box center [649, 178] width 137 height 188
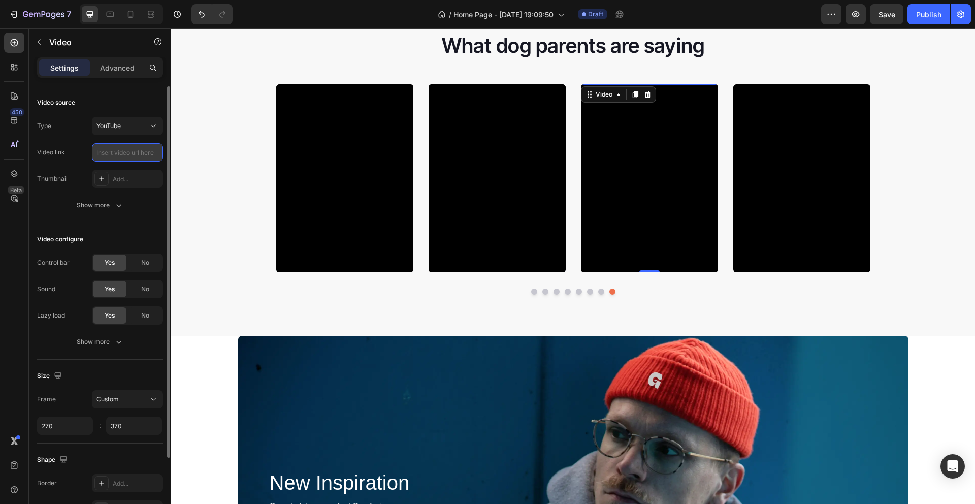
paste input "[URL][DOMAIN_NAME]"
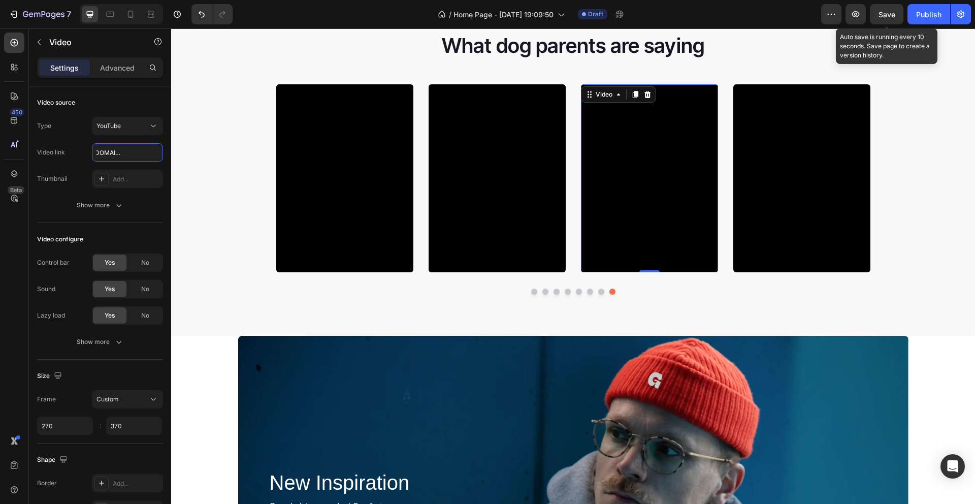
type input "[URL][DOMAIN_NAME]"
click at [889, 17] on span "Save" at bounding box center [887, 14] width 17 height 9
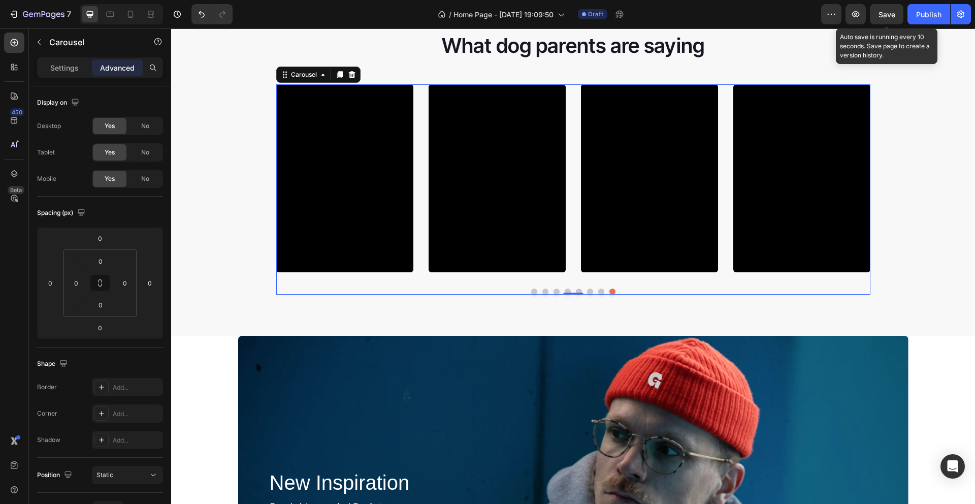
click at [531, 291] on button "Dot" at bounding box center [534, 291] width 6 height 6
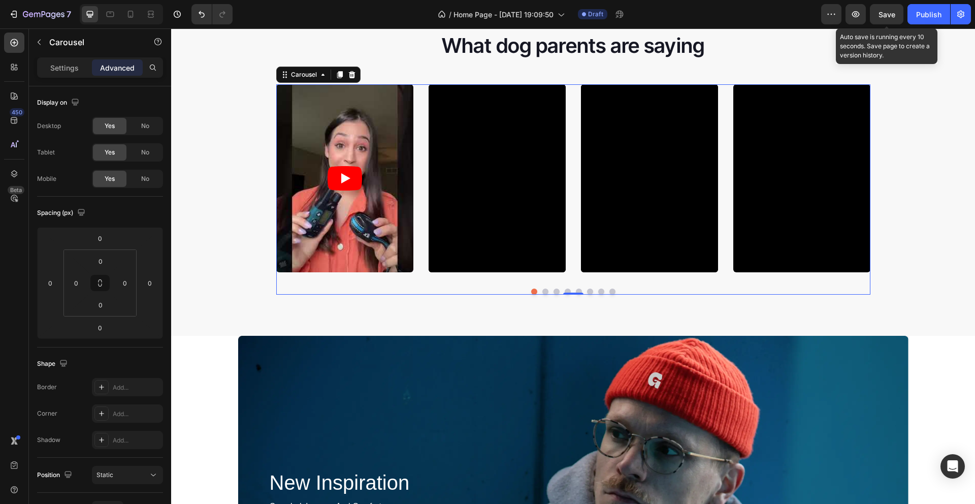
click at [609, 291] on button "Dot" at bounding box center [612, 291] width 6 height 6
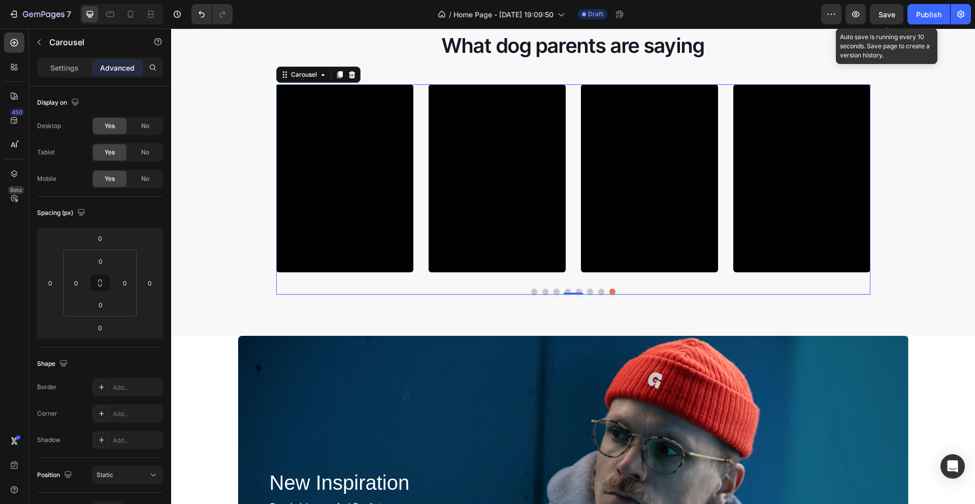
click at [565, 288] on button "Dot" at bounding box center [568, 291] width 6 height 6
click at [531, 289] on button "Dot" at bounding box center [534, 291] width 6 height 6
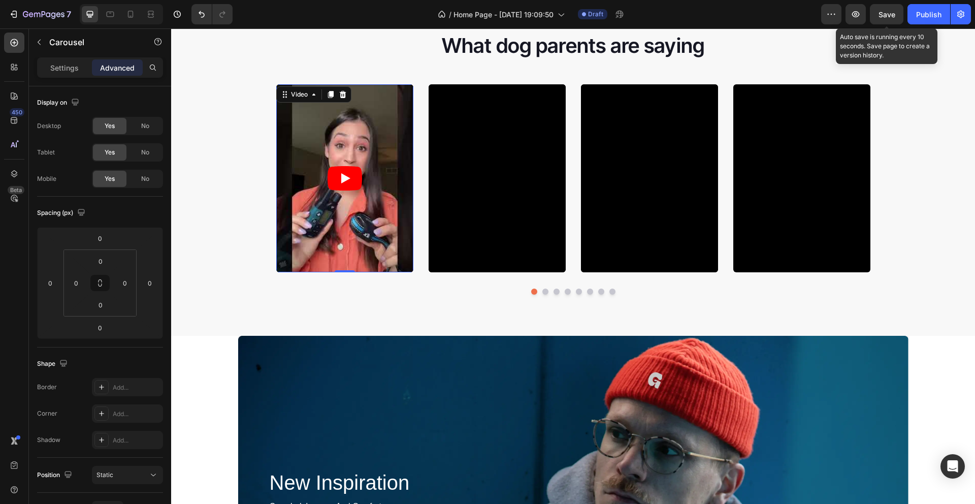
click at [327, 231] on article at bounding box center [344, 178] width 137 height 188
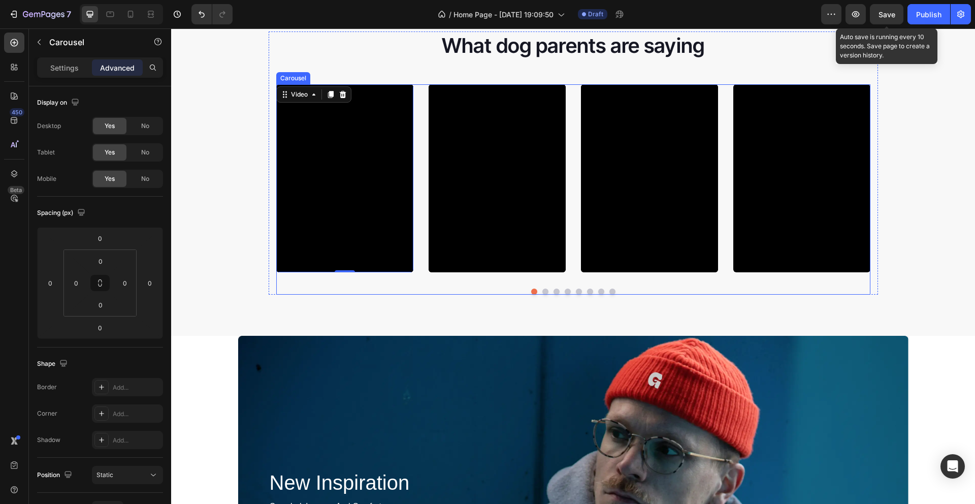
click at [542, 291] on button "Dot" at bounding box center [545, 291] width 6 height 6
click at [554, 291] on button "Dot" at bounding box center [557, 291] width 6 height 6
click at [565, 288] on button "Dot" at bounding box center [568, 291] width 6 height 6
click at [576, 291] on button "Dot" at bounding box center [579, 291] width 6 height 6
click at [587, 289] on button "Dot" at bounding box center [590, 291] width 6 height 6
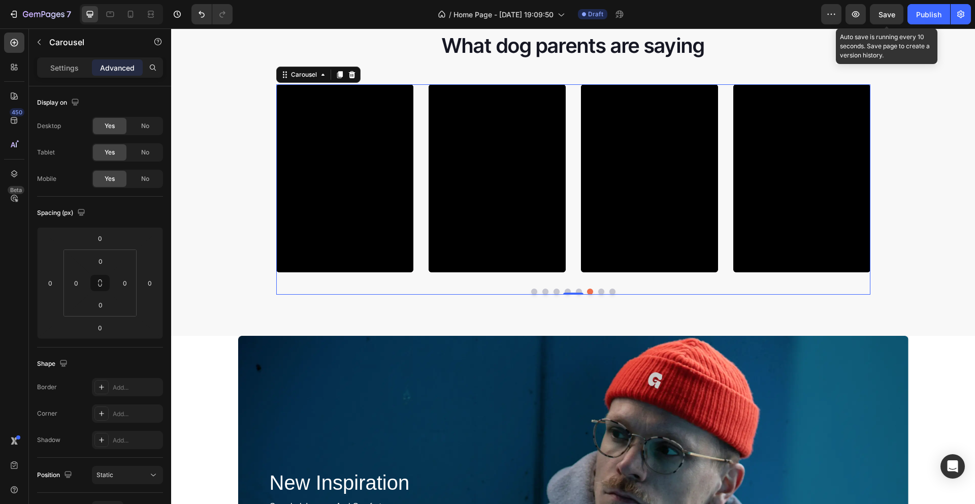
click at [598, 290] on button "Dot" at bounding box center [601, 291] width 6 height 6
click at [609, 291] on button "Dot" at bounding box center [612, 291] width 6 height 6
click at [718, 117] on div "Video Video Video Video Video Video Video Video Video Video Video" at bounding box center [573, 178] width 594 height 188
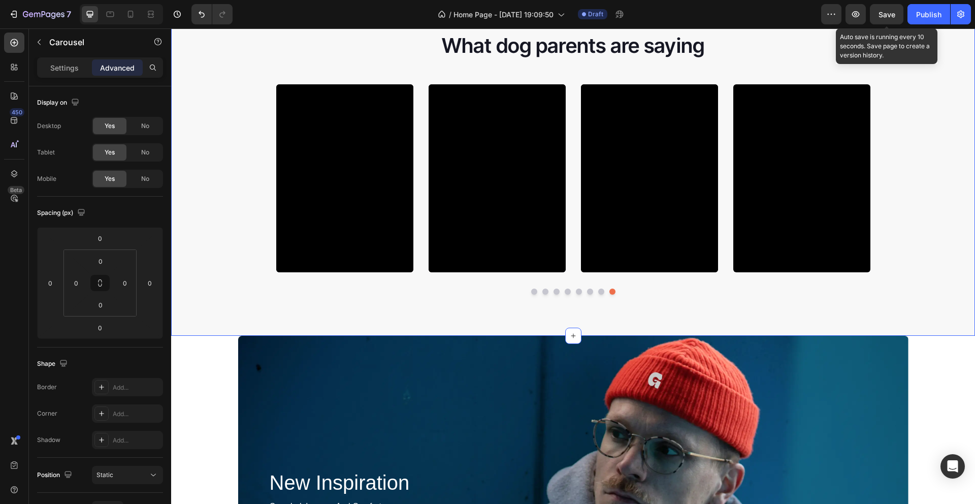
click at [921, 168] on div "What dog parents are saying Heading Video Video Video Video Video Video Video V…" at bounding box center [573, 166] width 804 height 271
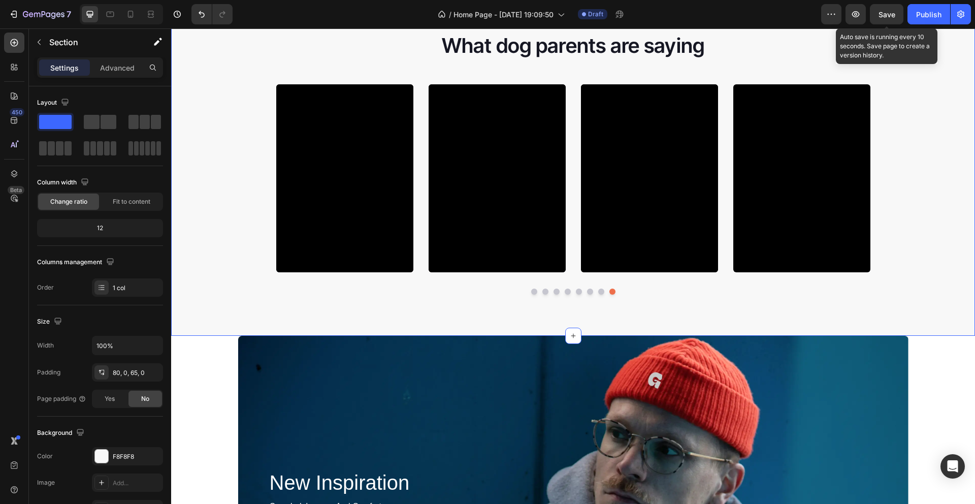
click at [911, 166] on div "What dog parents are saying Heading Video Video Video Video Video Video Video V…" at bounding box center [573, 166] width 804 height 271
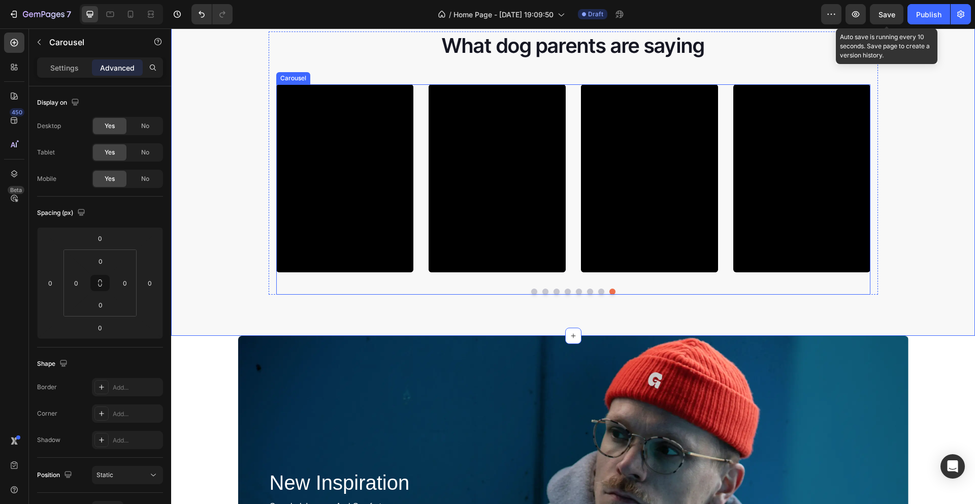
click at [726, 155] on div "Video Video Video Video Video Video Video Video Video Video Video" at bounding box center [573, 178] width 594 height 188
click at [958, 212] on div "What dog parents are saying Heading Video Video Video Video Video Video Video V…" at bounding box center [573, 166] width 804 height 271
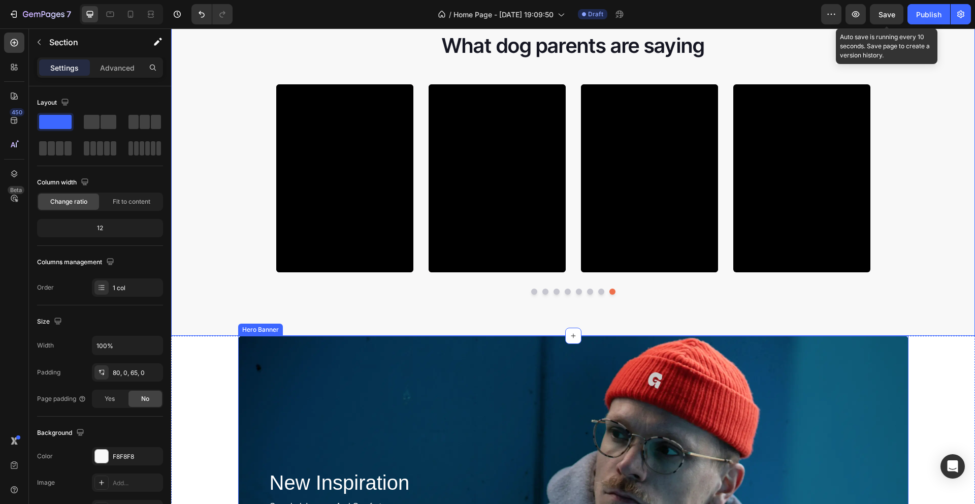
scroll to position [1694, 0]
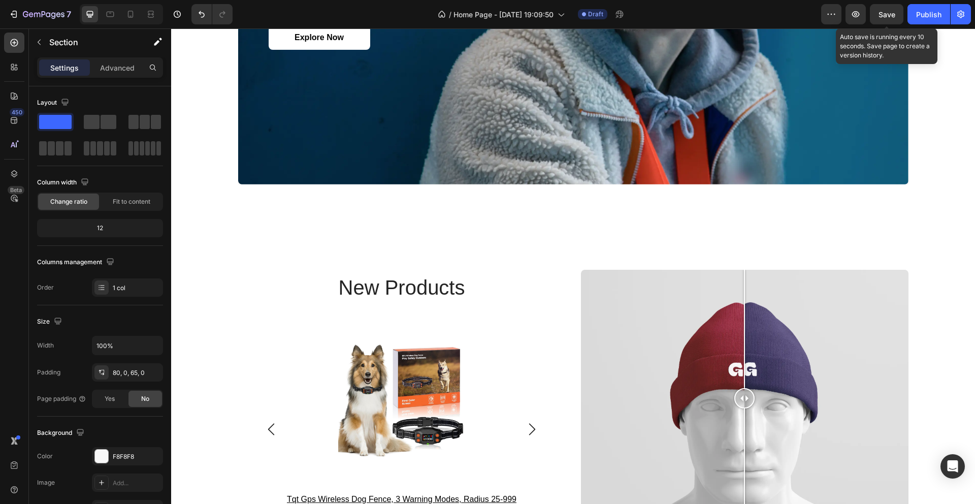
click at [886, 14] on span "Save" at bounding box center [887, 14] width 17 height 9
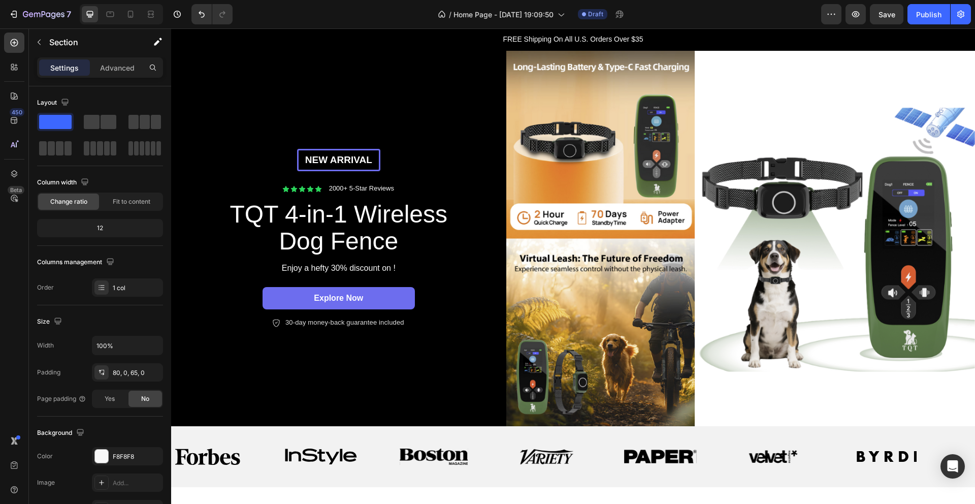
scroll to position [0, 0]
